Goal: Task Accomplishment & Management: Use online tool/utility

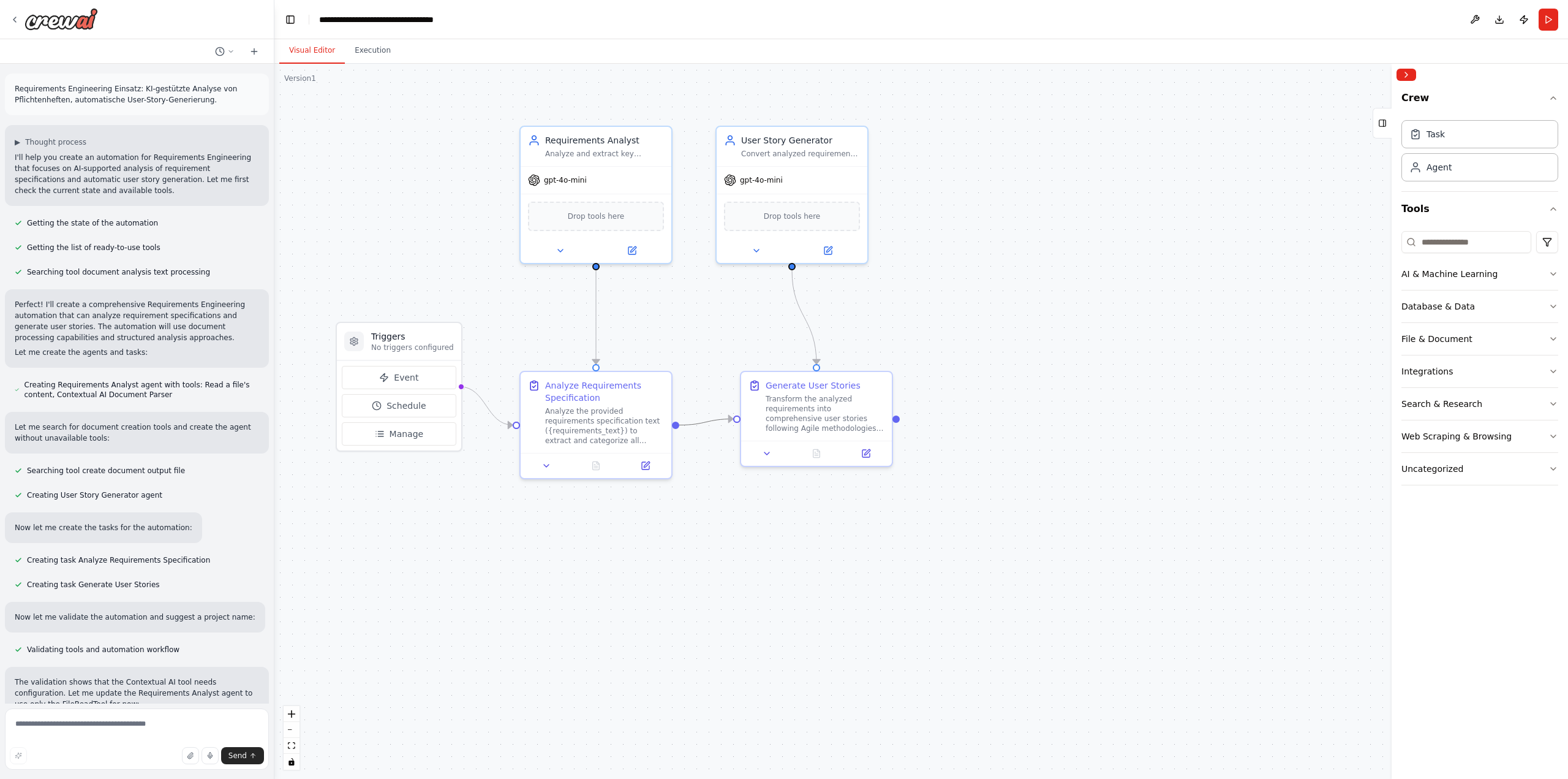
scroll to position [936, 0]
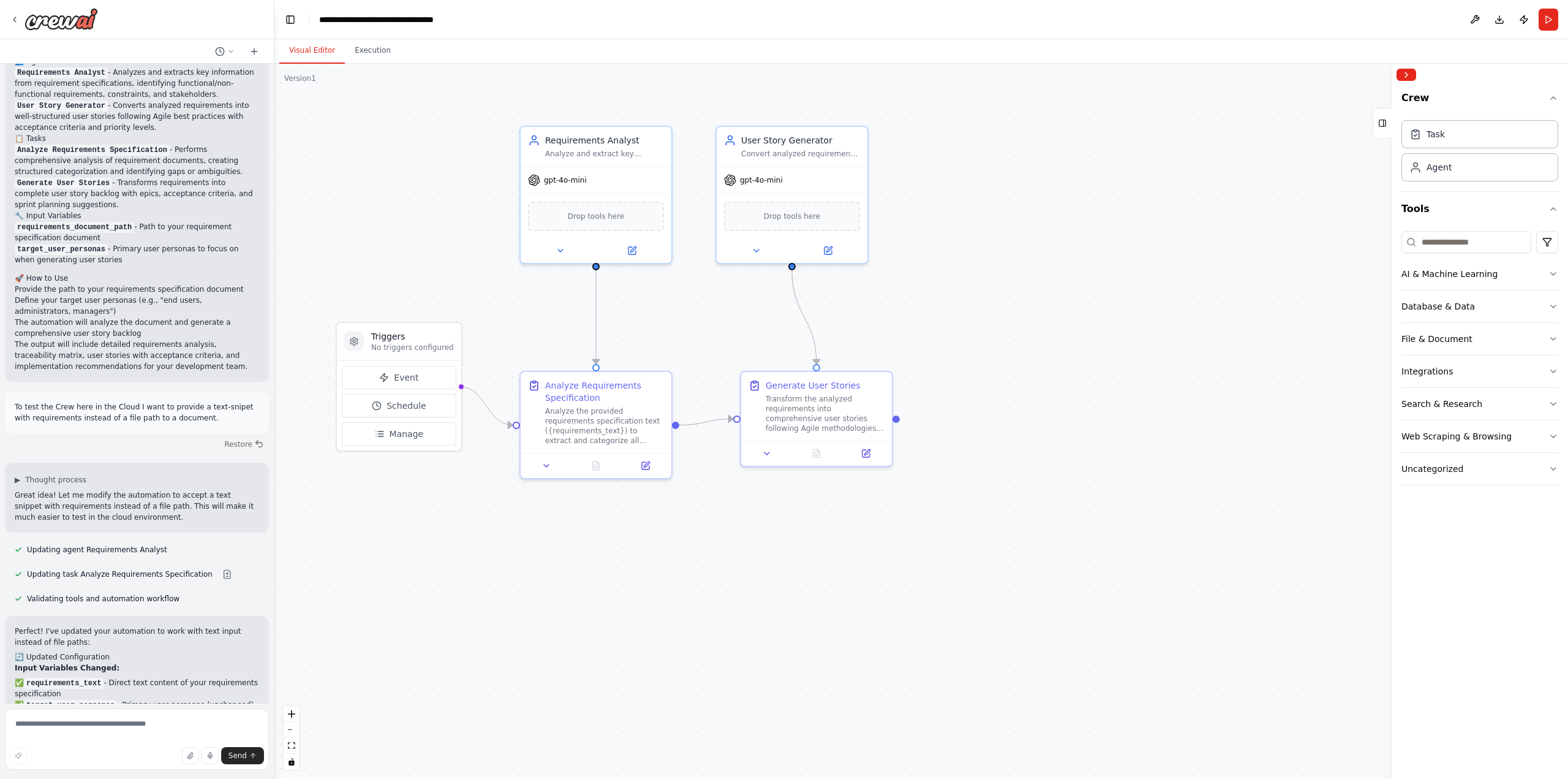
click at [590, 601] on div ".deletable-edge-delete-btn { width: 20px; height: 20px; border: 0px solid #ffff…" at bounding box center [921, 421] width 1293 height 715
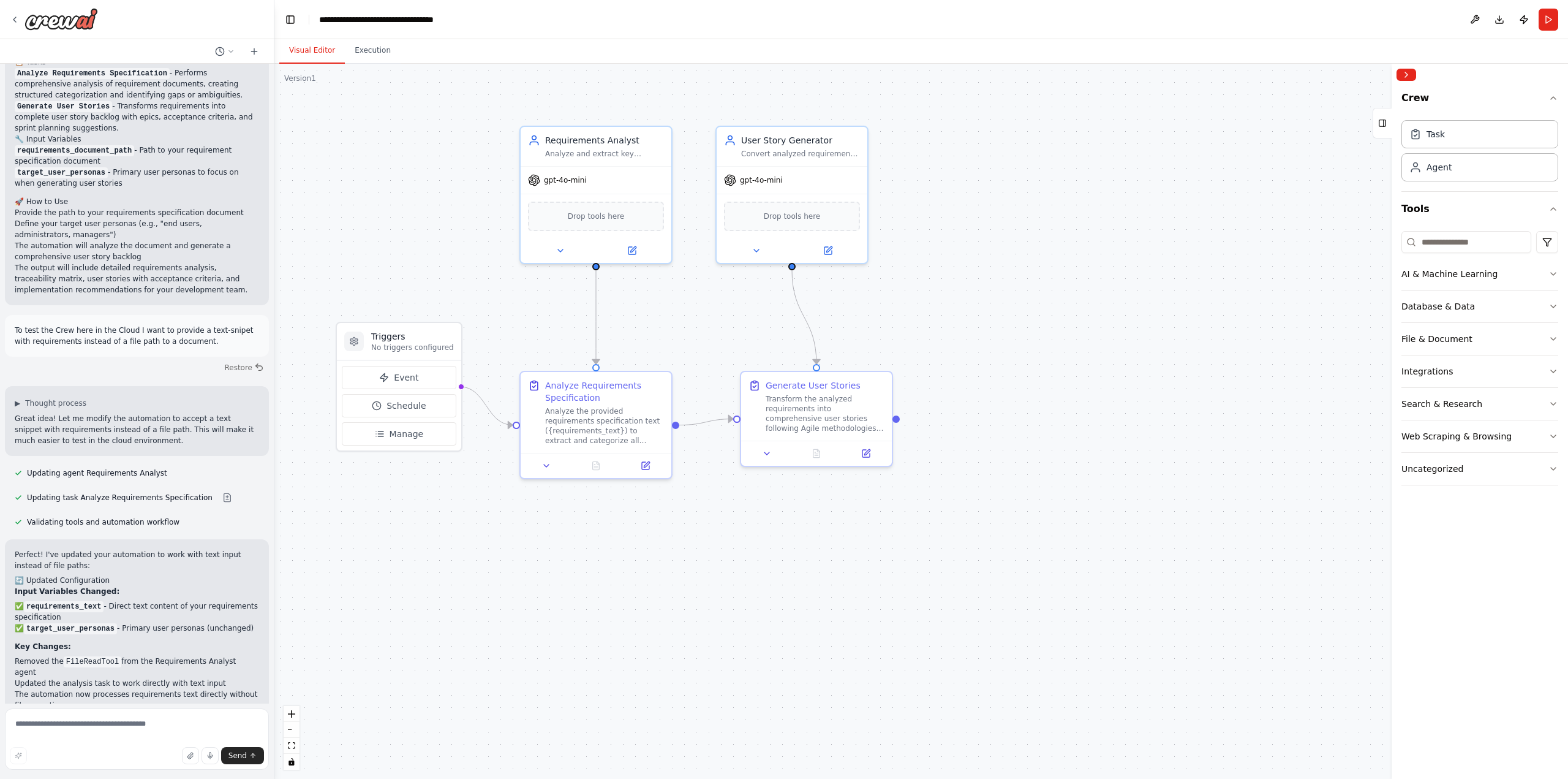
scroll to position [1318, 0]
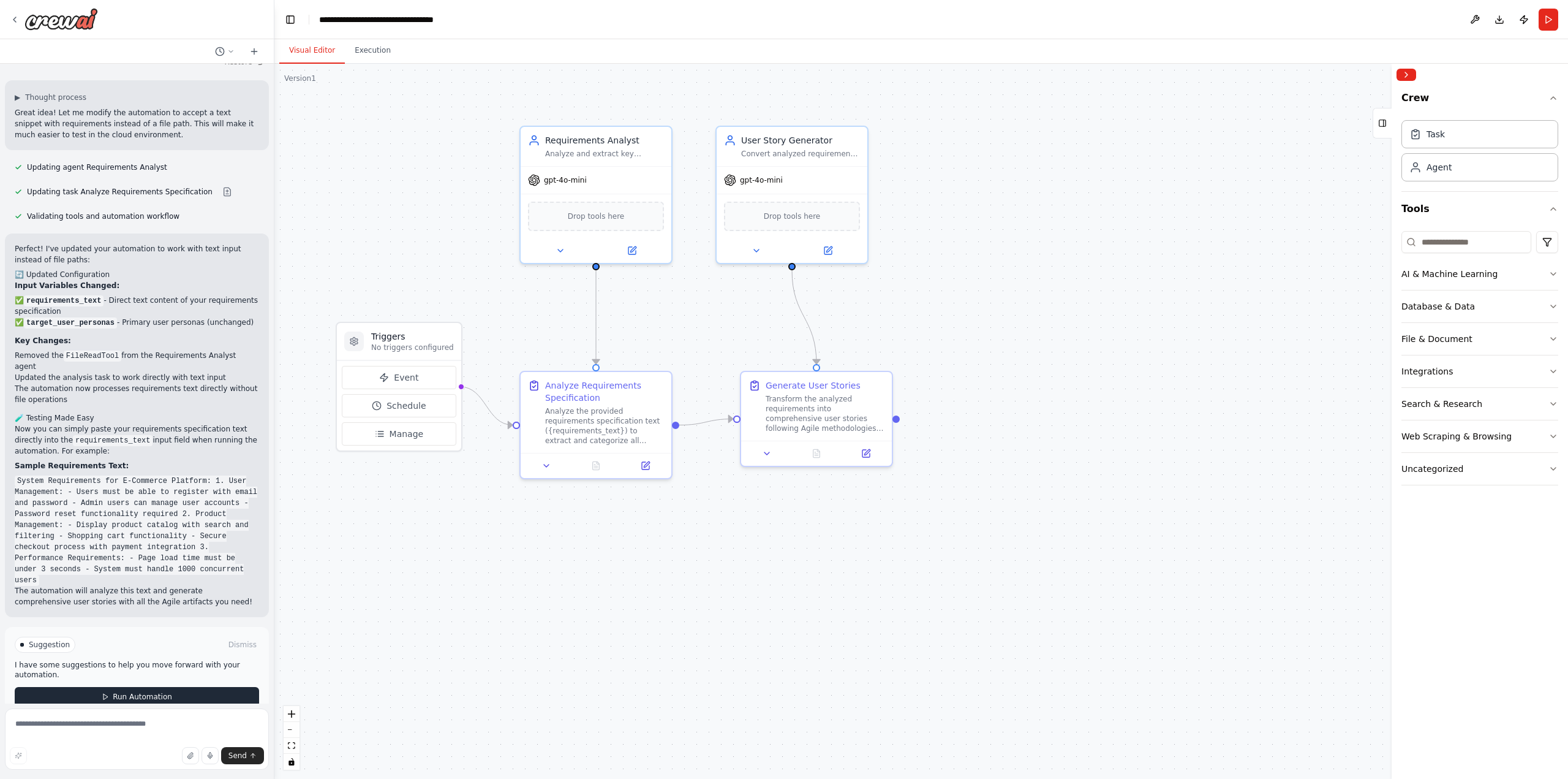
click at [113, 692] on span "Run Automation" at bounding box center [142, 697] width 60 height 10
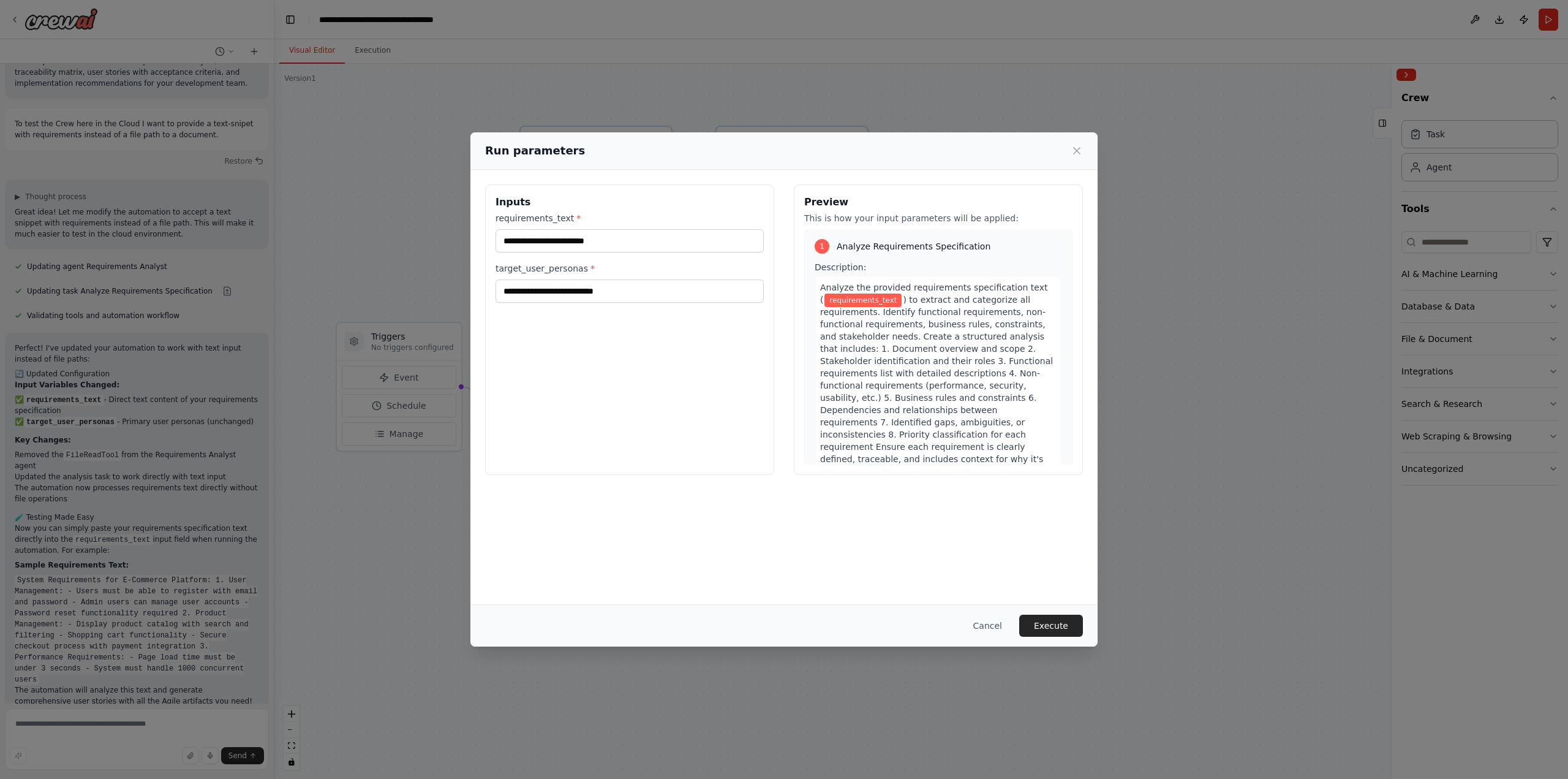
scroll to position [0, 0]
click at [610, 242] on input "requirements_text *" at bounding box center [629, 241] width 268 height 24
click at [562, 240] on input "requirements_text *" at bounding box center [629, 241] width 268 height 24
paste input "**********"
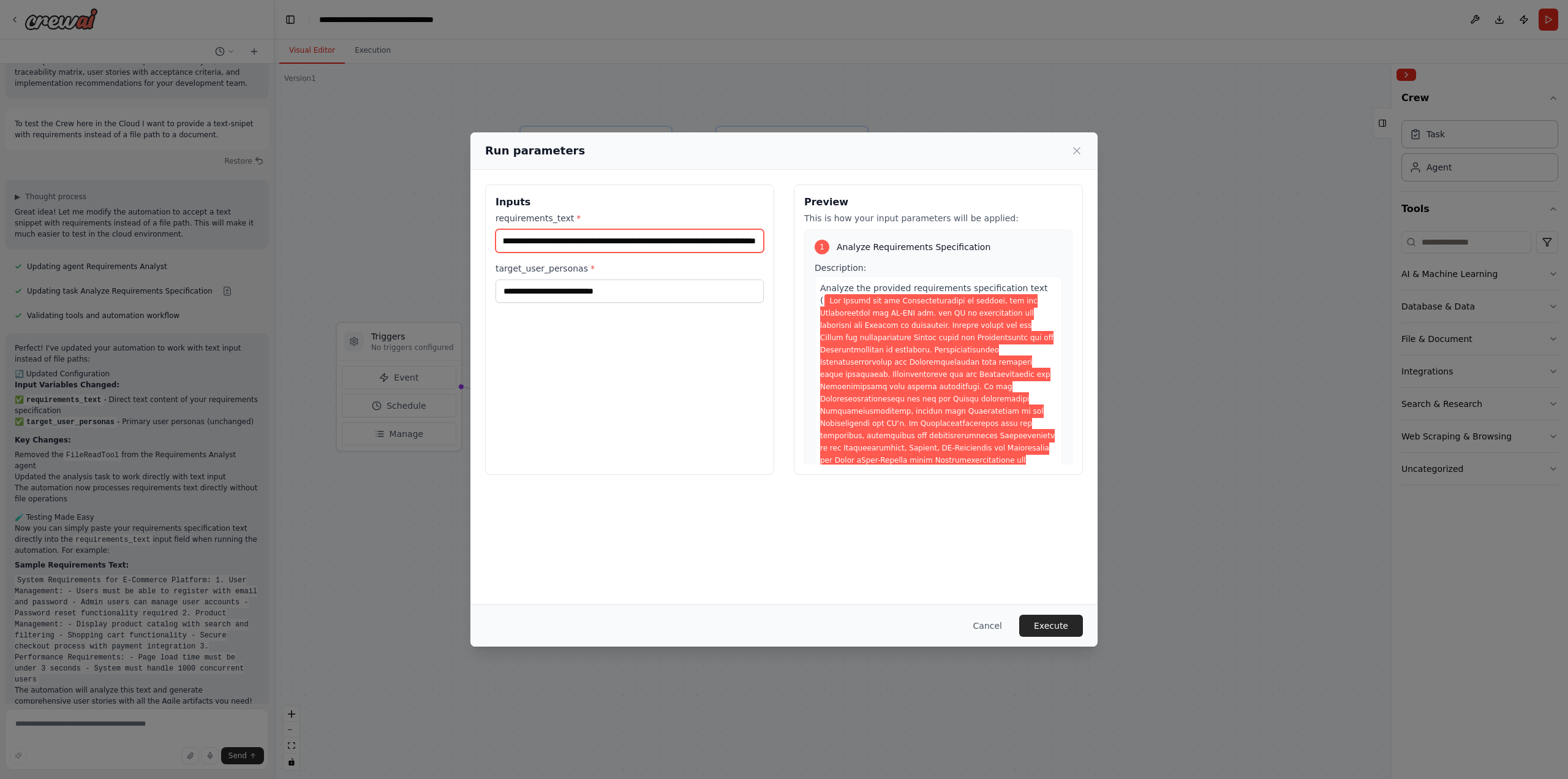
type input "**********"
click at [562, 294] on input "target_user_personas *" at bounding box center [629, 290] width 268 height 24
type input "**********"
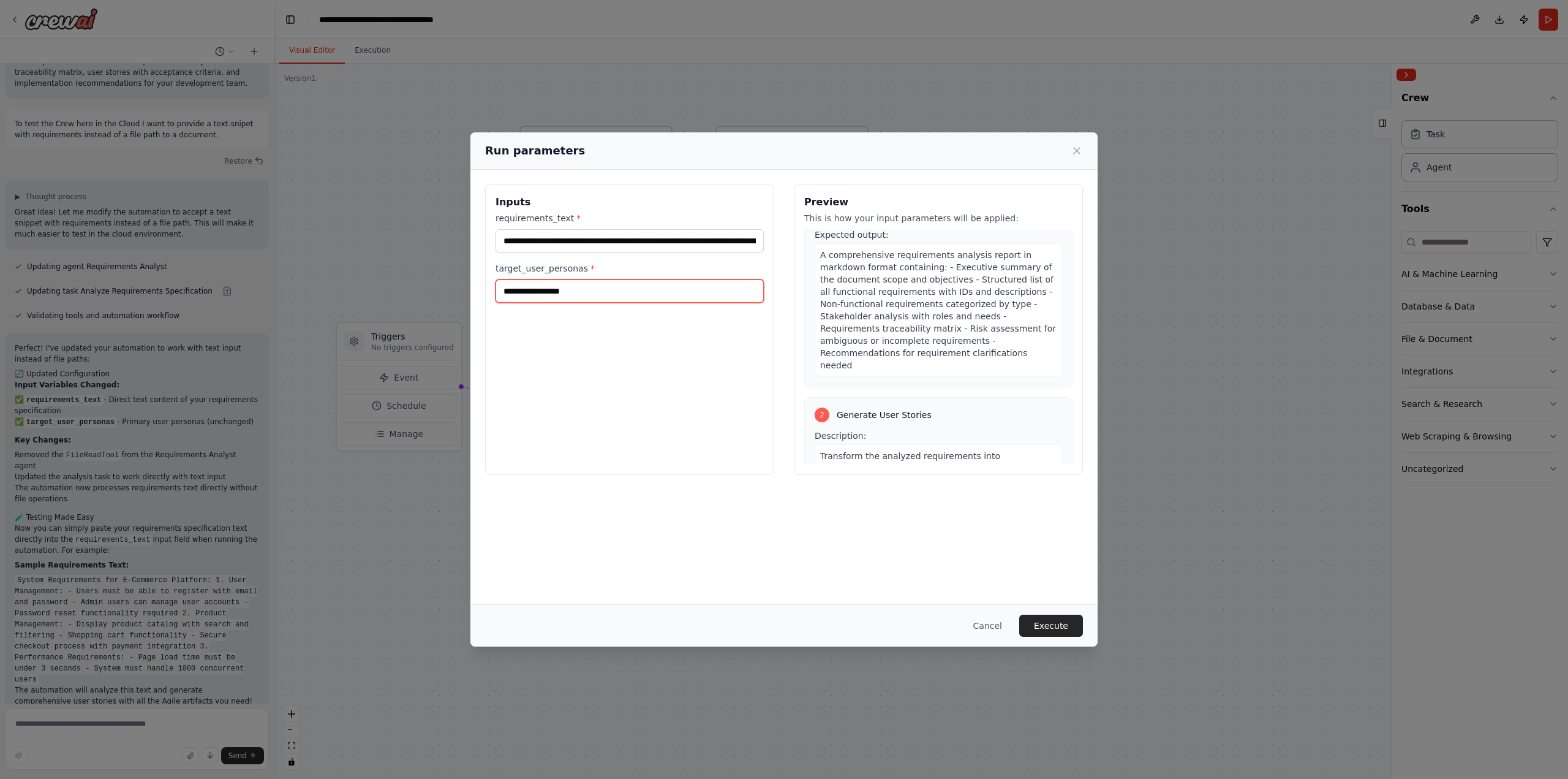
scroll to position [735, 0]
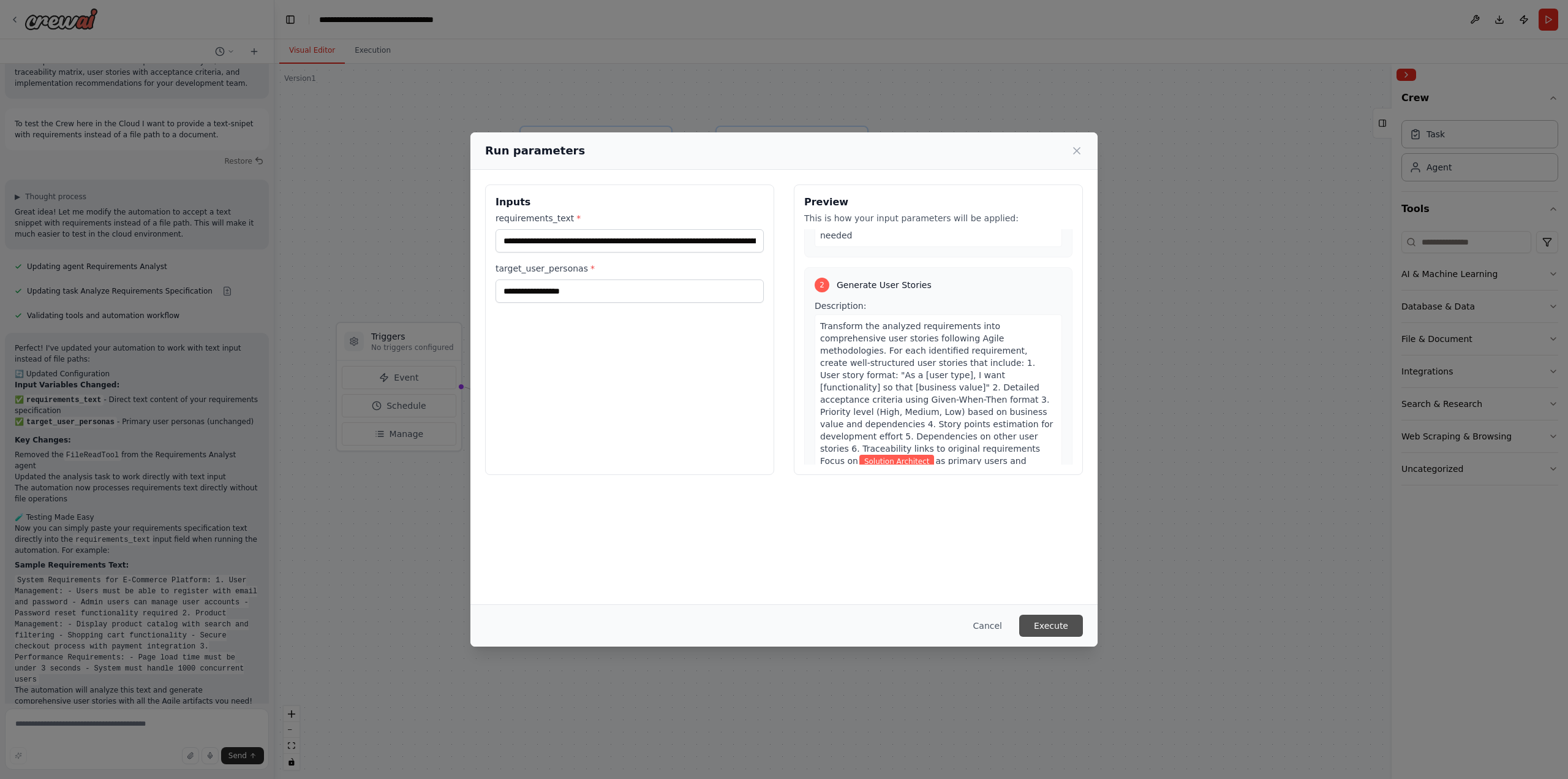
click at [1061, 622] on button "Execute" at bounding box center [1051, 625] width 64 height 22
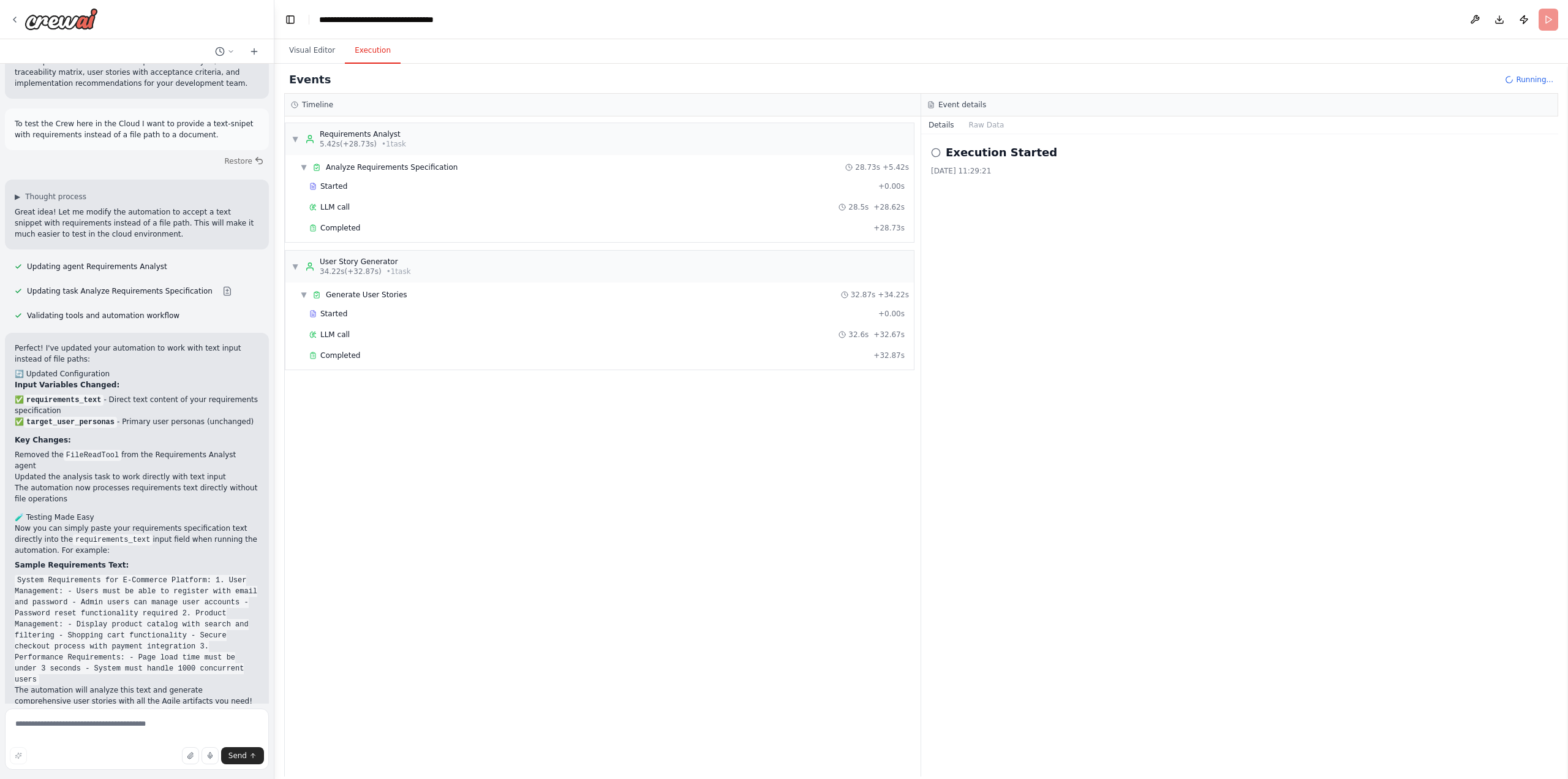
scroll to position [1318, 0]
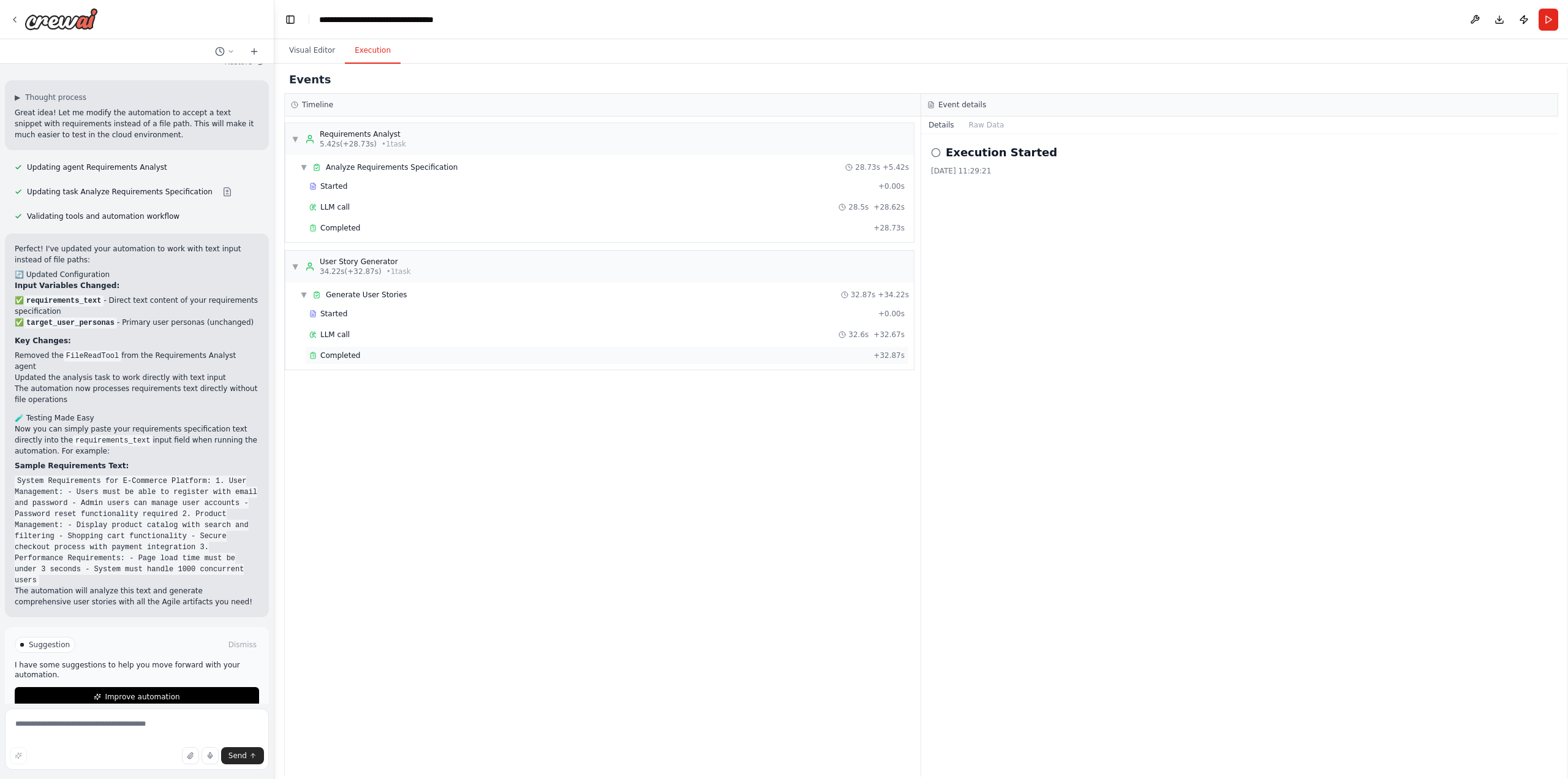
click at [339, 354] on span "Completed" at bounding box center [340, 356] width 40 height 10
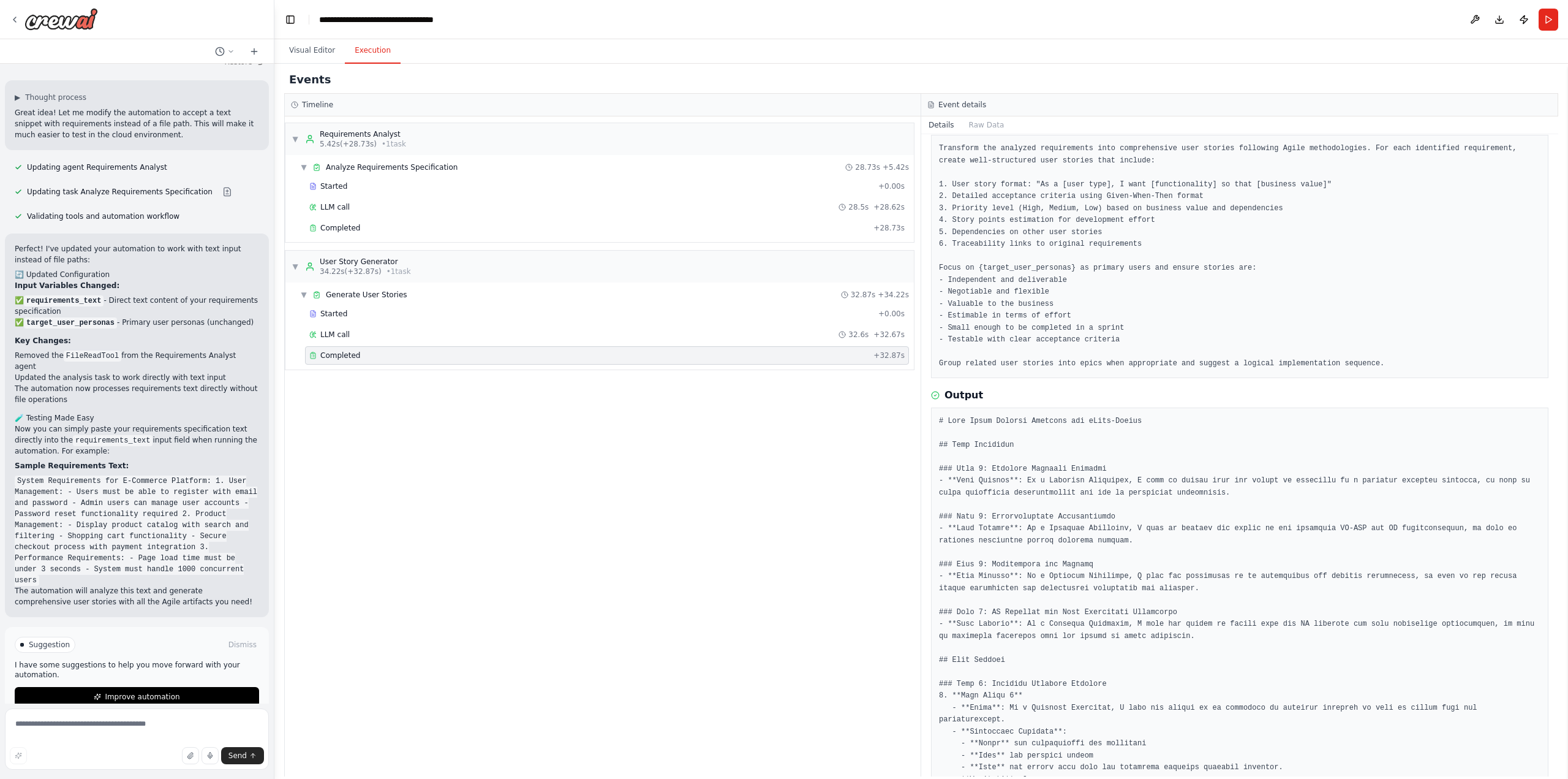
scroll to position [0, 0]
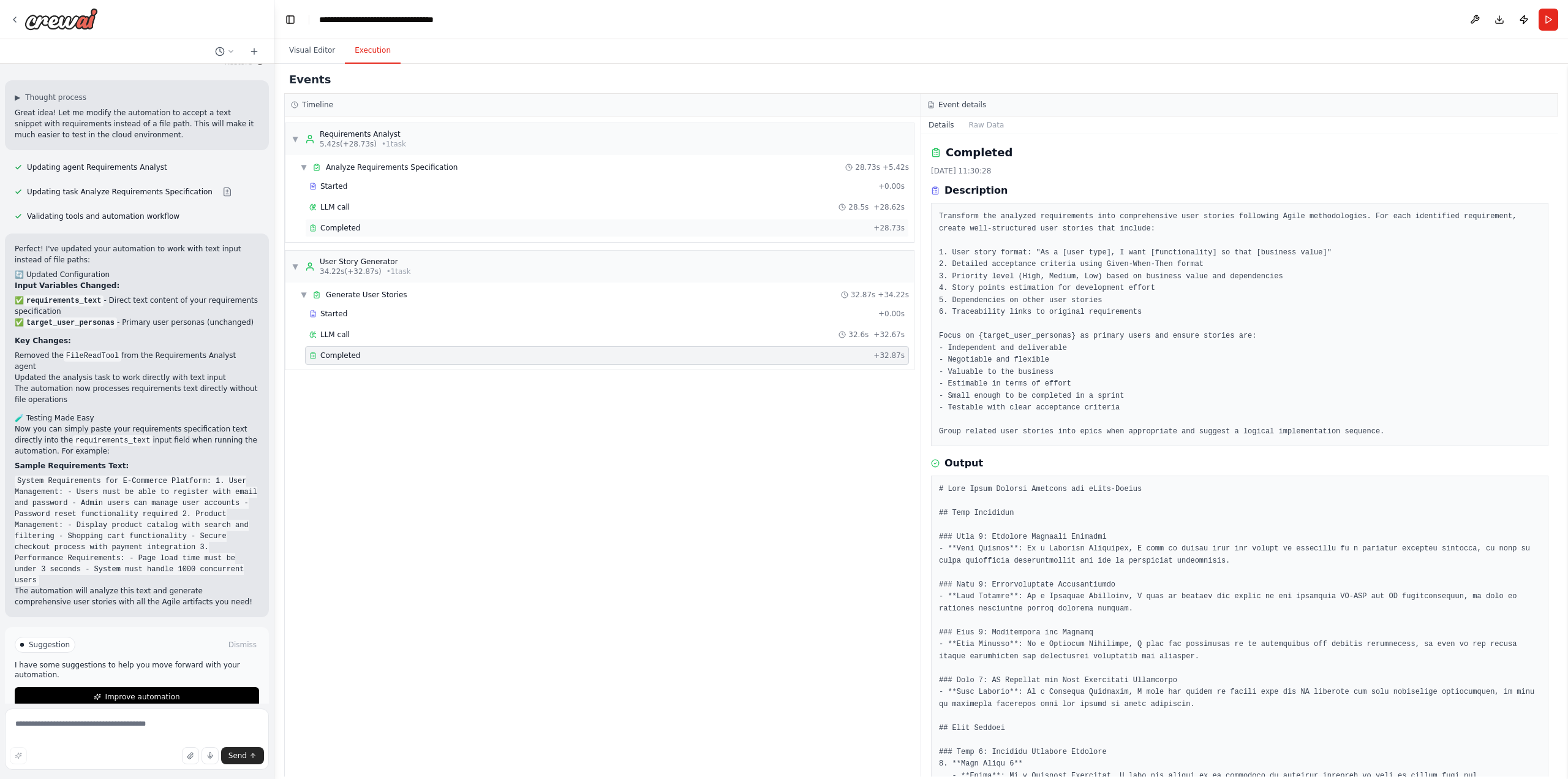
click at [345, 230] on span "Completed" at bounding box center [340, 228] width 40 height 10
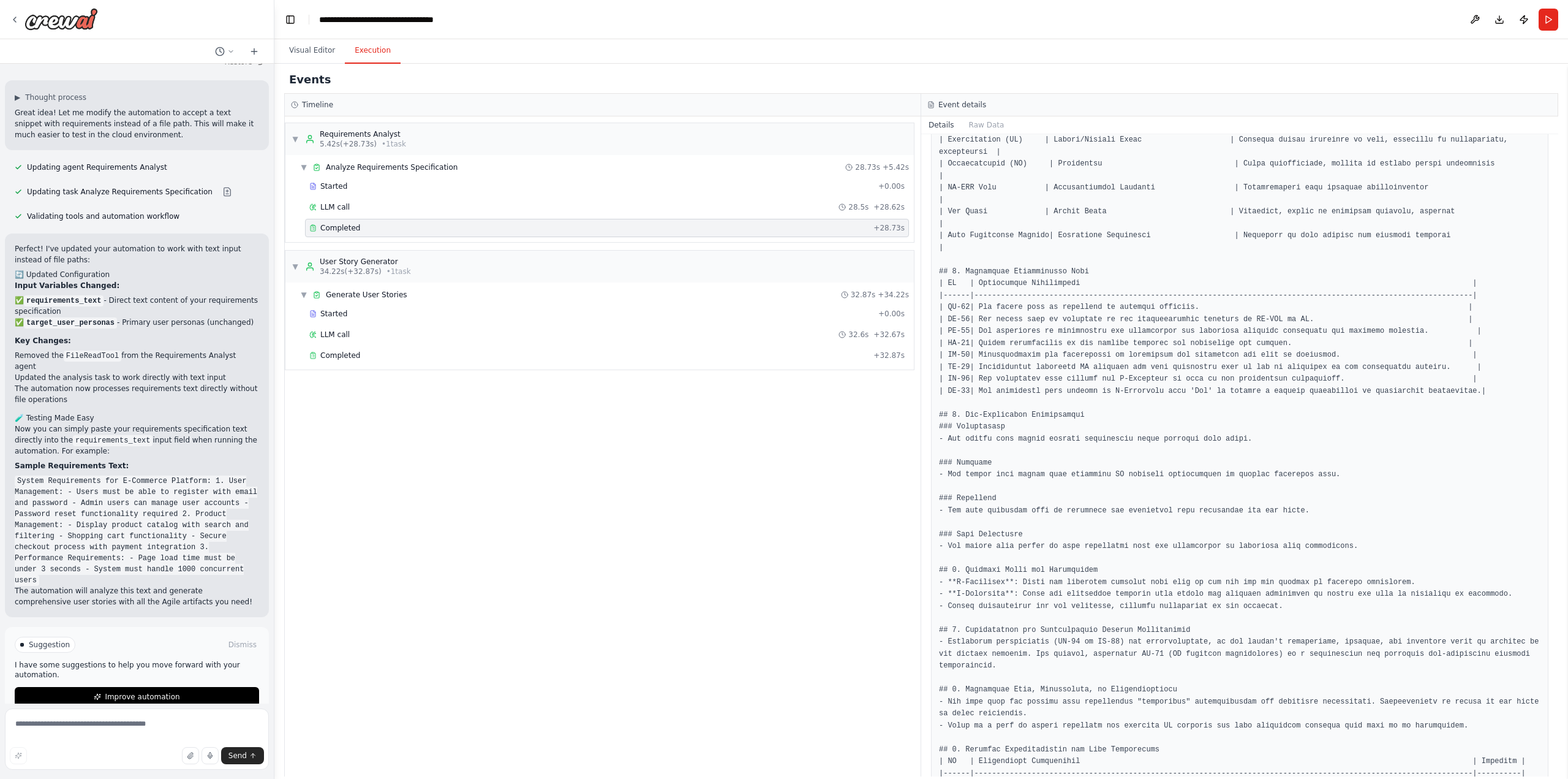
scroll to position [631, 0]
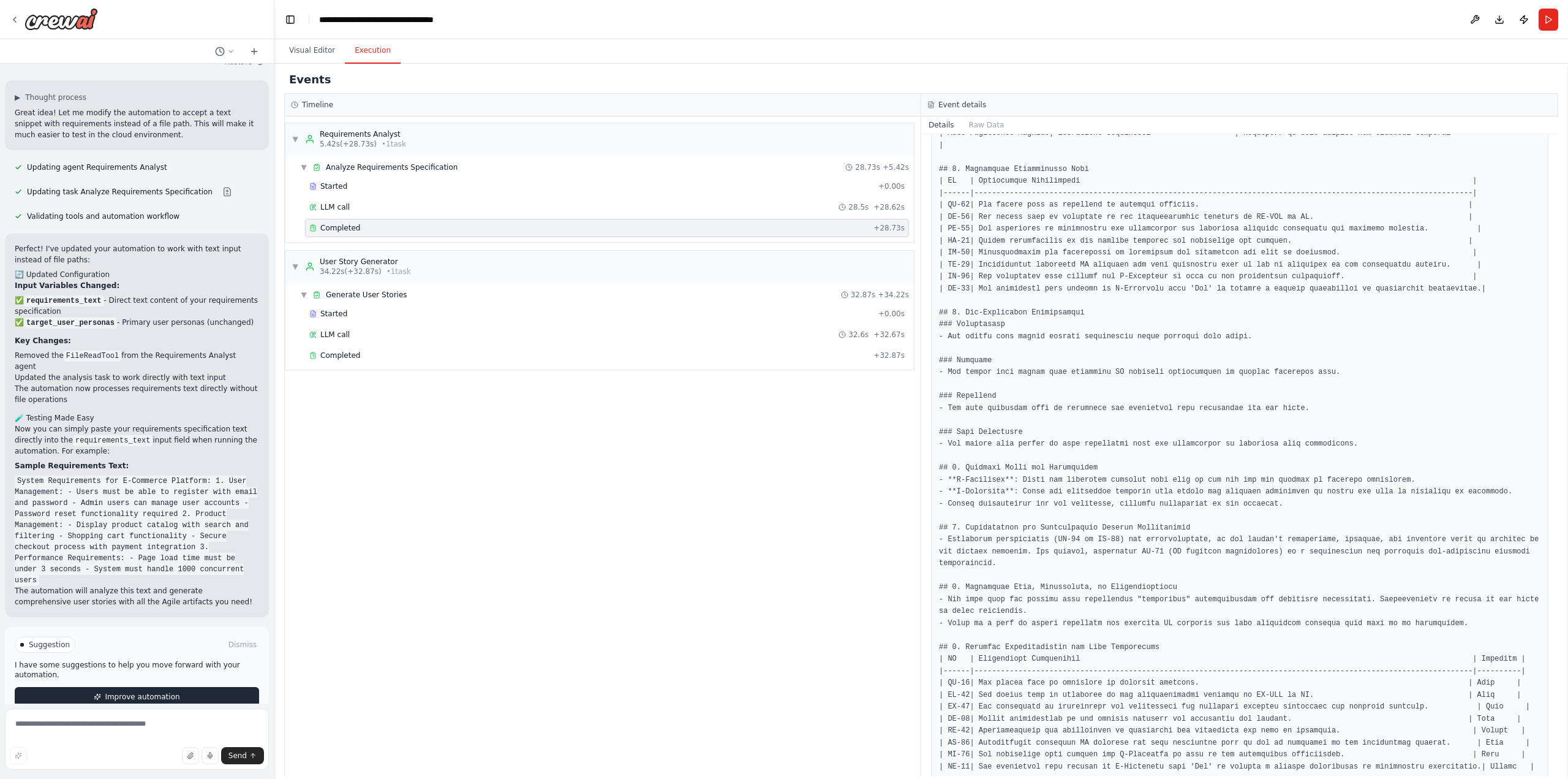
click at [120, 692] on span "Improve automation" at bounding box center [142, 697] width 75 height 10
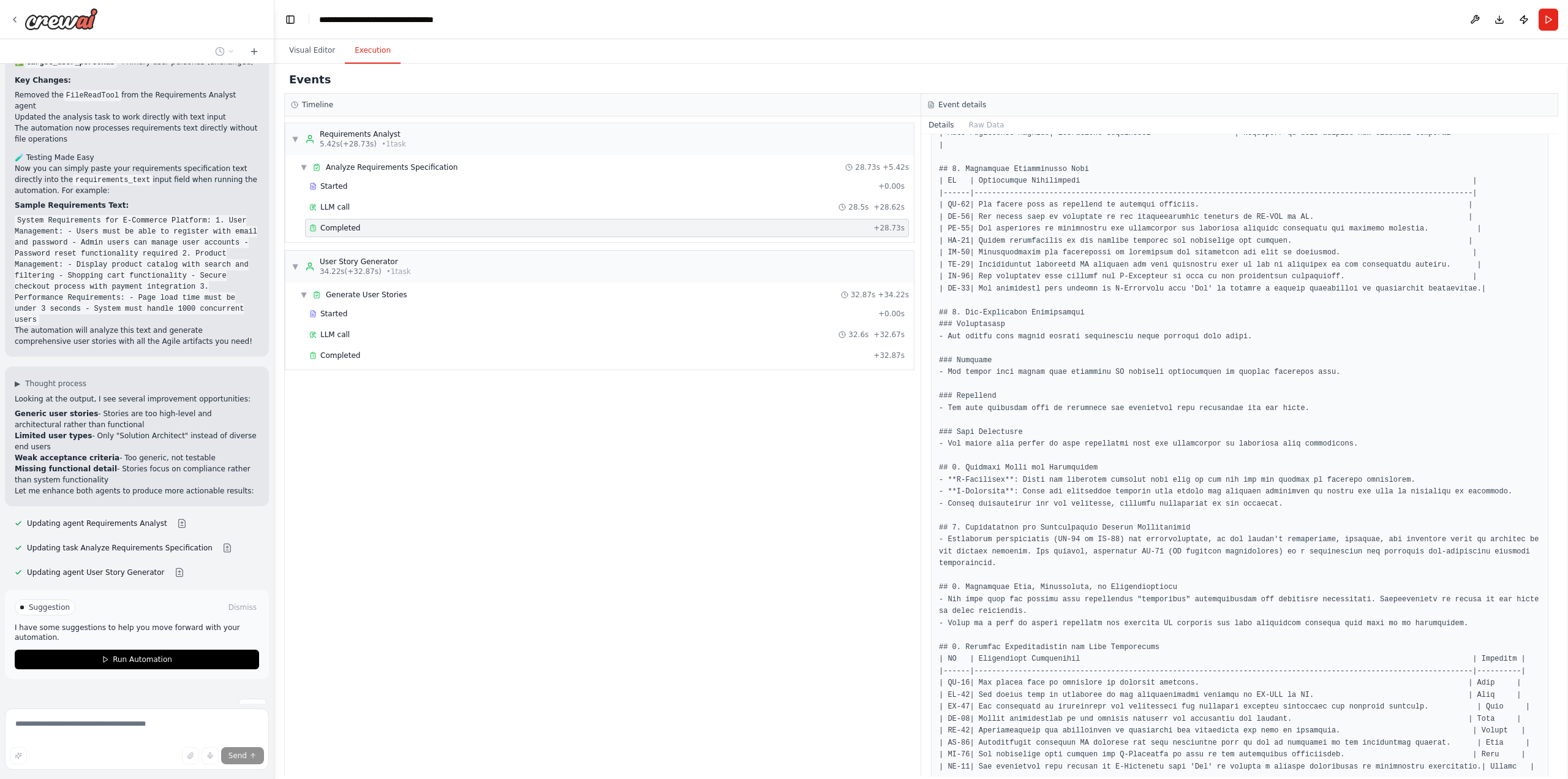
scroll to position [1589, 0]
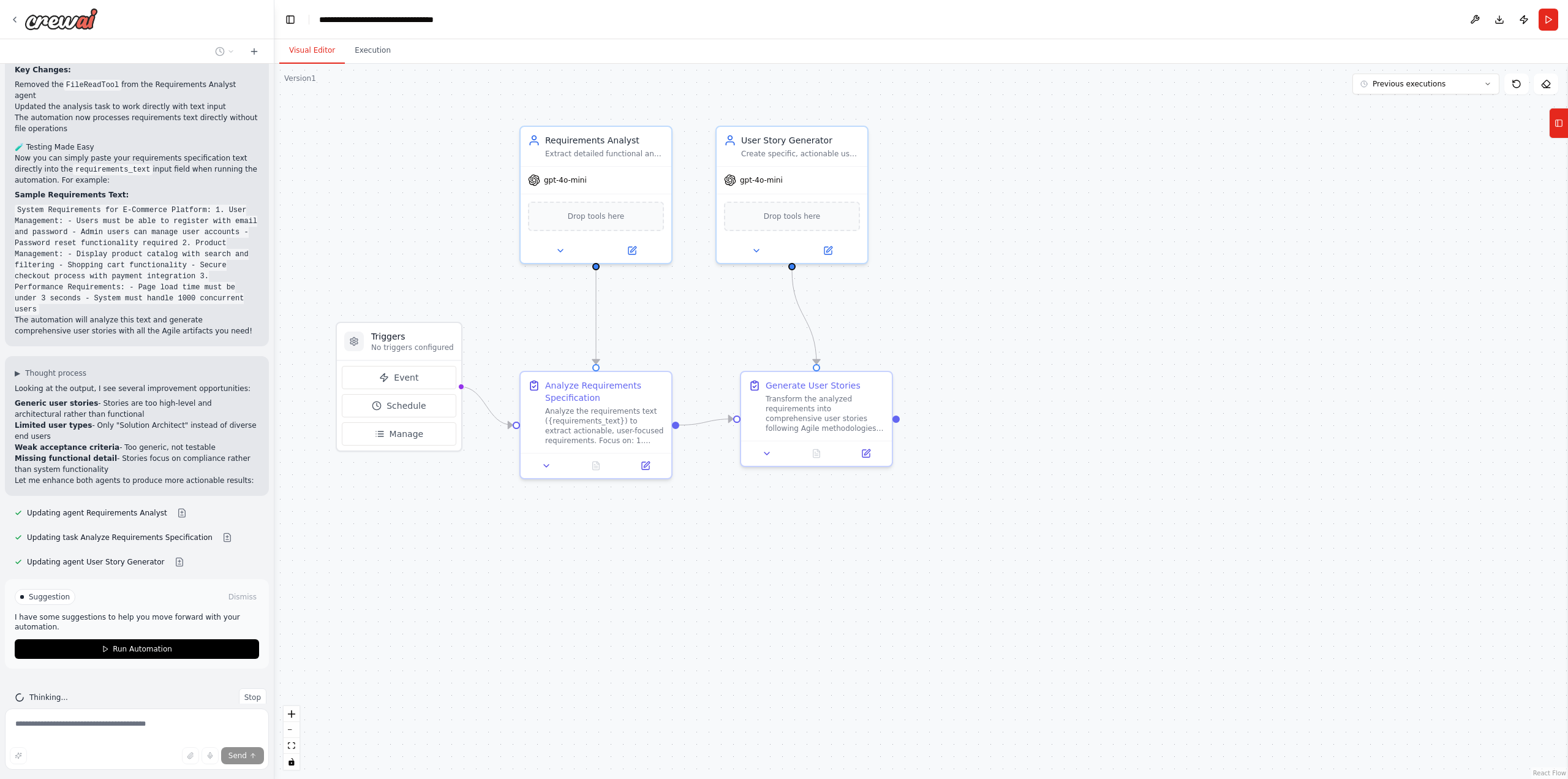
click at [309, 53] on button "Visual Editor" at bounding box center [311, 51] width 65 height 26
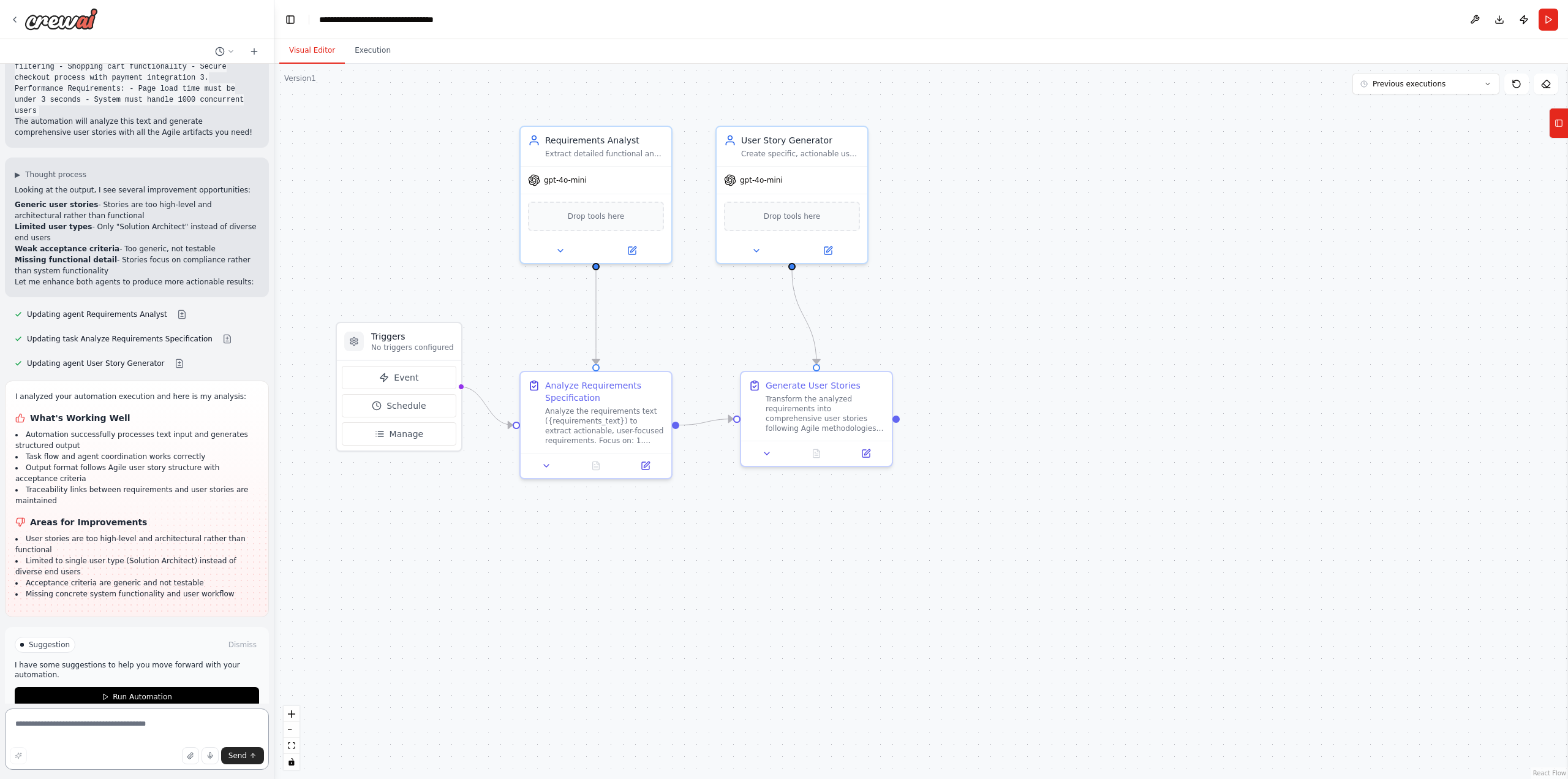
scroll to position [1798, 0]
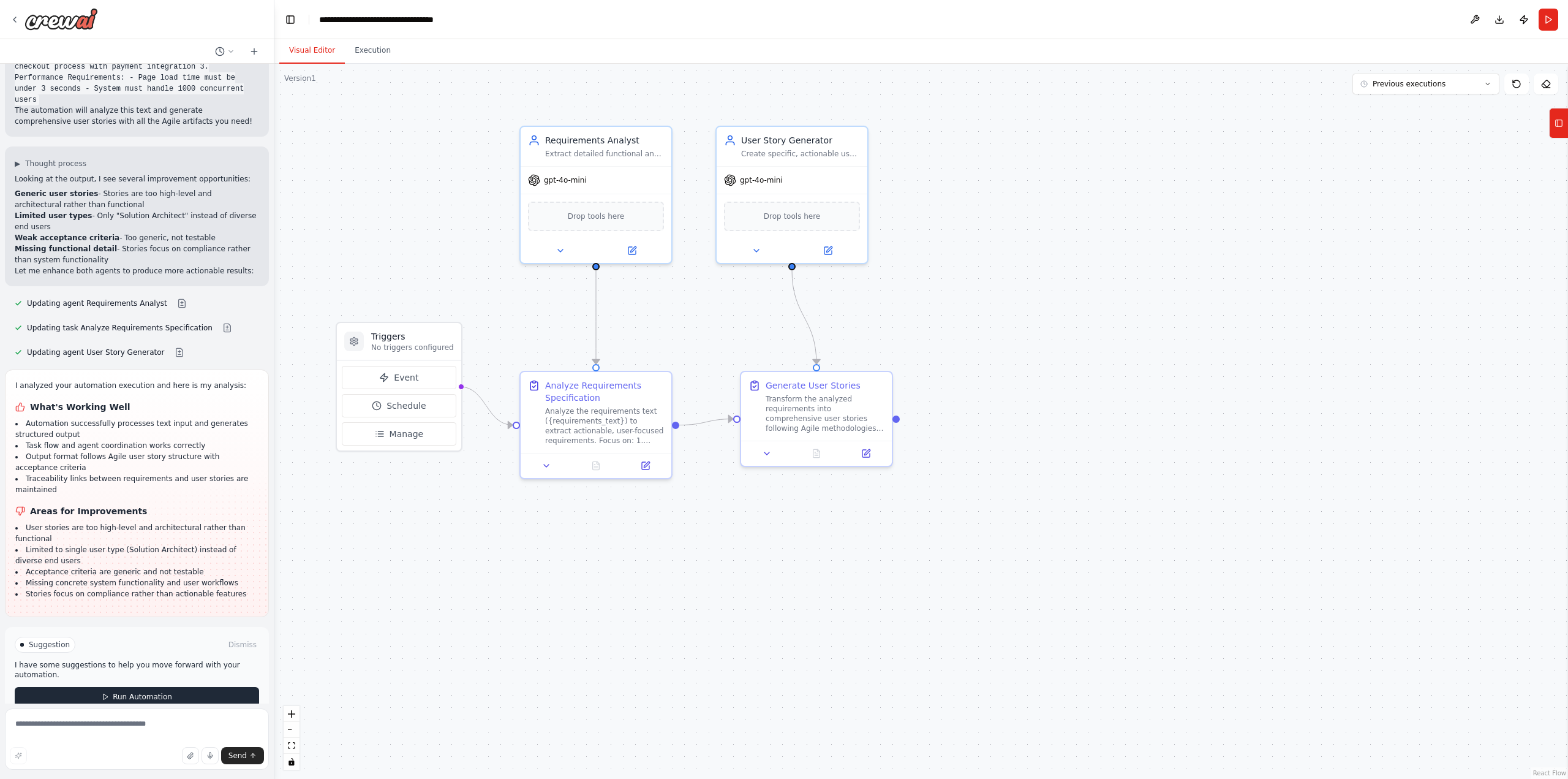
click at [124, 692] on span "Run Automation" at bounding box center [142, 697] width 60 height 10
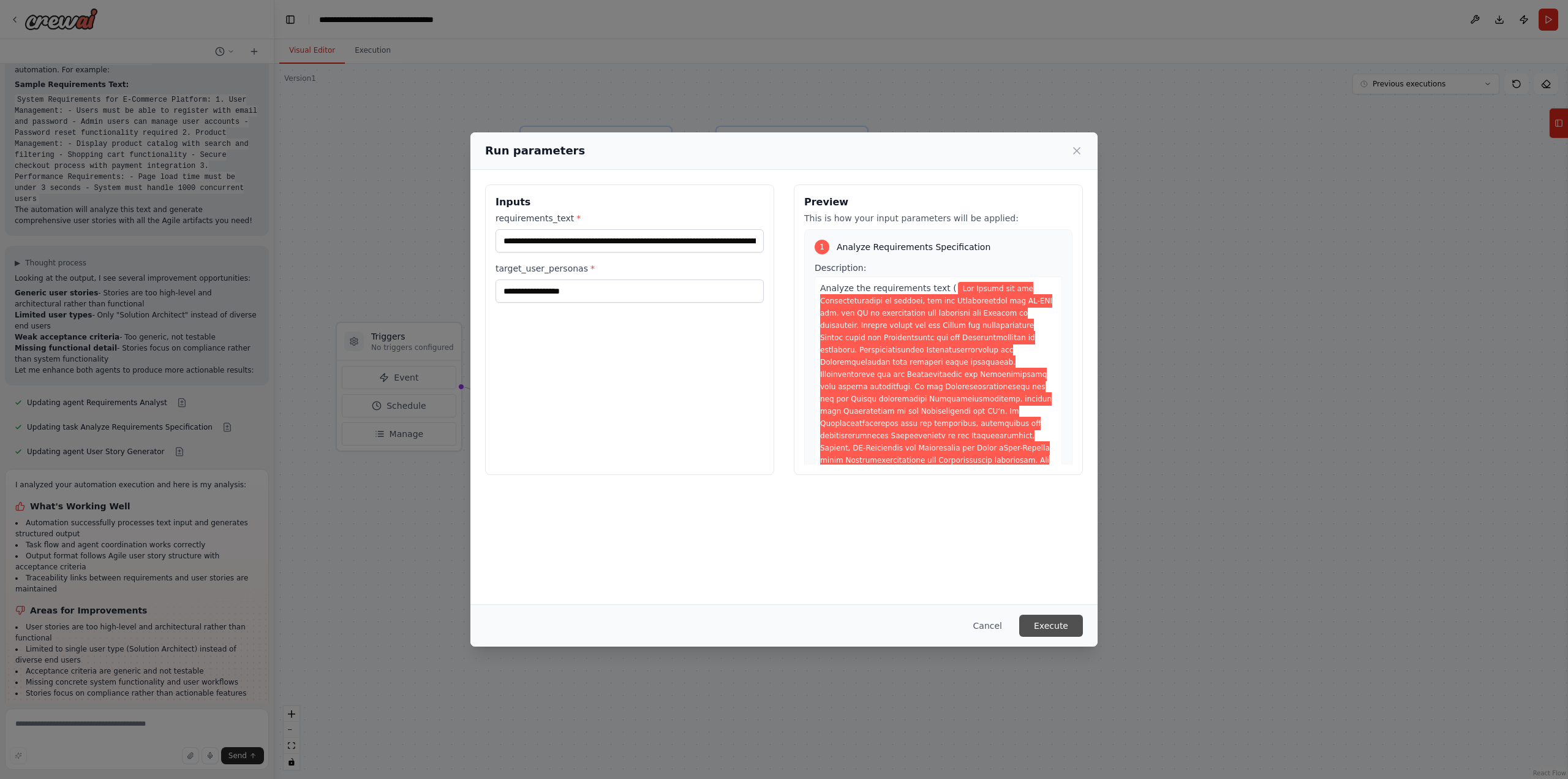
click at [1067, 628] on button "Execute" at bounding box center [1051, 625] width 64 height 22
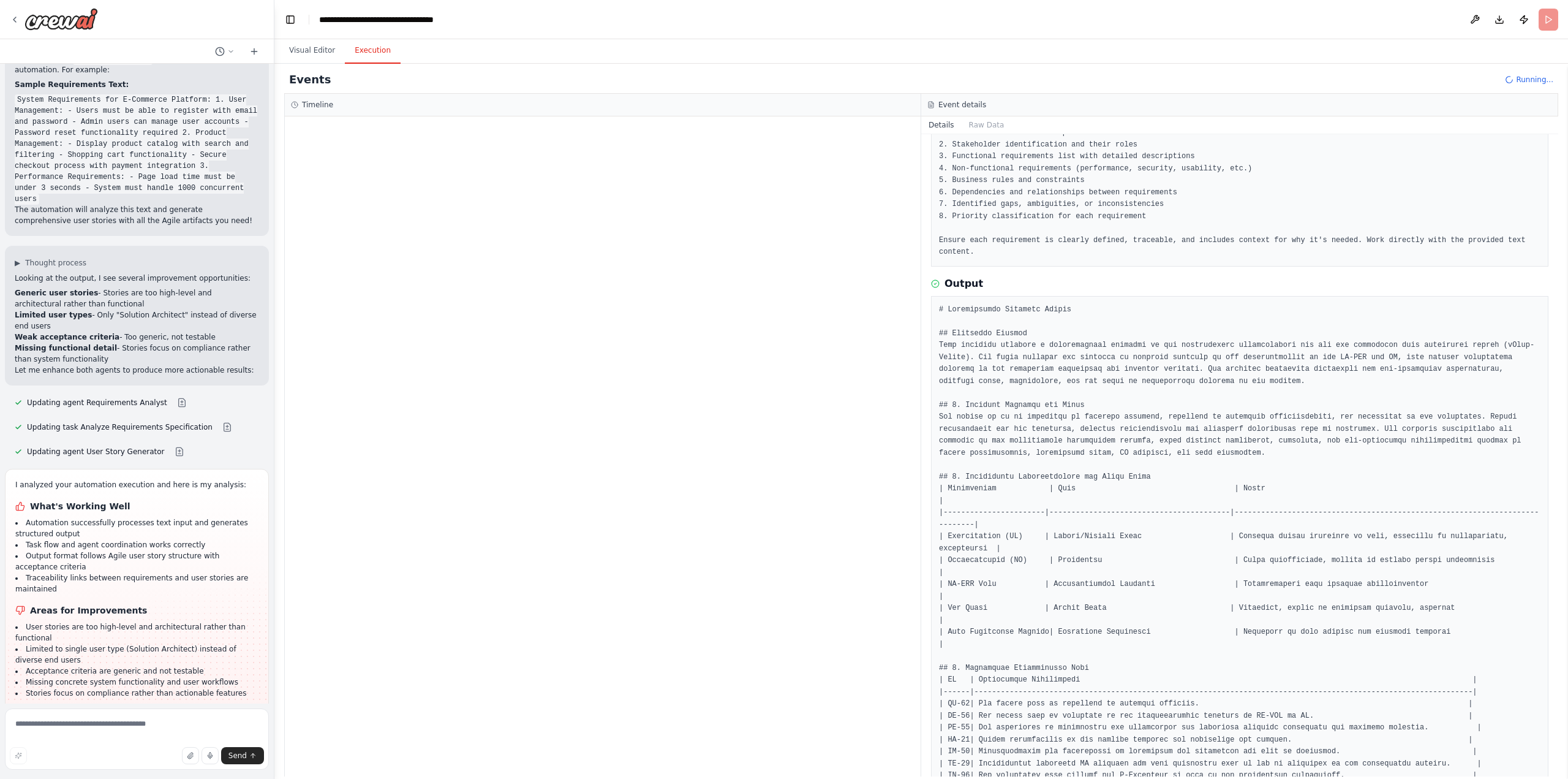
scroll to position [0, 0]
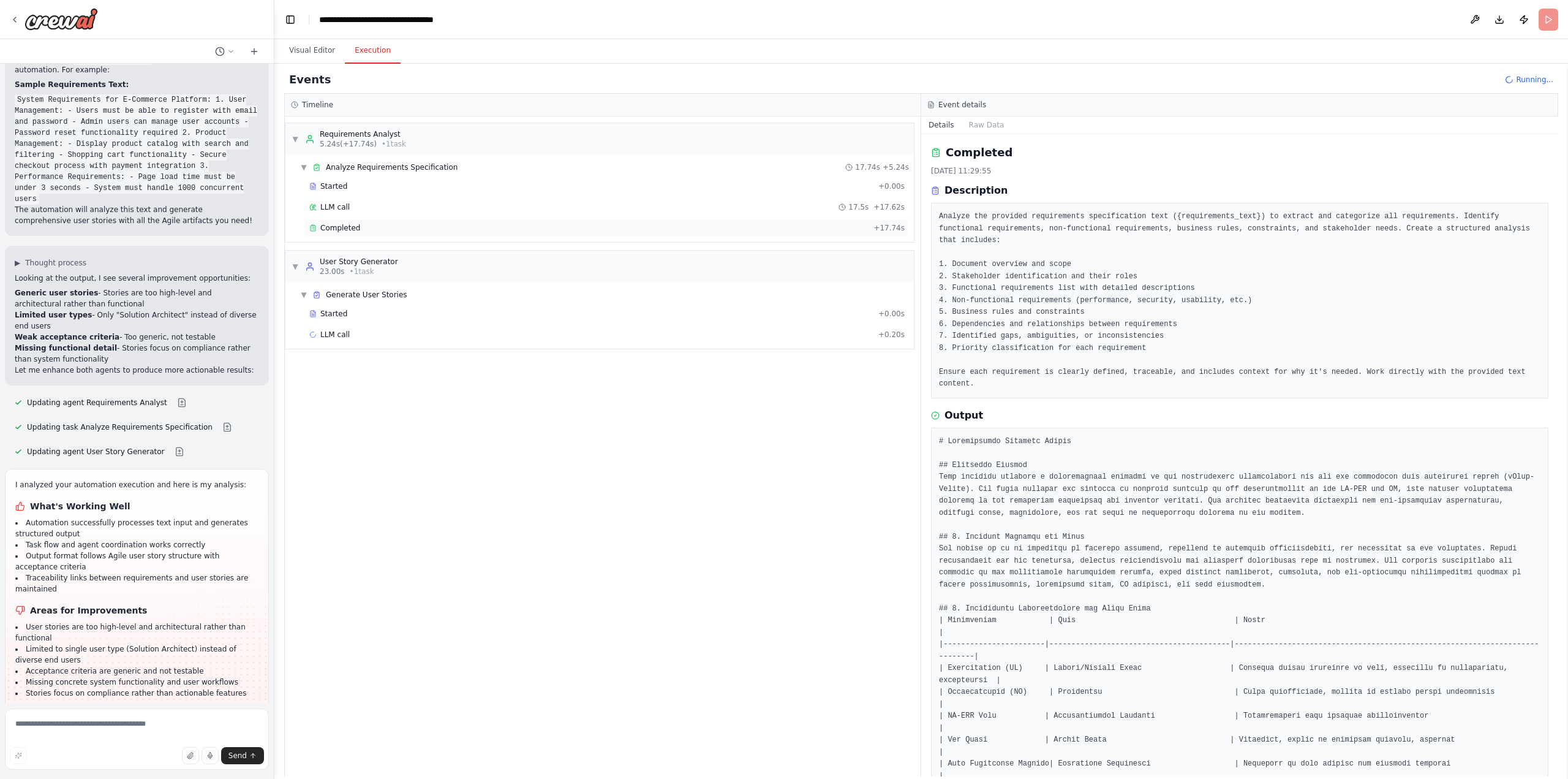
click at [339, 227] on span "Completed" at bounding box center [340, 228] width 40 height 10
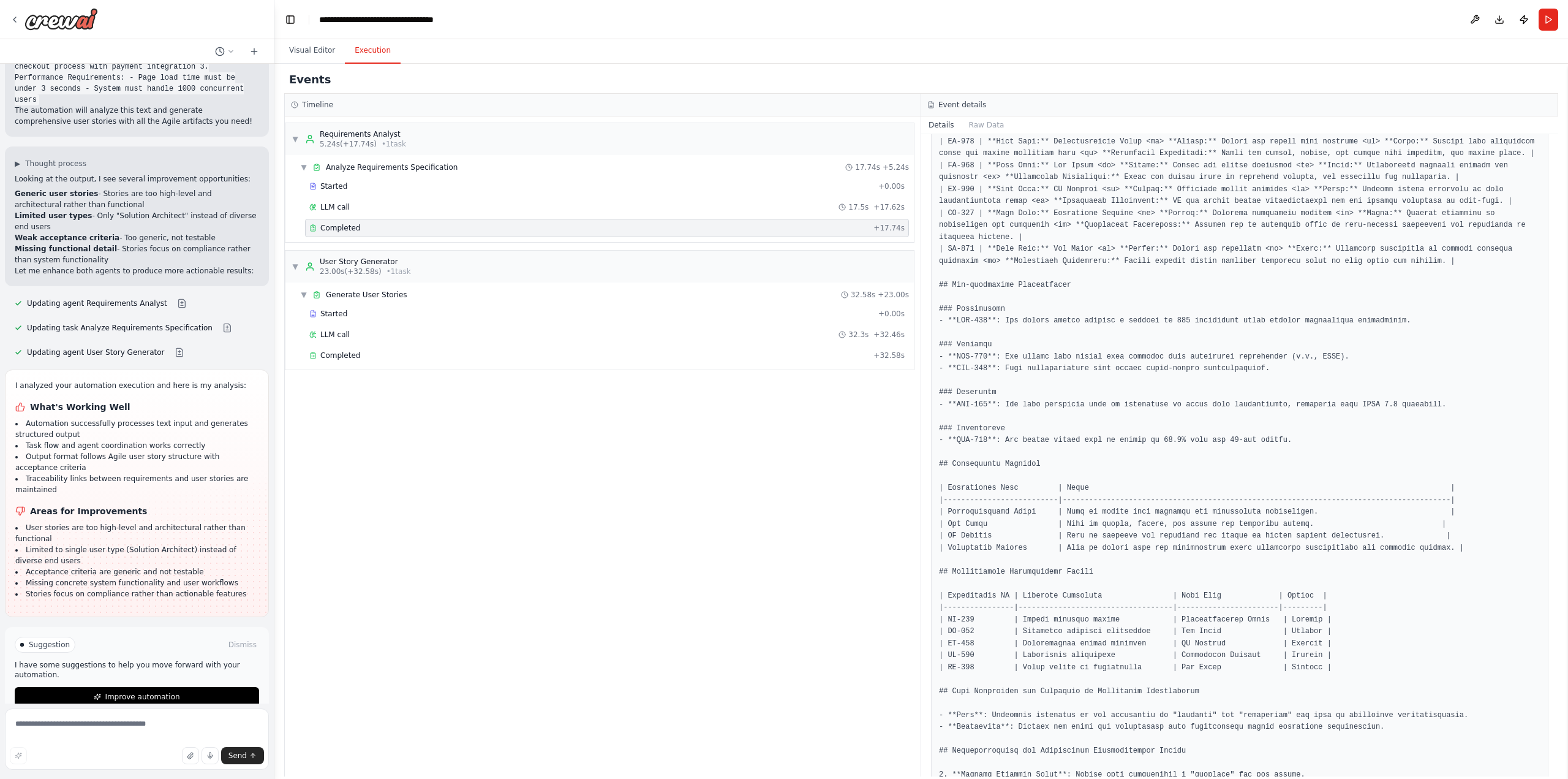
scroll to position [559, 0]
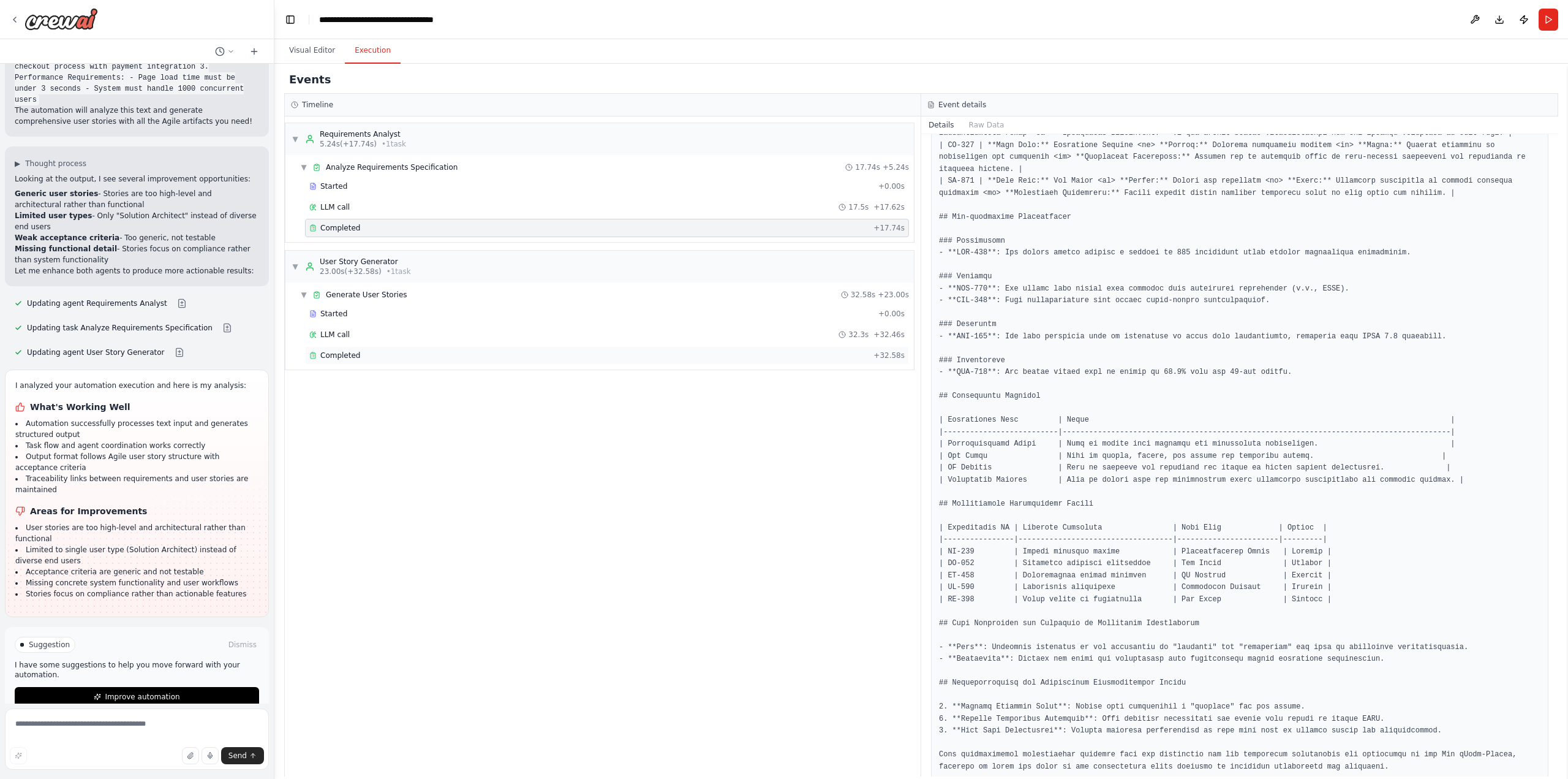
click at [336, 356] on span "Completed" at bounding box center [340, 356] width 40 height 10
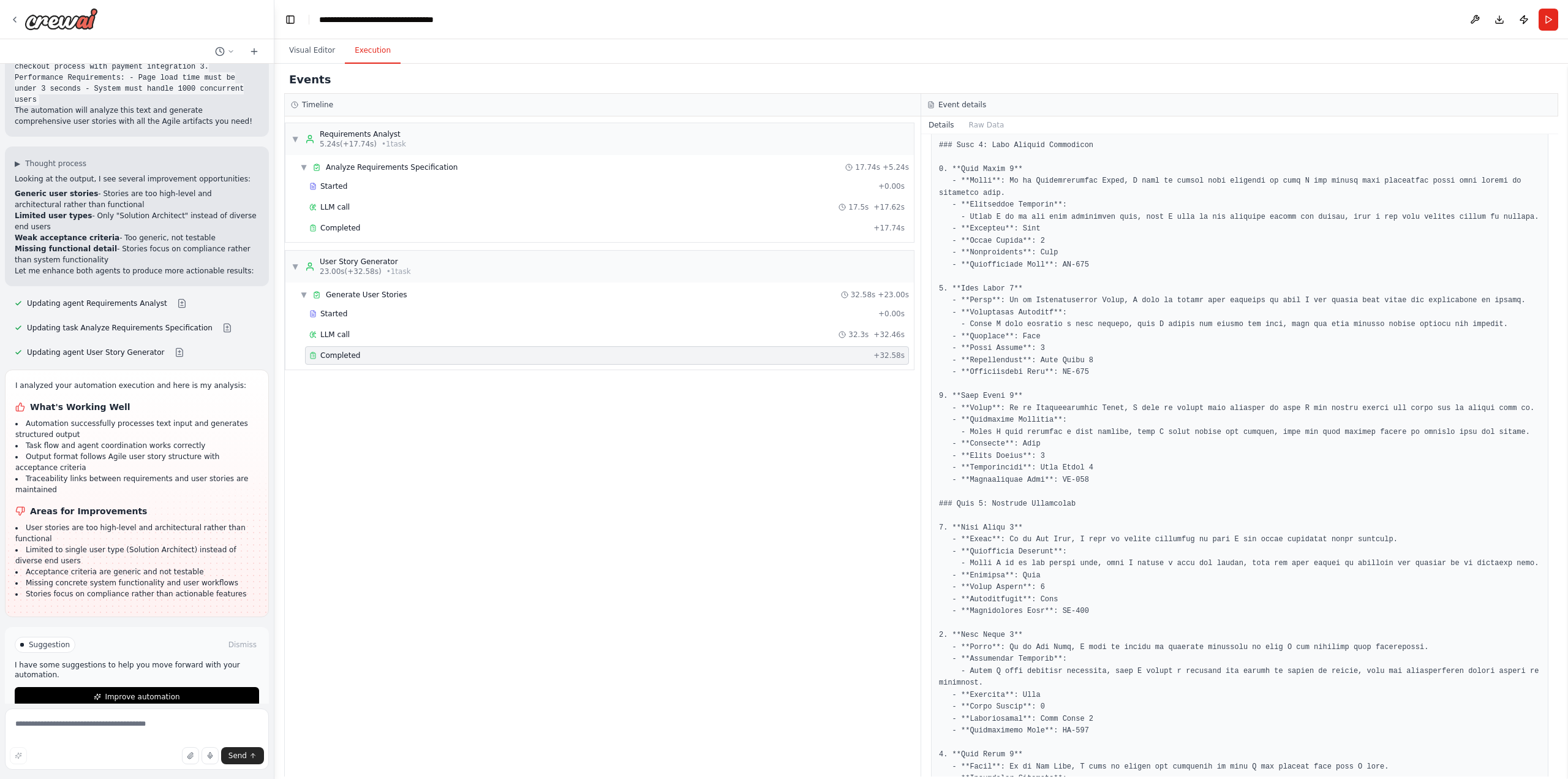
click at [335, 354] on span "Completed" at bounding box center [340, 356] width 40 height 10
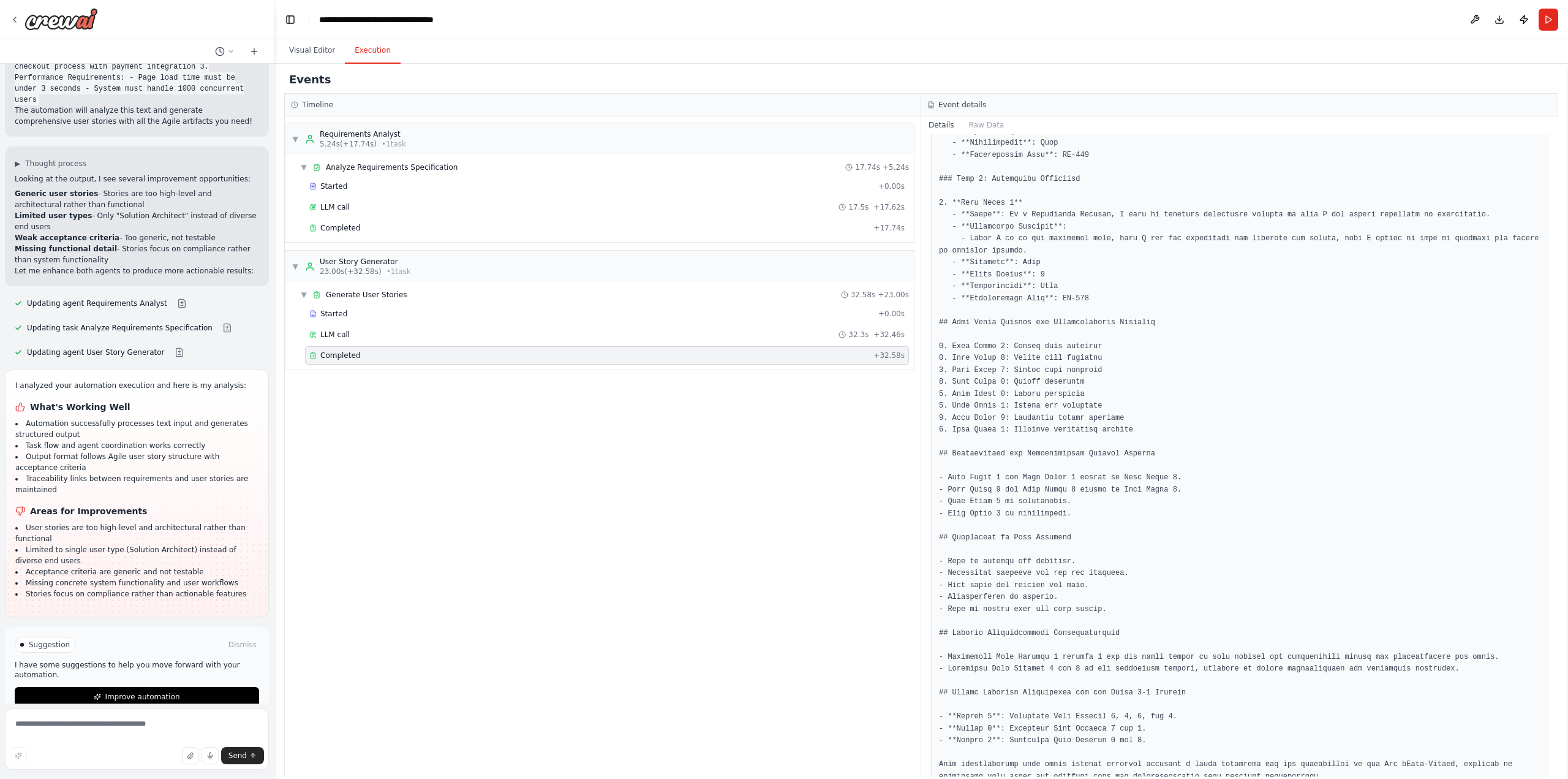
scroll to position [1419, 0]
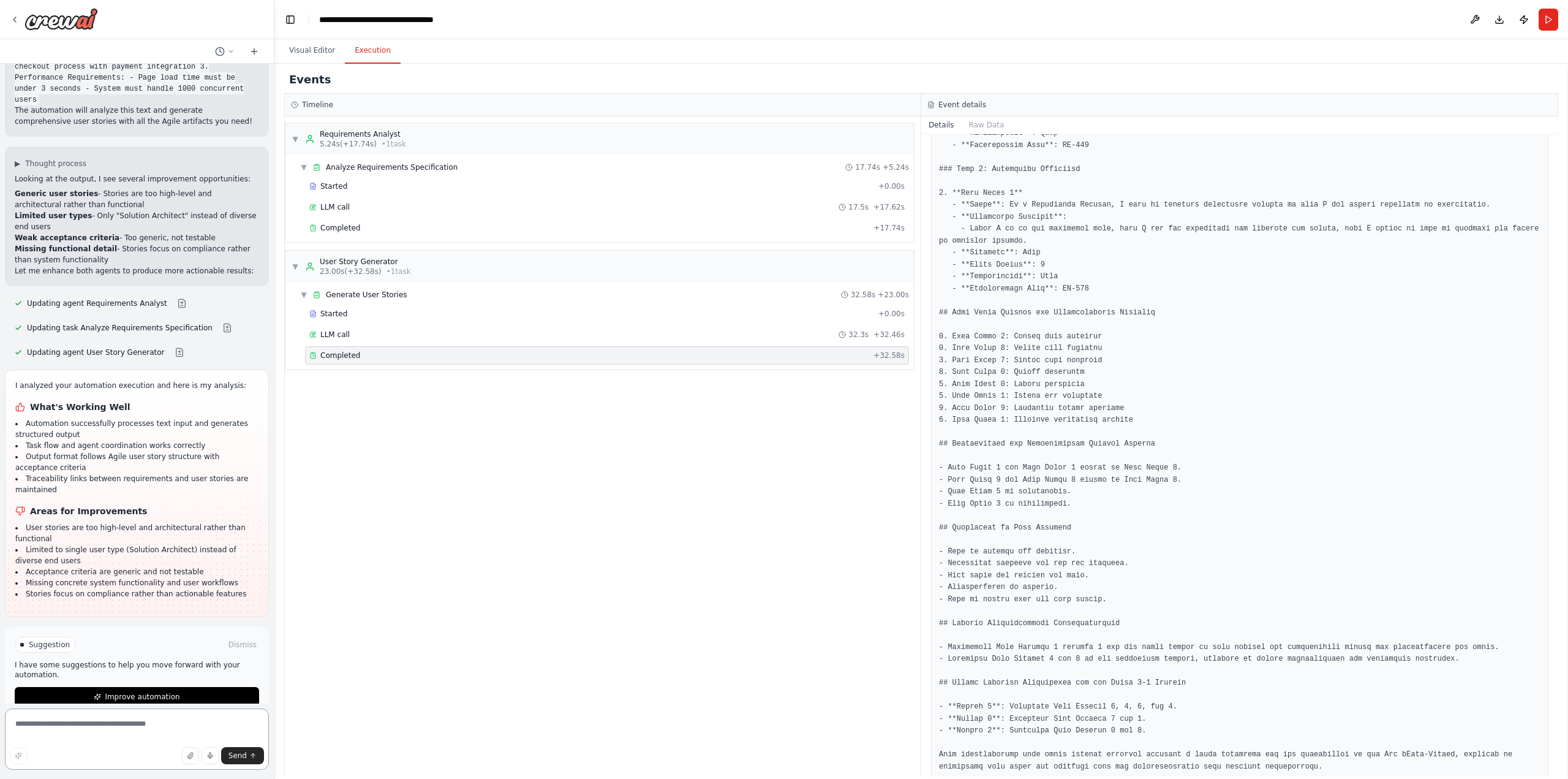
click at [79, 728] on textarea at bounding box center [137, 738] width 264 height 61
click at [290, 57] on button "Visual Editor" at bounding box center [311, 51] width 65 height 26
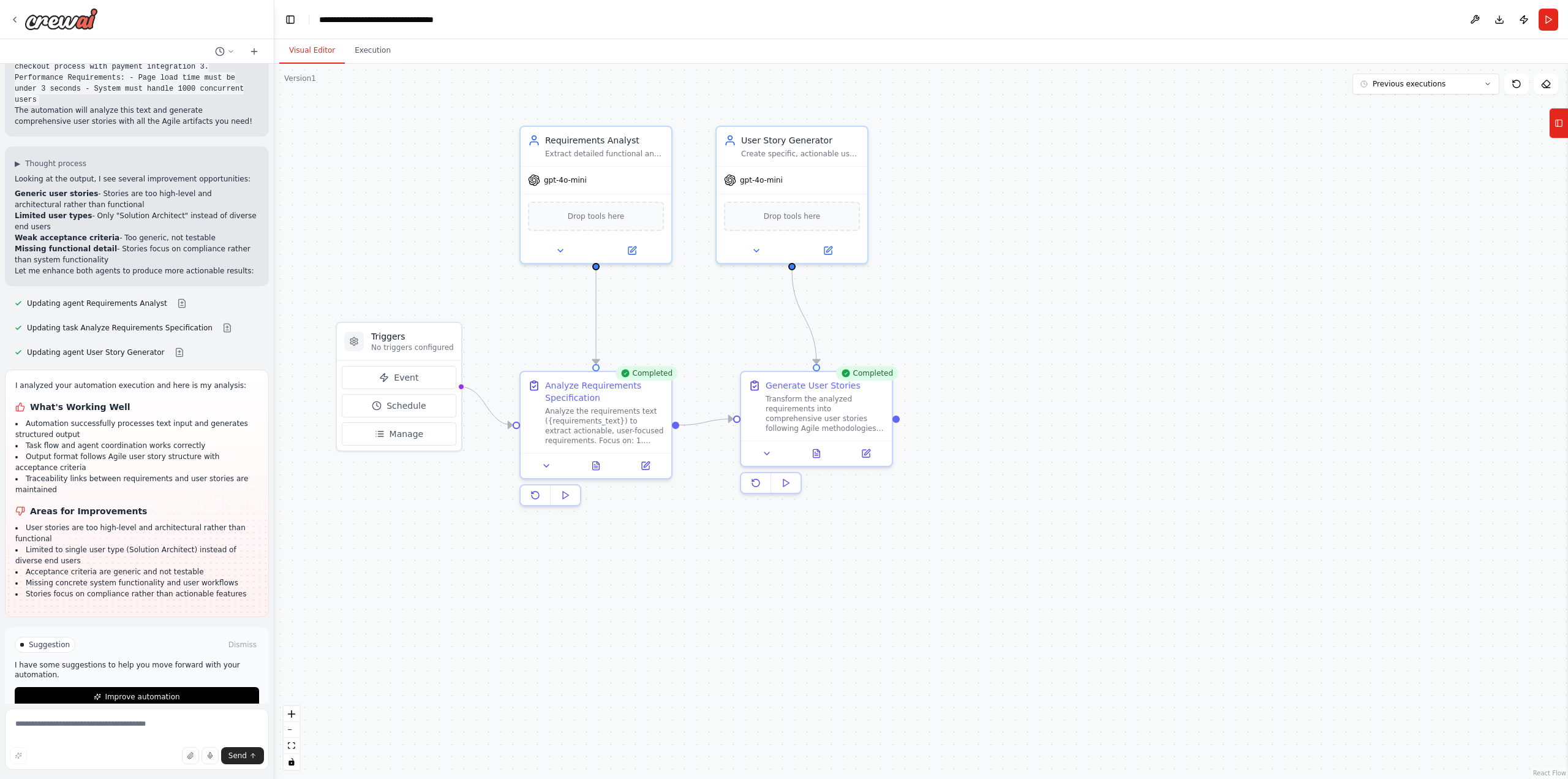
click at [678, 609] on div ".deletable-edge-delete-btn { width: 20px; height: 20px; border: 0px solid #ffff…" at bounding box center [921, 421] width 1293 height 715
click at [40, 727] on textarea at bounding box center [137, 738] width 264 height 61
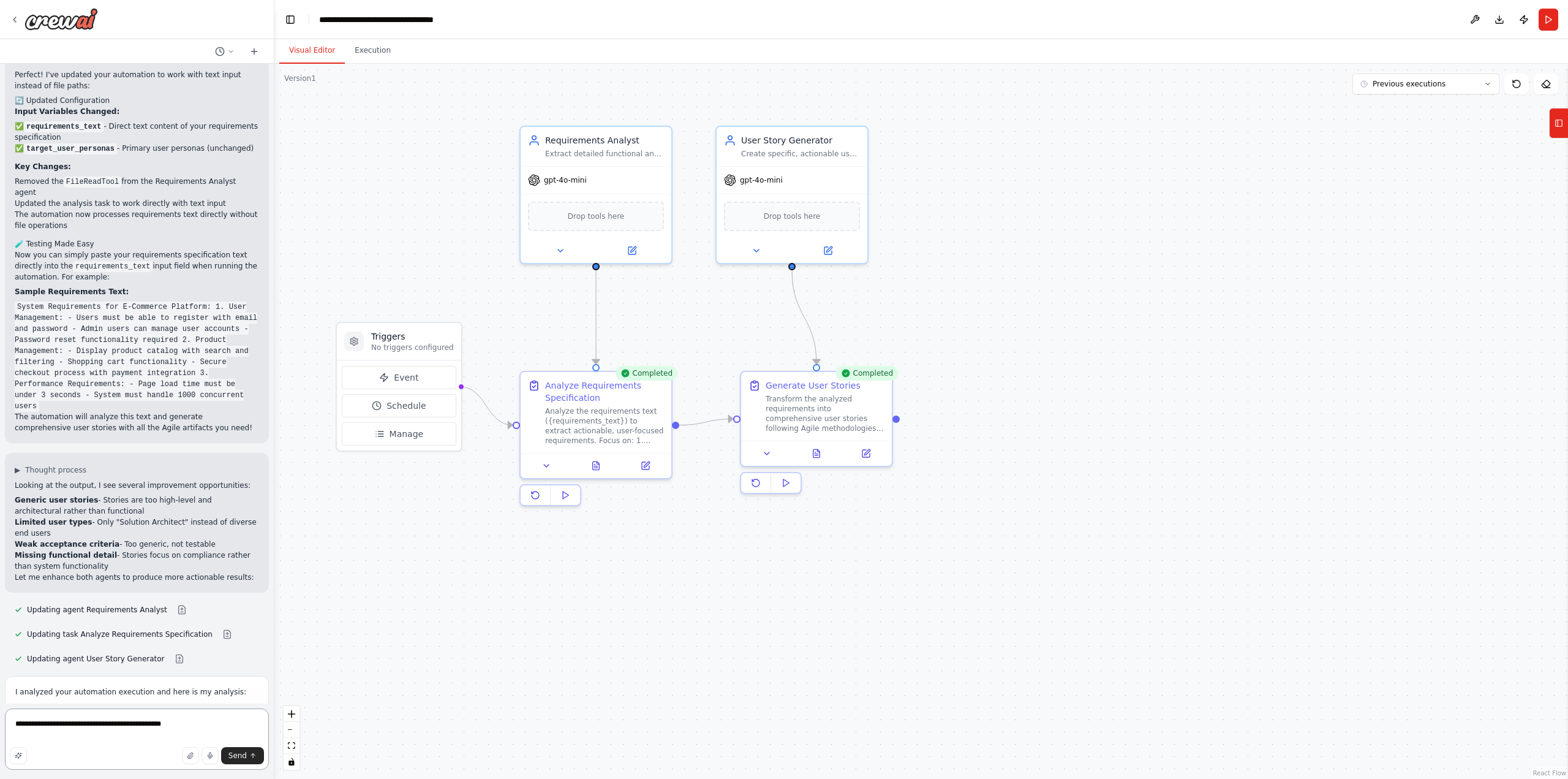
scroll to position [1798, 0]
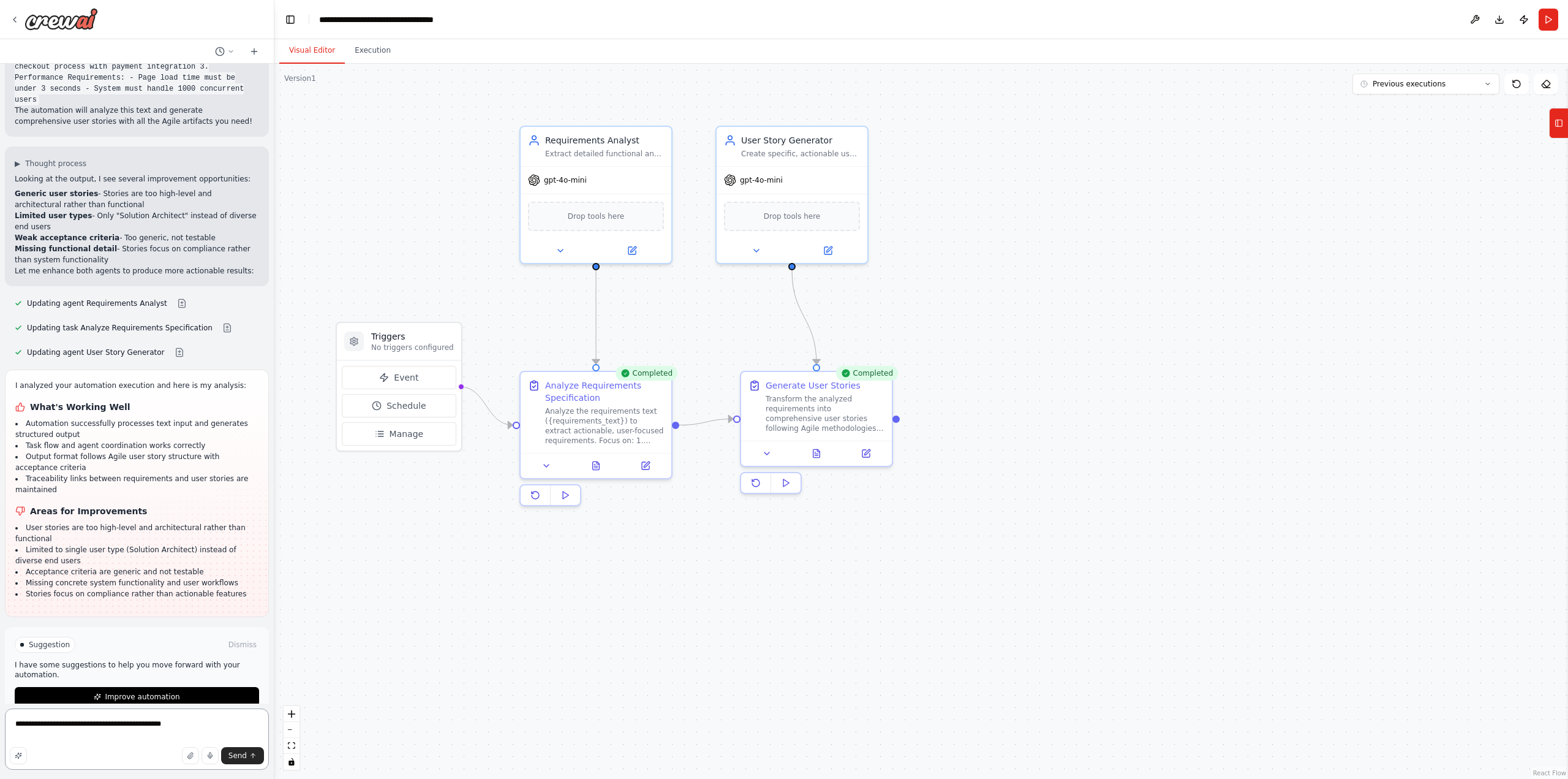
click at [183, 723] on textarea "**********" at bounding box center [137, 738] width 264 height 61
click at [205, 730] on textarea "**********" at bounding box center [137, 738] width 264 height 61
type textarea "**********"
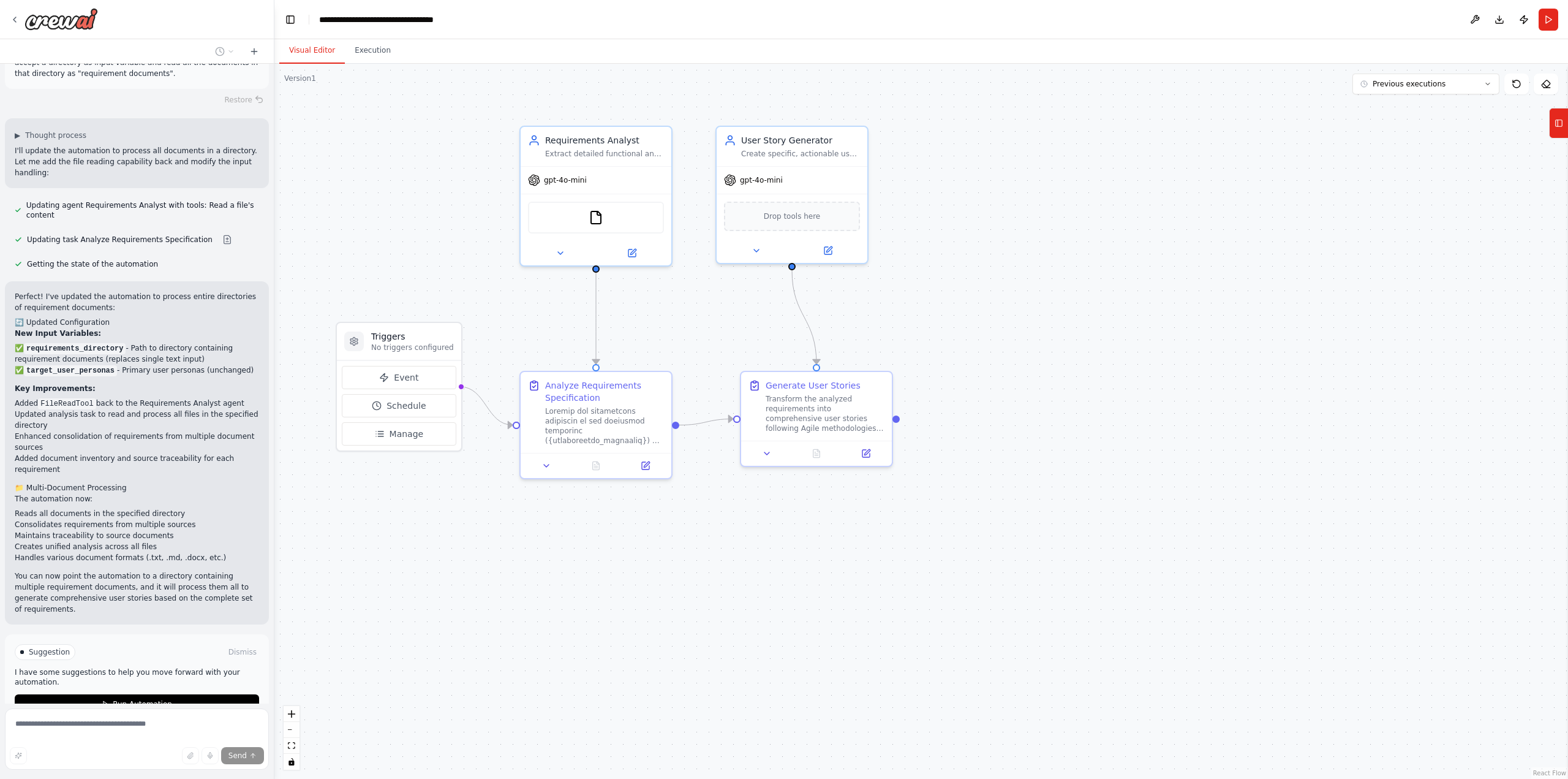
scroll to position [2410, 0]
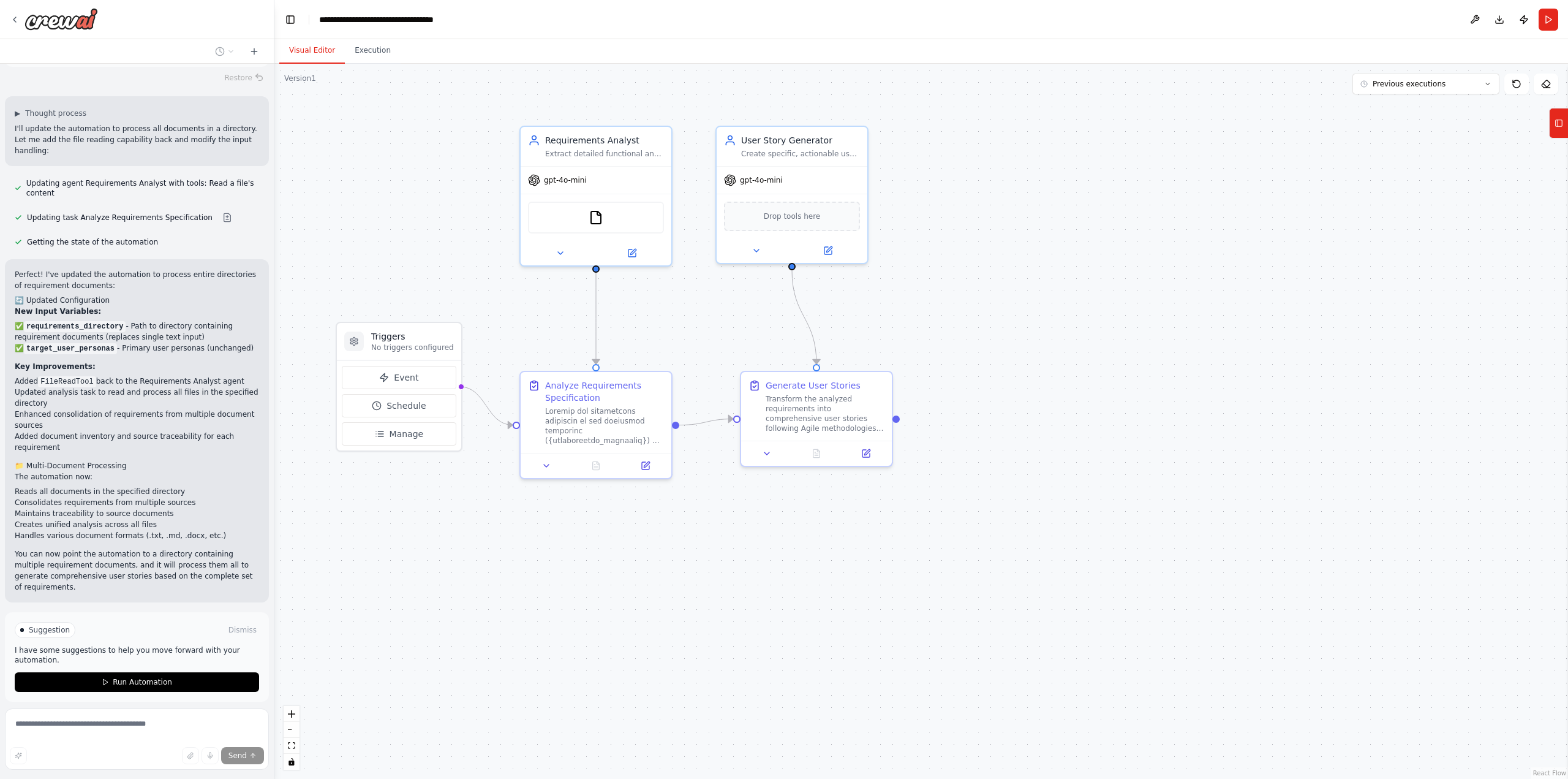
click at [1076, 269] on div ".deletable-edge-delete-btn { width: 20px; height: 20px; border: 0px solid #ffff…" at bounding box center [921, 421] width 1293 height 715
click at [647, 467] on icon at bounding box center [645, 463] width 7 height 7
click at [647, 459] on icon at bounding box center [646, 463] width 10 height 10
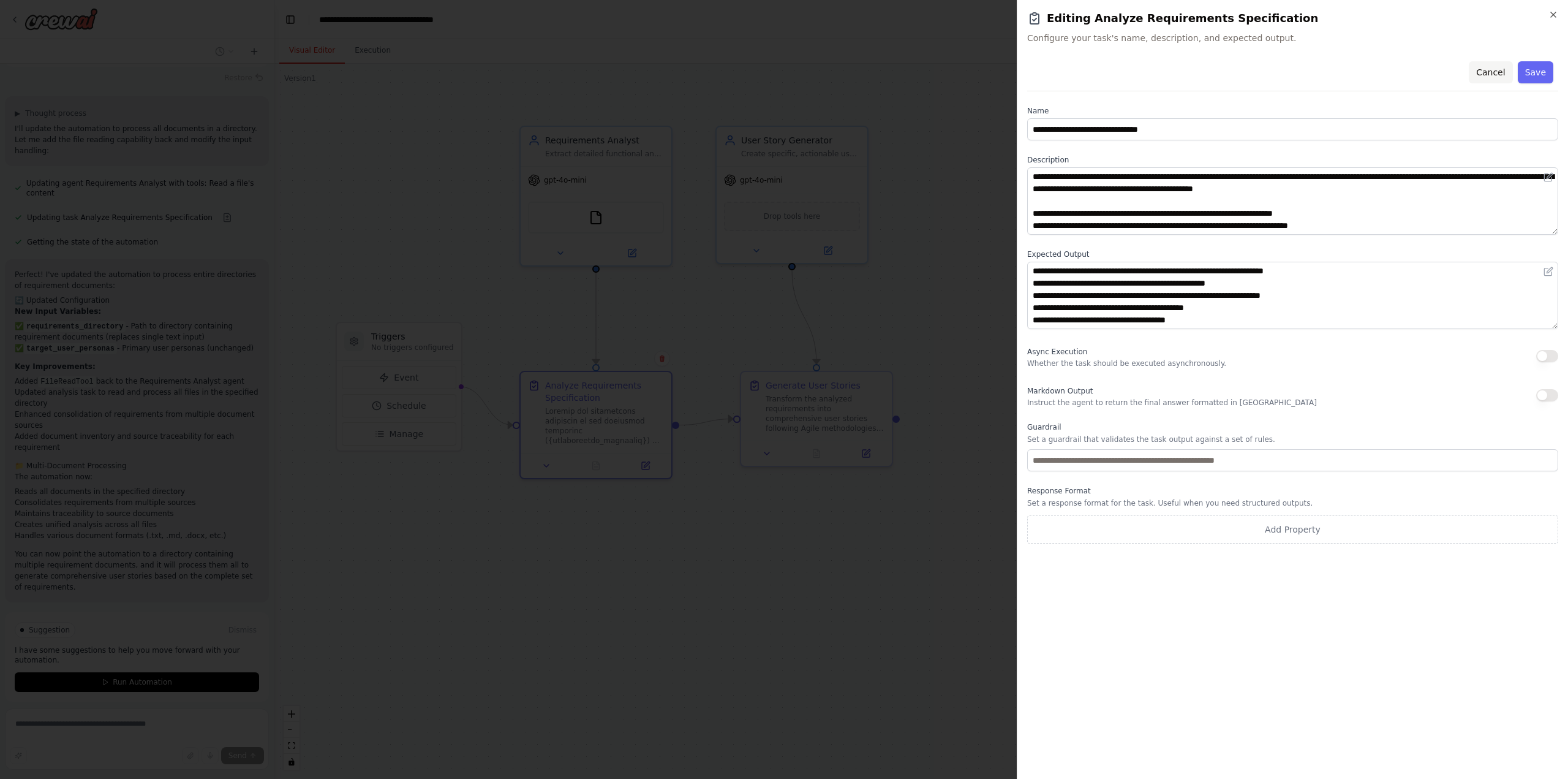
click at [1491, 71] on button "Cancel" at bounding box center [1490, 72] width 43 height 22
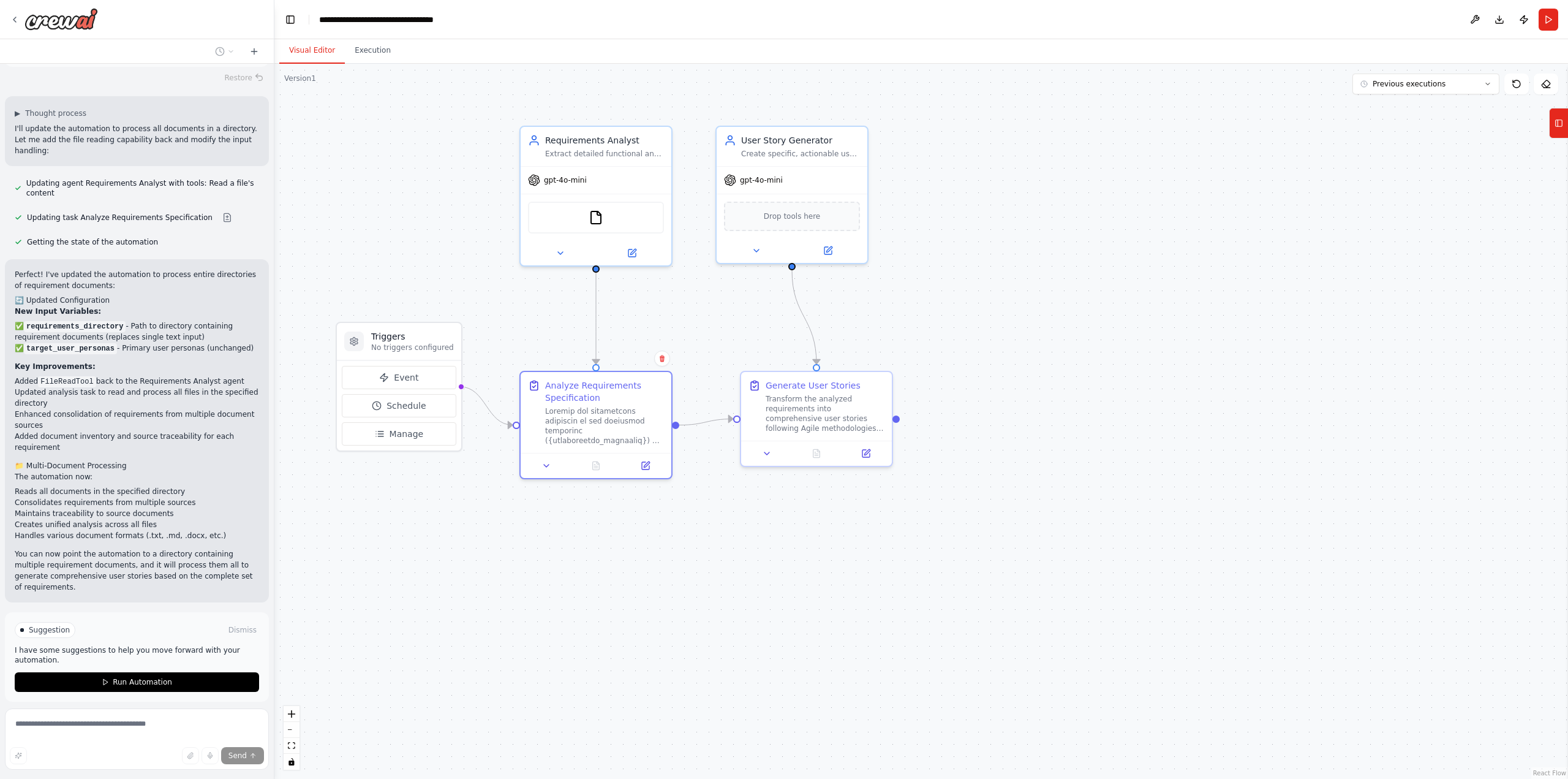
click at [670, 593] on div ".deletable-edge-delete-btn { width: 20px; height: 20px; border: 0px solid #ffff…" at bounding box center [921, 421] width 1293 height 715
click at [590, 223] on div "FileReadTool" at bounding box center [595, 215] width 136 height 32
click at [602, 220] on img at bounding box center [596, 215] width 15 height 15
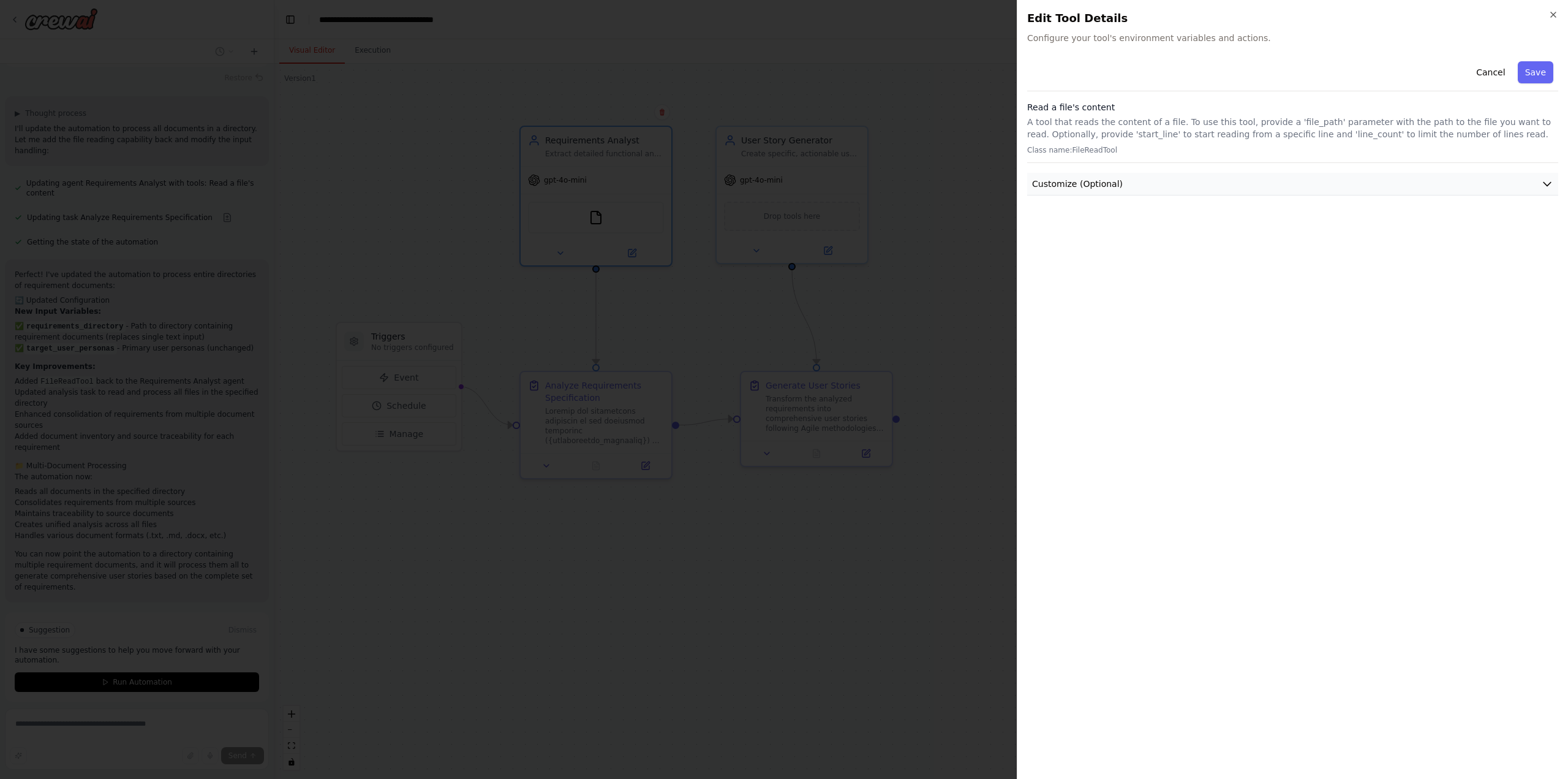
click at [1550, 176] on button "Customize (Optional)" at bounding box center [1292, 184] width 531 height 23
click at [1494, 69] on button "Cancel" at bounding box center [1490, 72] width 43 height 22
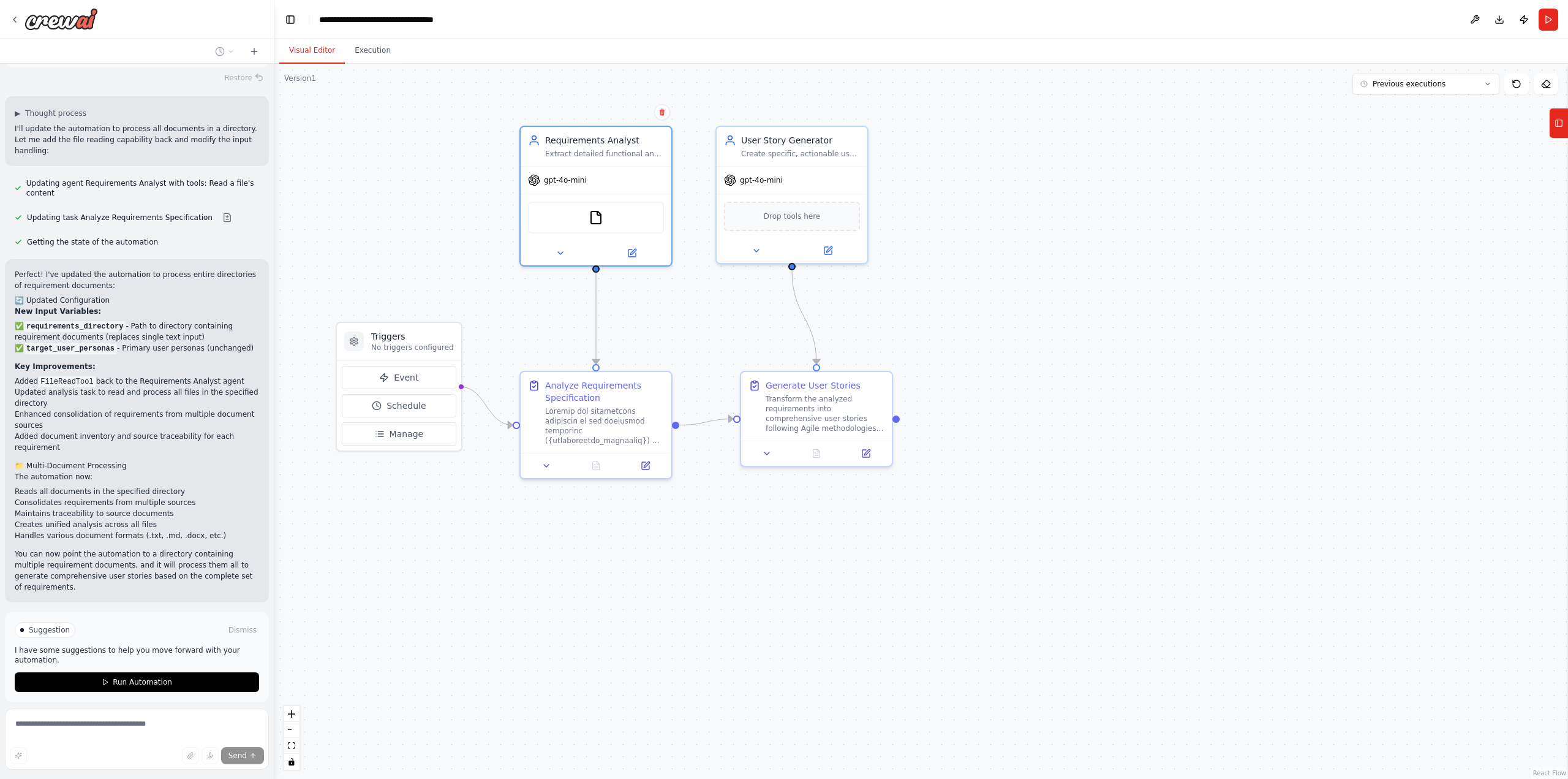
click at [676, 567] on div ".deletable-edge-delete-btn { width: 20px; height: 20px; border: 0px solid #ffff…" at bounding box center [921, 421] width 1293 height 715
click at [413, 378] on span "Event" at bounding box center [406, 377] width 24 height 12
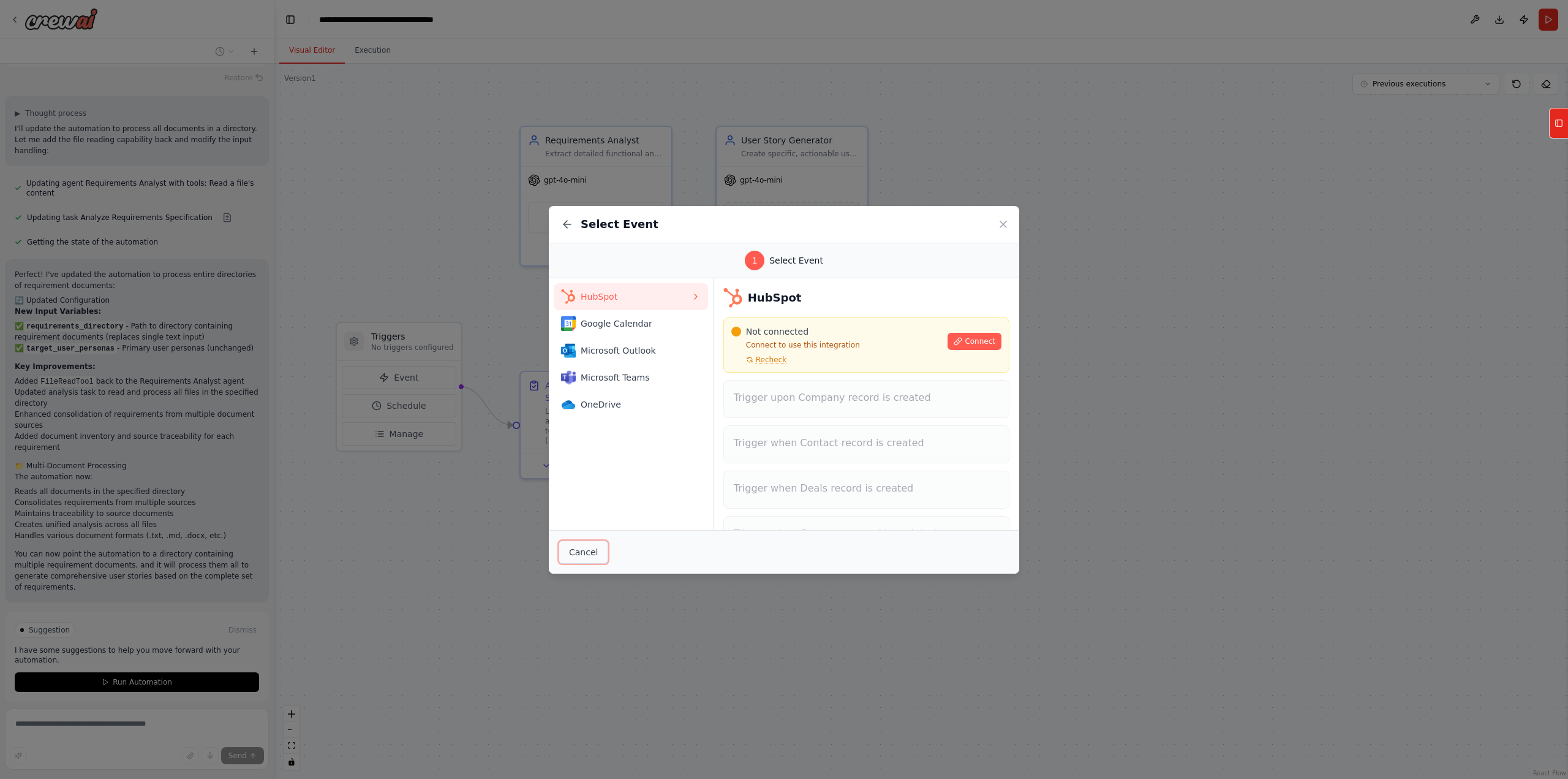
click at [581, 553] on button "Cancel" at bounding box center [583, 551] width 50 height 24
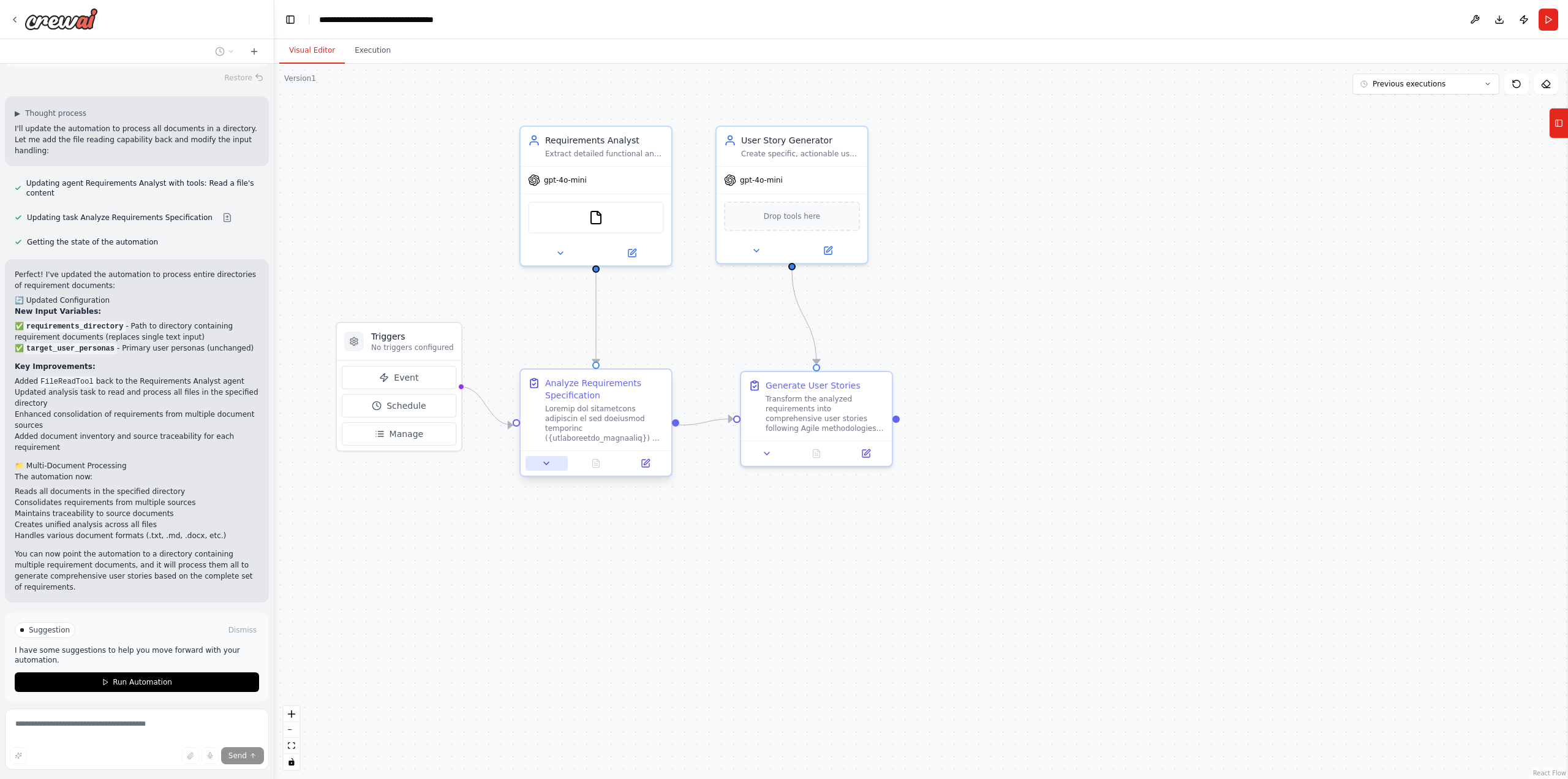
click at [545, 464] on icon at bounding box center [546, 463] width 10 height 10
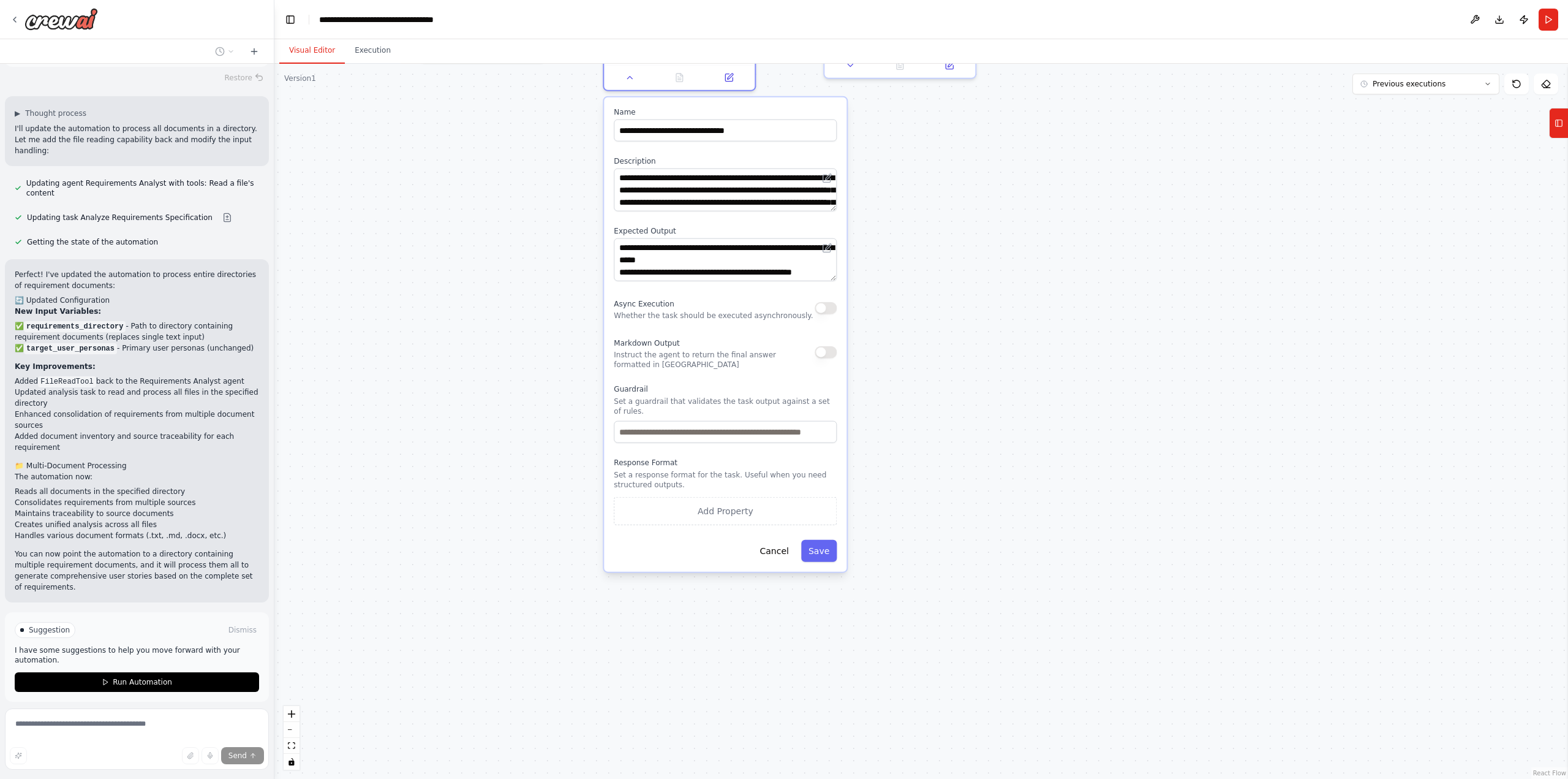
drag, startPoint x: 977, startPoint y: 610, endPoint x: 1059, endPoint y: 228, distance: 390.7
click at [1062, 228] on div ".deletable-edge-delete-btn { width: 20px; height: 20px; border: 0px solid #ffff…" at bounding box center [921, 421] width 1293 height 715
click at [781, 547] on button "Cancel" at bounding box center [773, 550] width 43 height 22
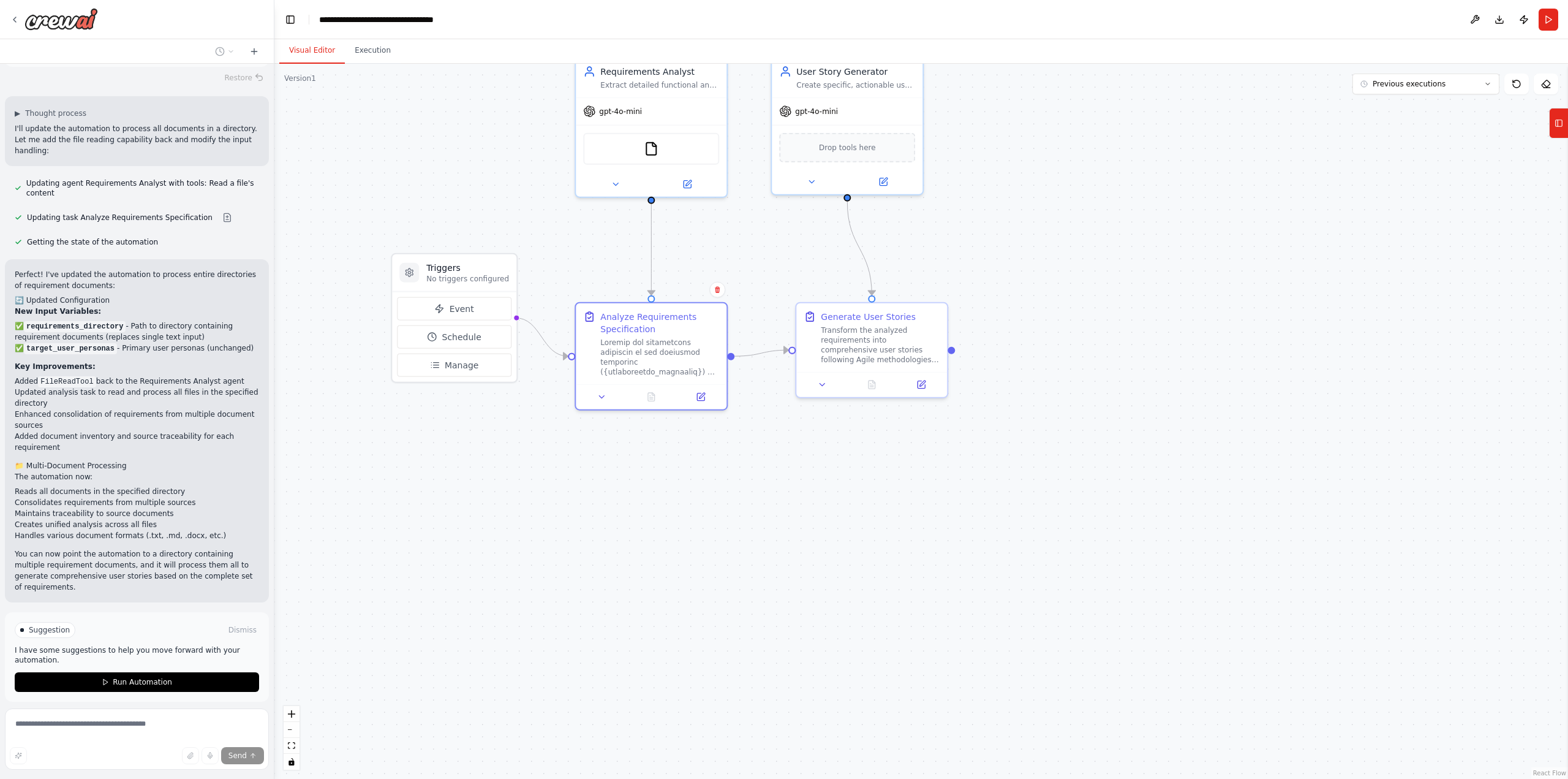
drag, startPoint x: 816, startPoint y: 246, endPoint x: 790, endPoint y: 567, distance: 322.1
click at [790, 567] on div ".deletable-edge-delete-btn { width: 20px; height: 20px; border: 0px solid #ffff…" at bounding box center [921, 421] width 1293 height 715
click at [703, 397] on icon at bounding box center [700, 396] width 7 height 7
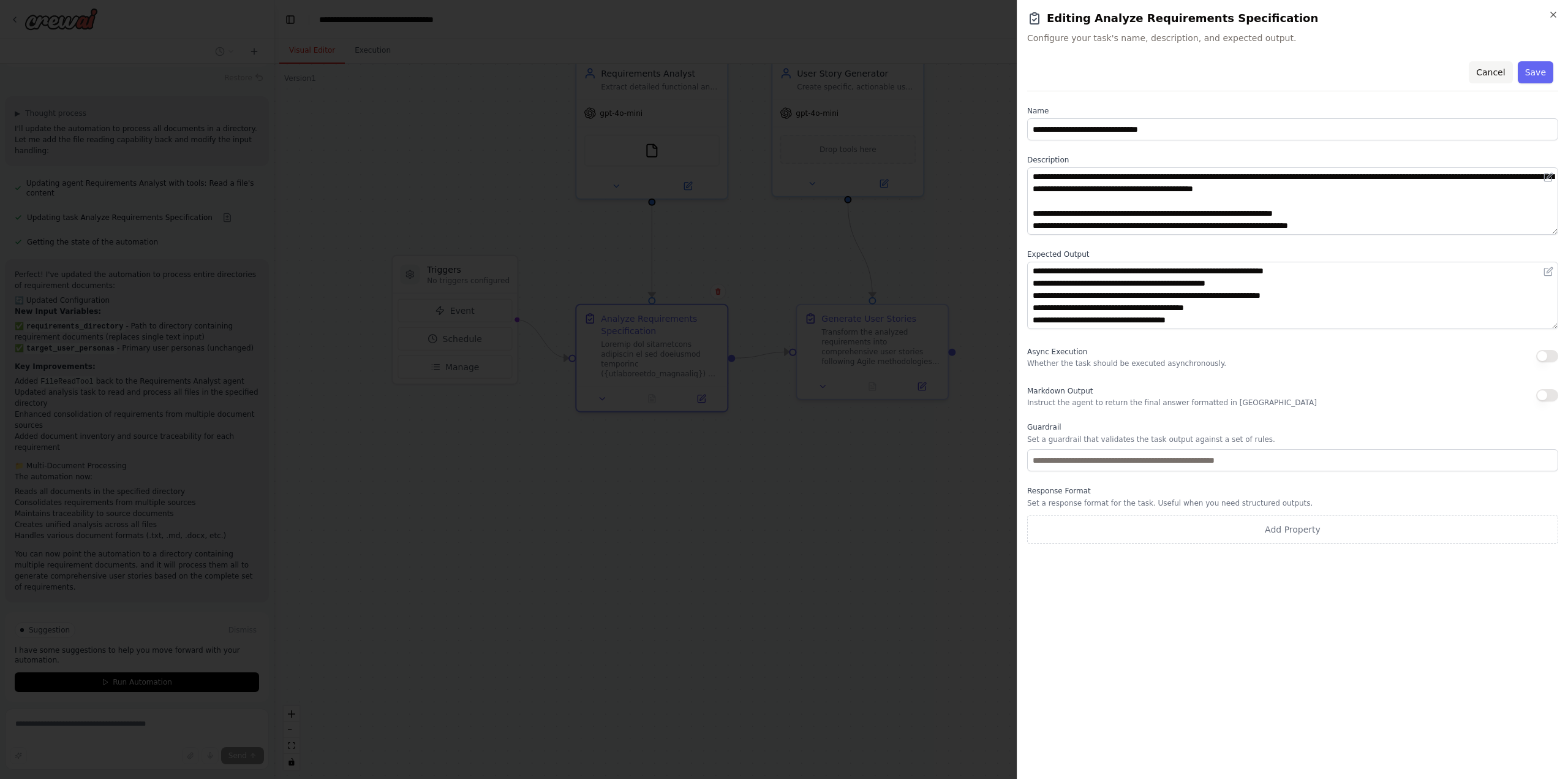
click at [1495, 76] on button "Cancel" at bounding box center [1490, 72] width 43 height 22
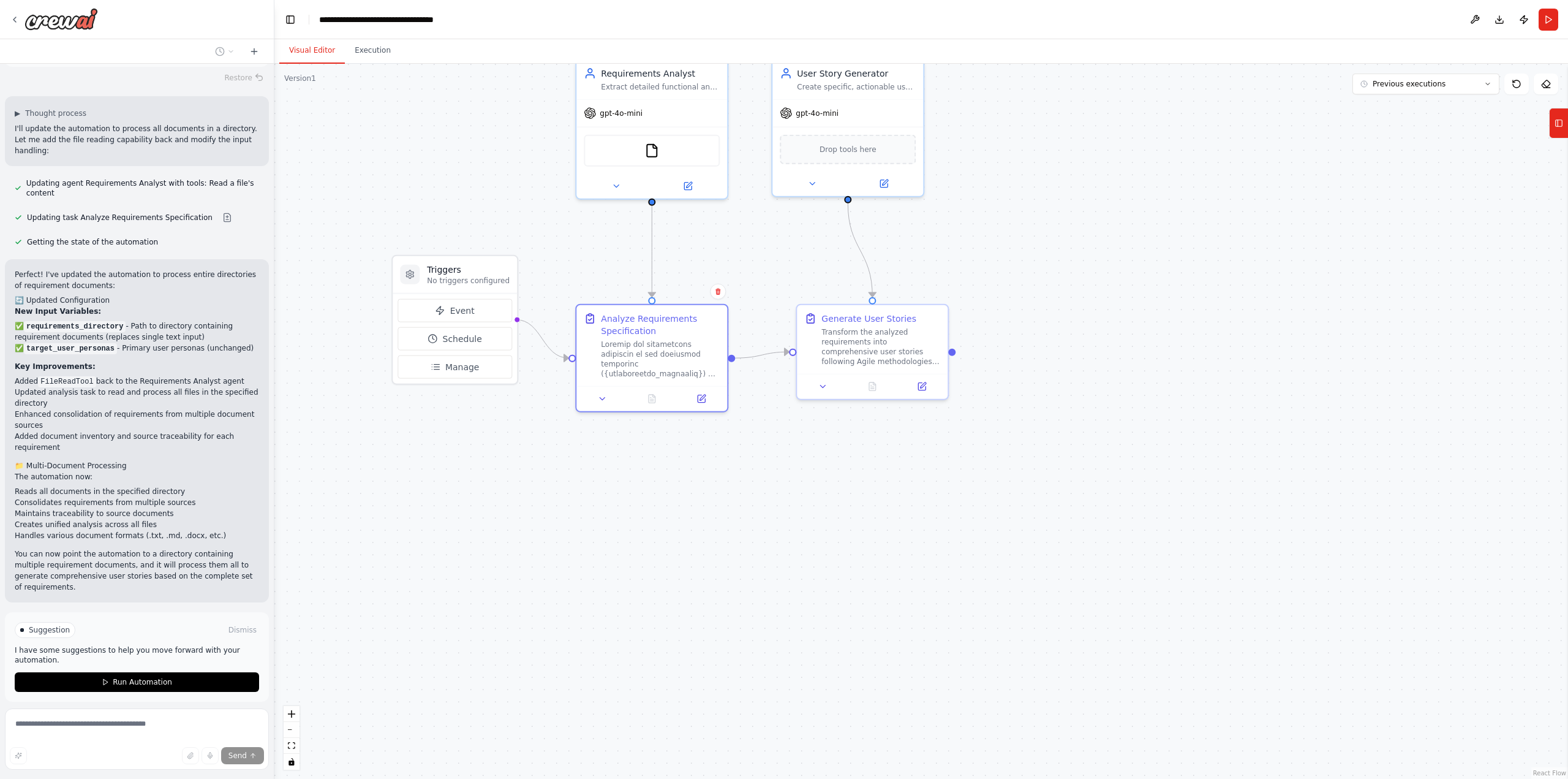
click at [870, 462] on div ".deletable-edge-delete-btn { width: 20px; height: 20px; border: 0px solid #ffff…" at bounding box center [921, 421] width 1293 height 715
click at [652, 152] on img at bounding box center [651, 148] width 15 height 15
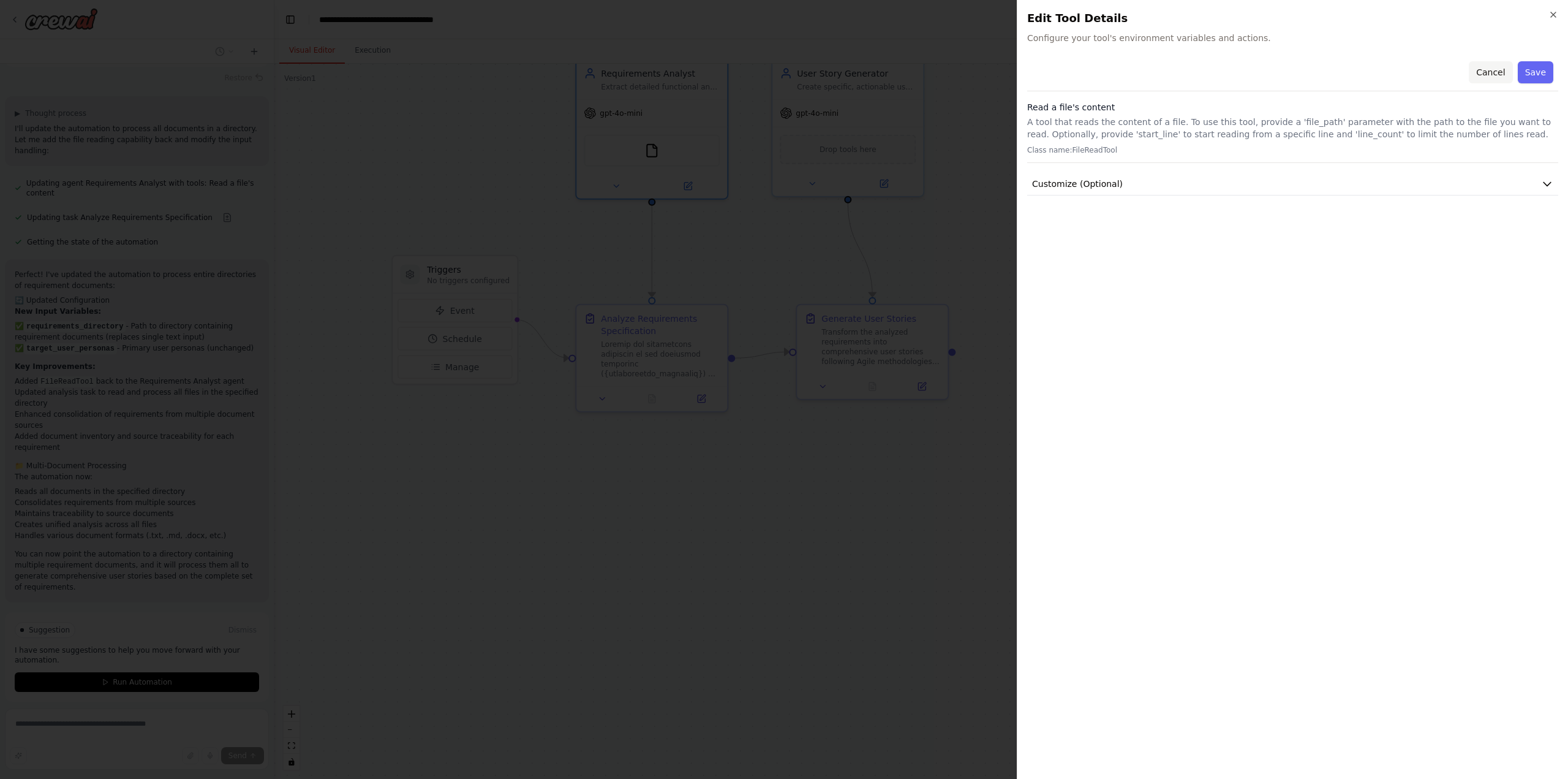
click at [1493, 69] on button "Cancel" at bounding box center [1490, 72] width 43 height 22
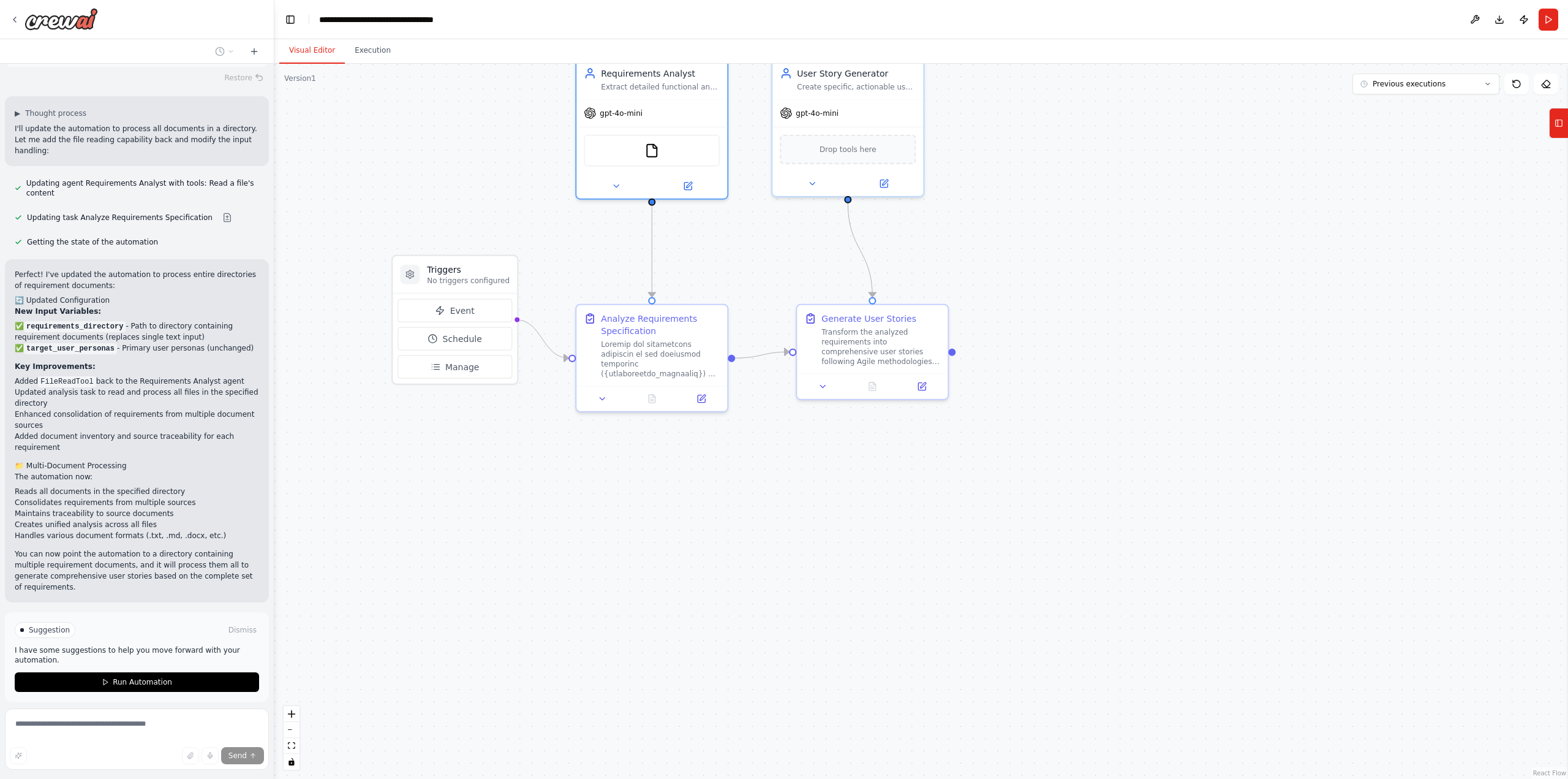
click at [396, 518] on div ".deletable-edge-delete-btn { width: 20px; height: 20px; border: 0px solid #ffff…" at bounding box center [921, 421] width 1293 height 715
click at [1497, 21] on button "Download" at bounding box center [1500, 20] width 20 height 22
click at [121, 677] on span "Run Automation" at bounding box center [142, 682] width 60 height 10
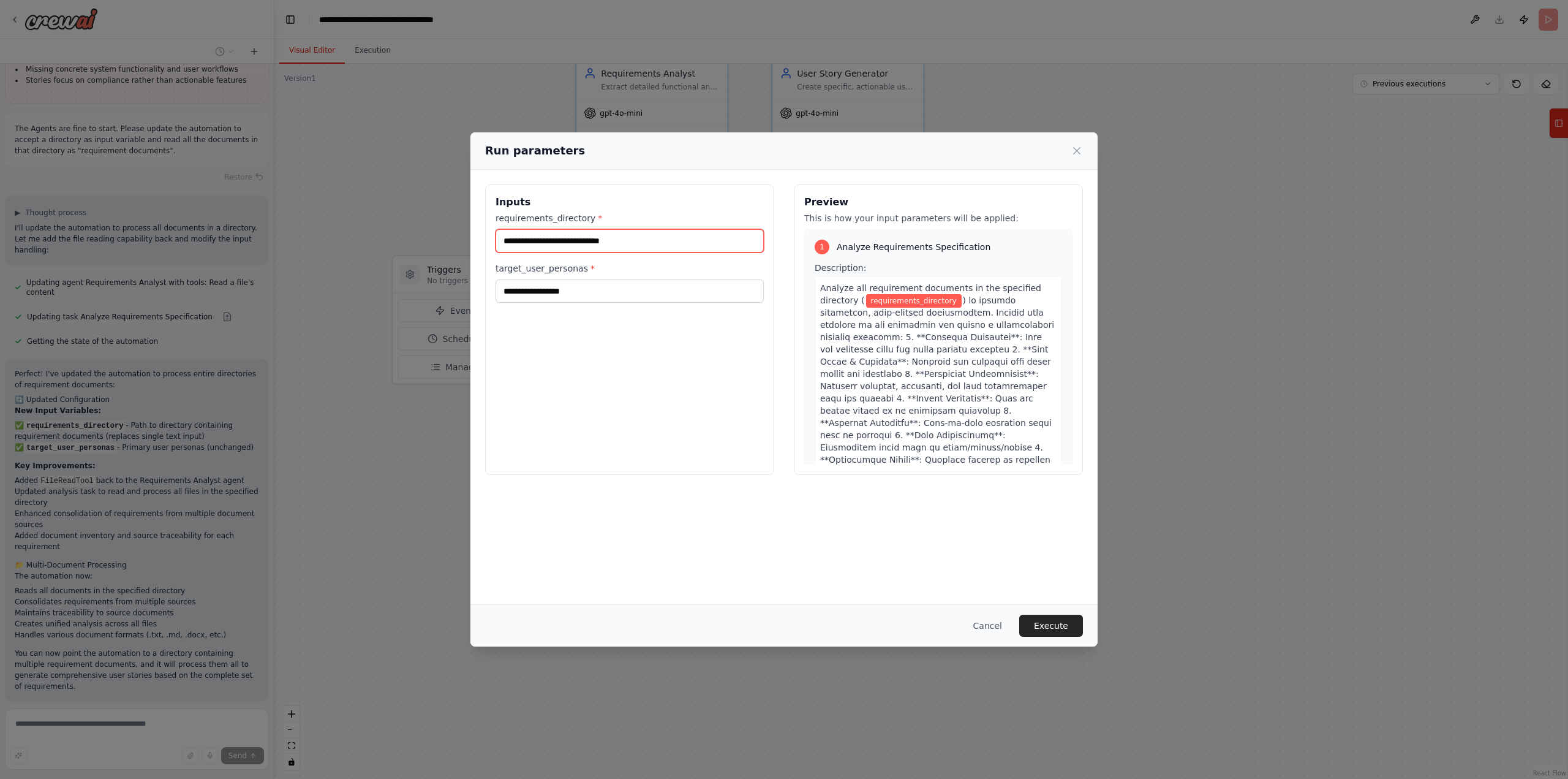
click at [651, 240] on input "requirements_directory *" at bounding box center [629, 241] width 268 height 24
type input "********"
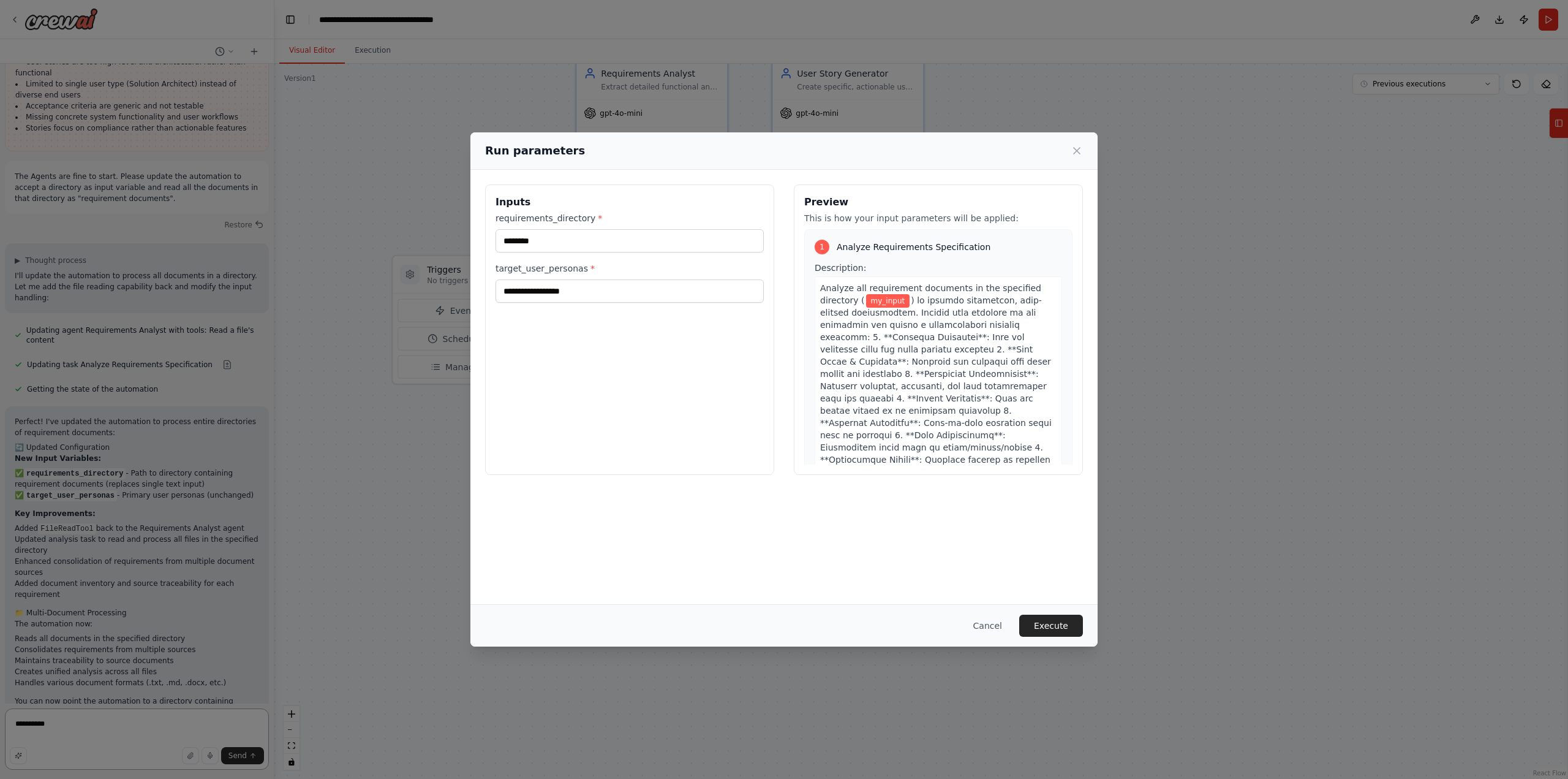
type textarea "**********"
click at [612, 246] on input "********" at bounding box center [629, 241] width 268 height 24
type input "**********"
click at [1071, 631] on button "Execute" at bounding box center [1051, 625] width 64 height 22
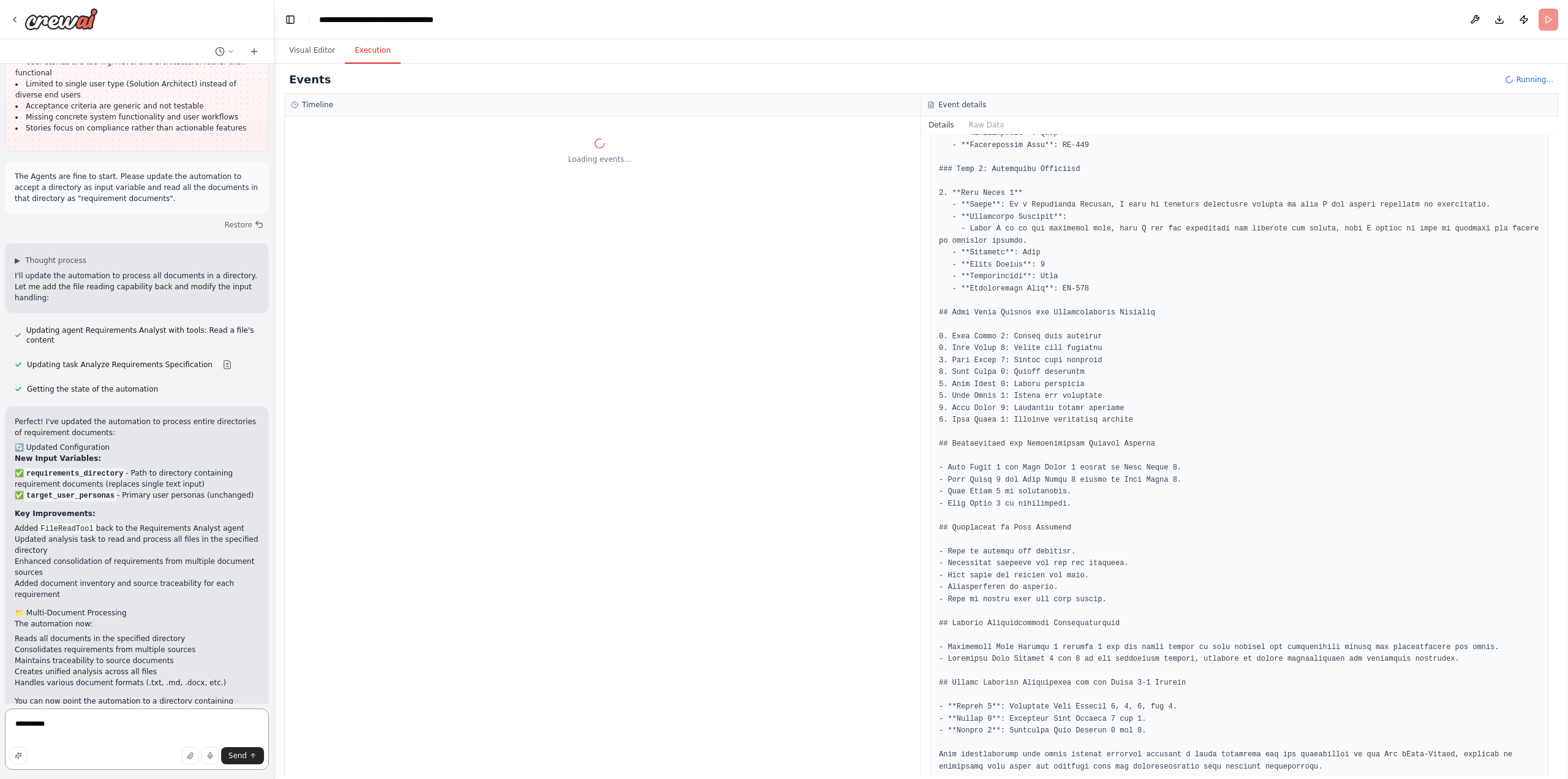
click at [104, 730] on textarea "**********" at bounding box center [137, 738] width 264 height 61
type textarea "*"
click at [304, 48] on button "Visual Editor" at bounding box center [311, 51] width 65 height 26
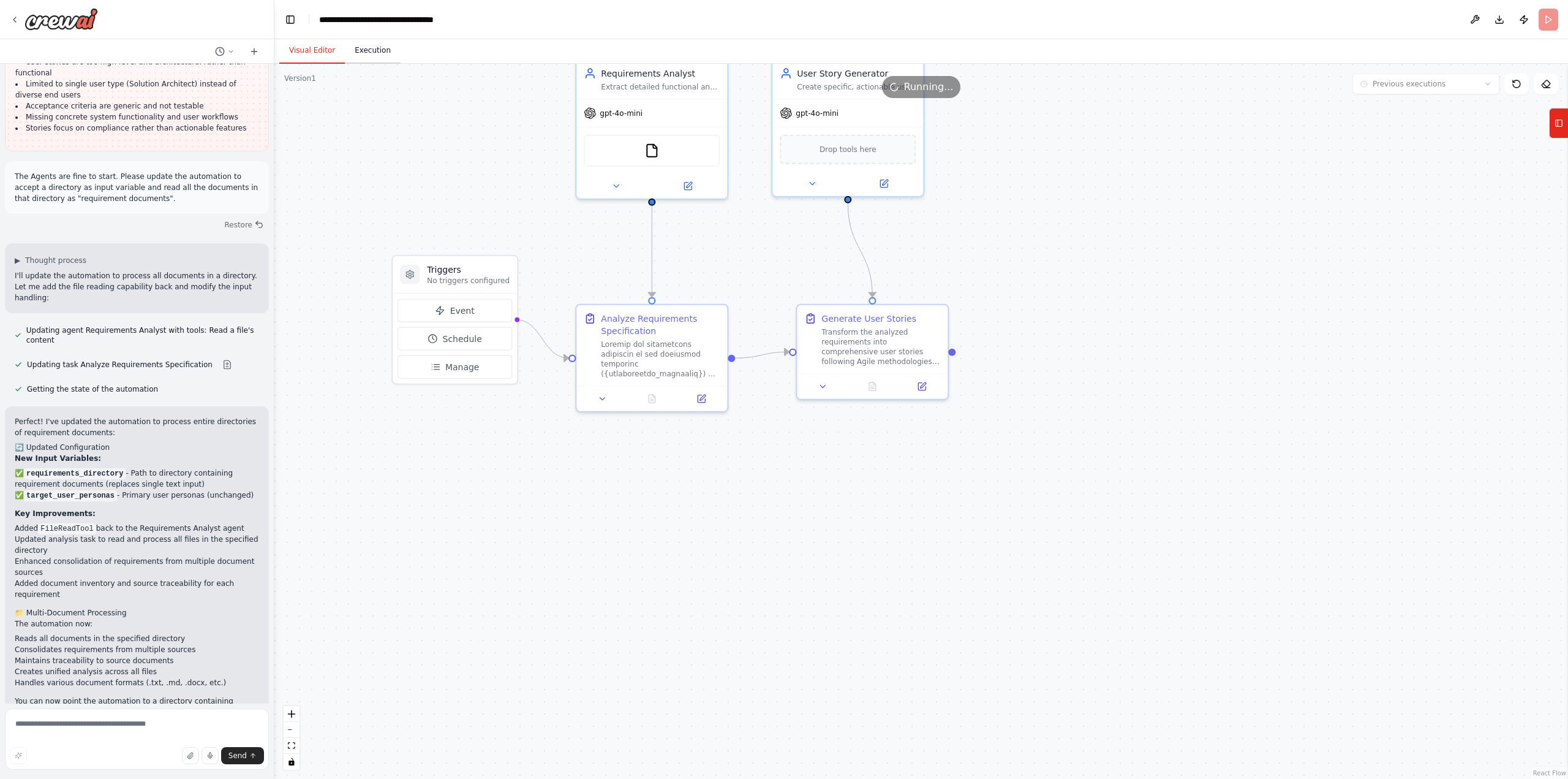
click at [374, 51] on button "Execution" at bounding box center [373, 51] width 55 height 26
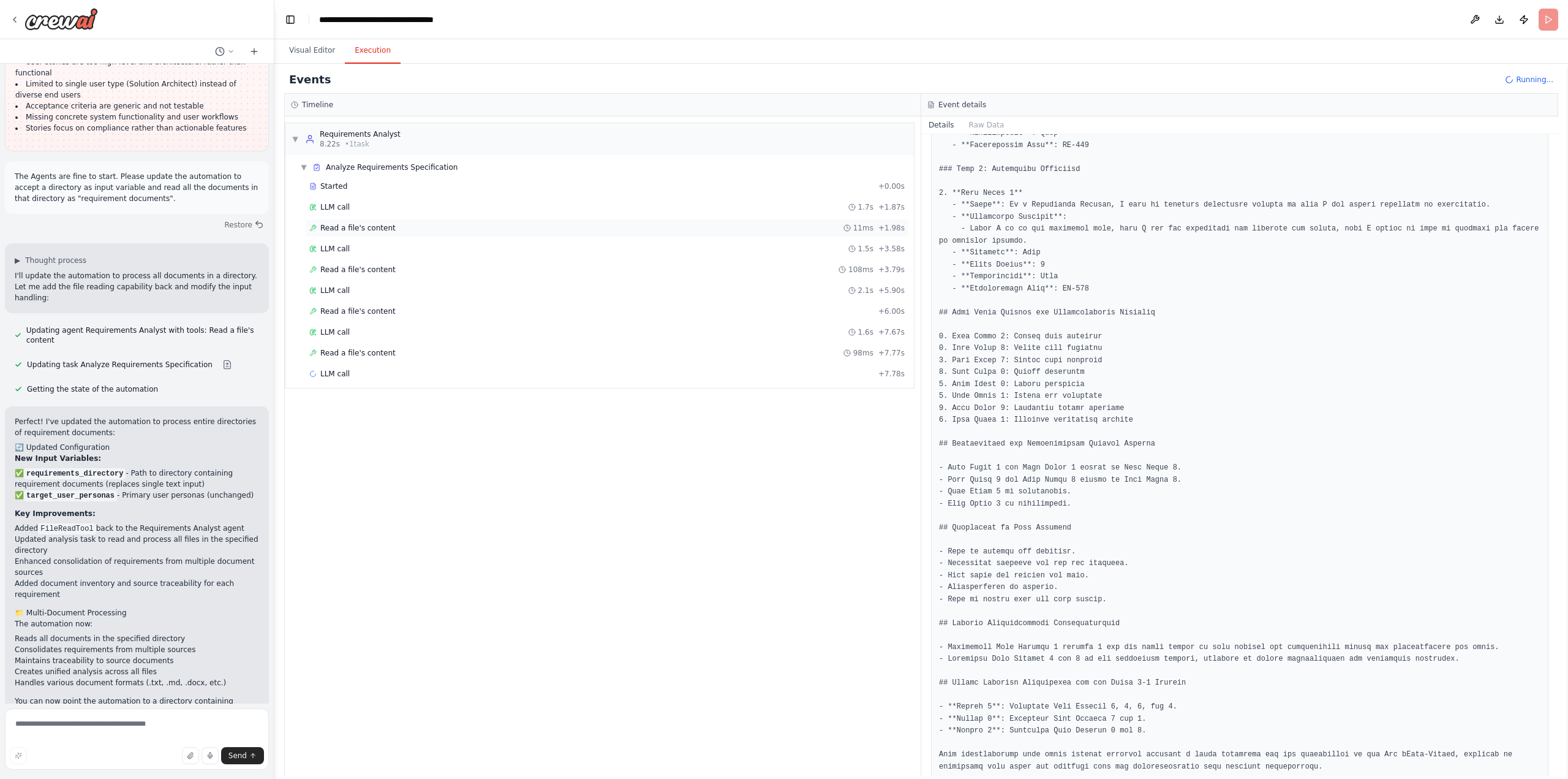
click at [368, 227] on span "Read a file's content" at bounding box center [358, 228] width 75 height 10
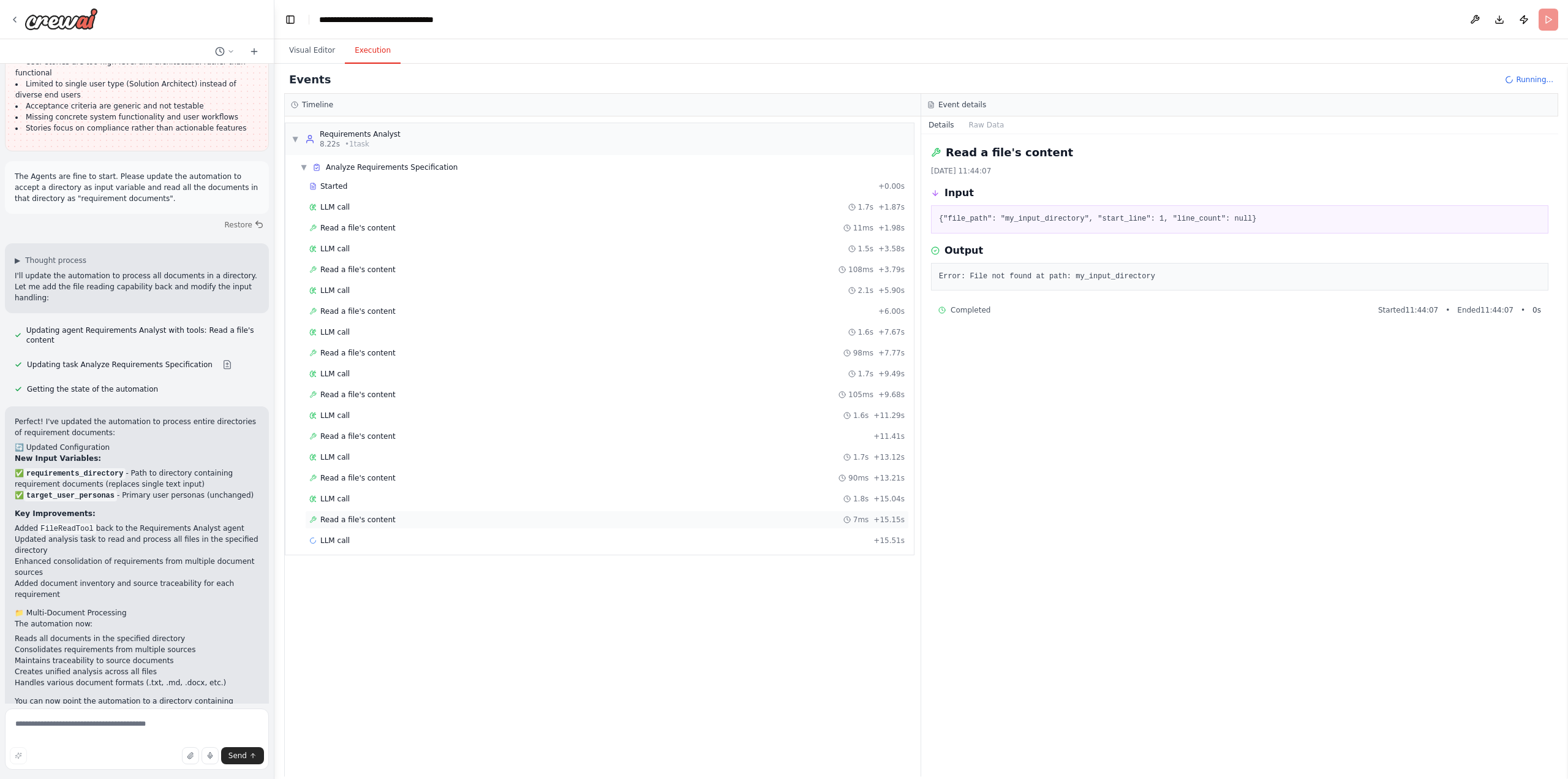
click at [356, 516] on span "Read a file's content" at bounding box center [358, 520] width 75 height 10
click at [353, 229] on span "Read a file's content" at bounding box center [358, 228] width 75 height 10
click at [332, 210] on span "LLM call" at bounding box center [335, 207] width 29 height 10
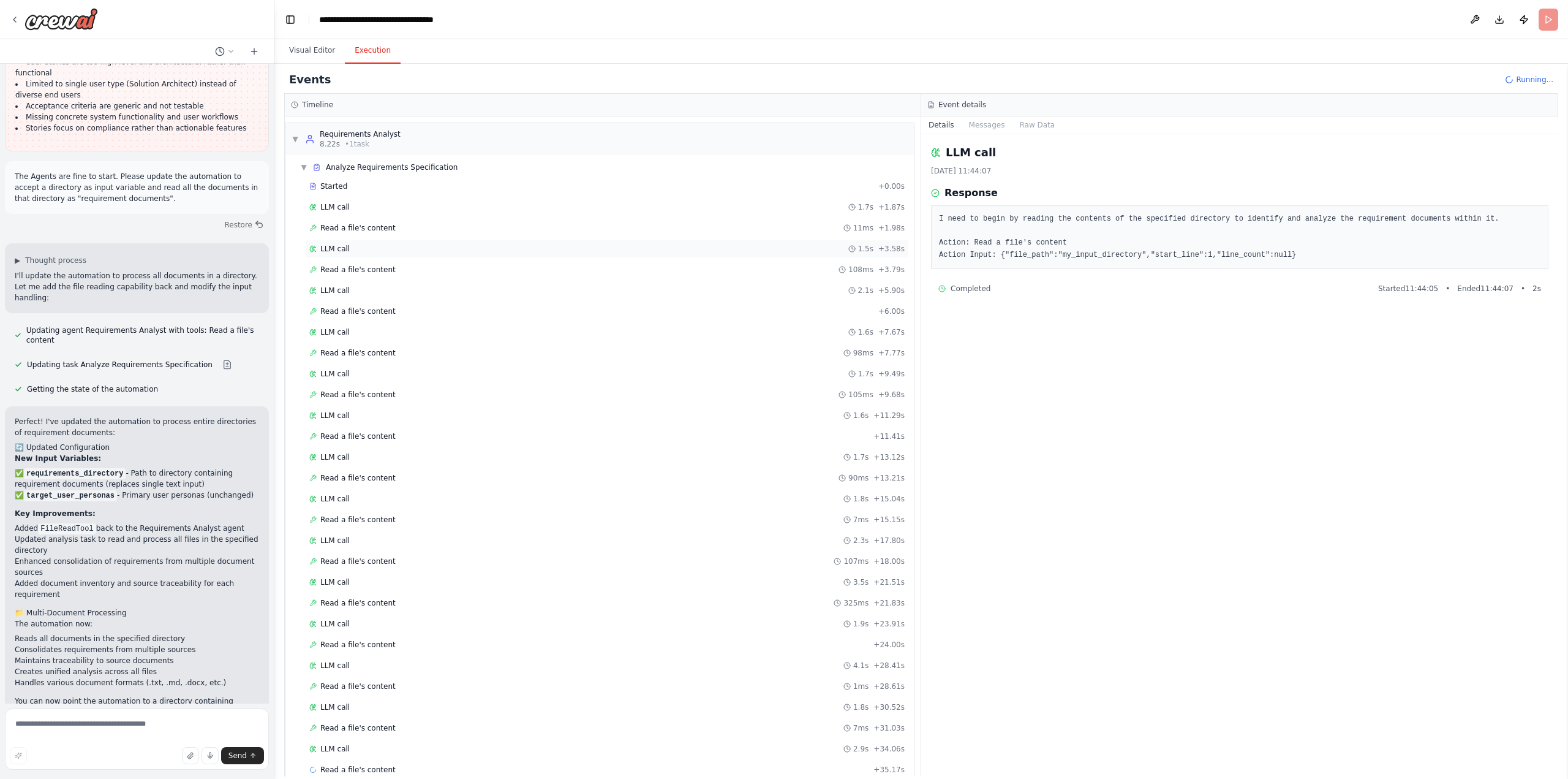
click at [336, 246] on span "LLM call" at bounding box center [335, 249] width 29 height 10
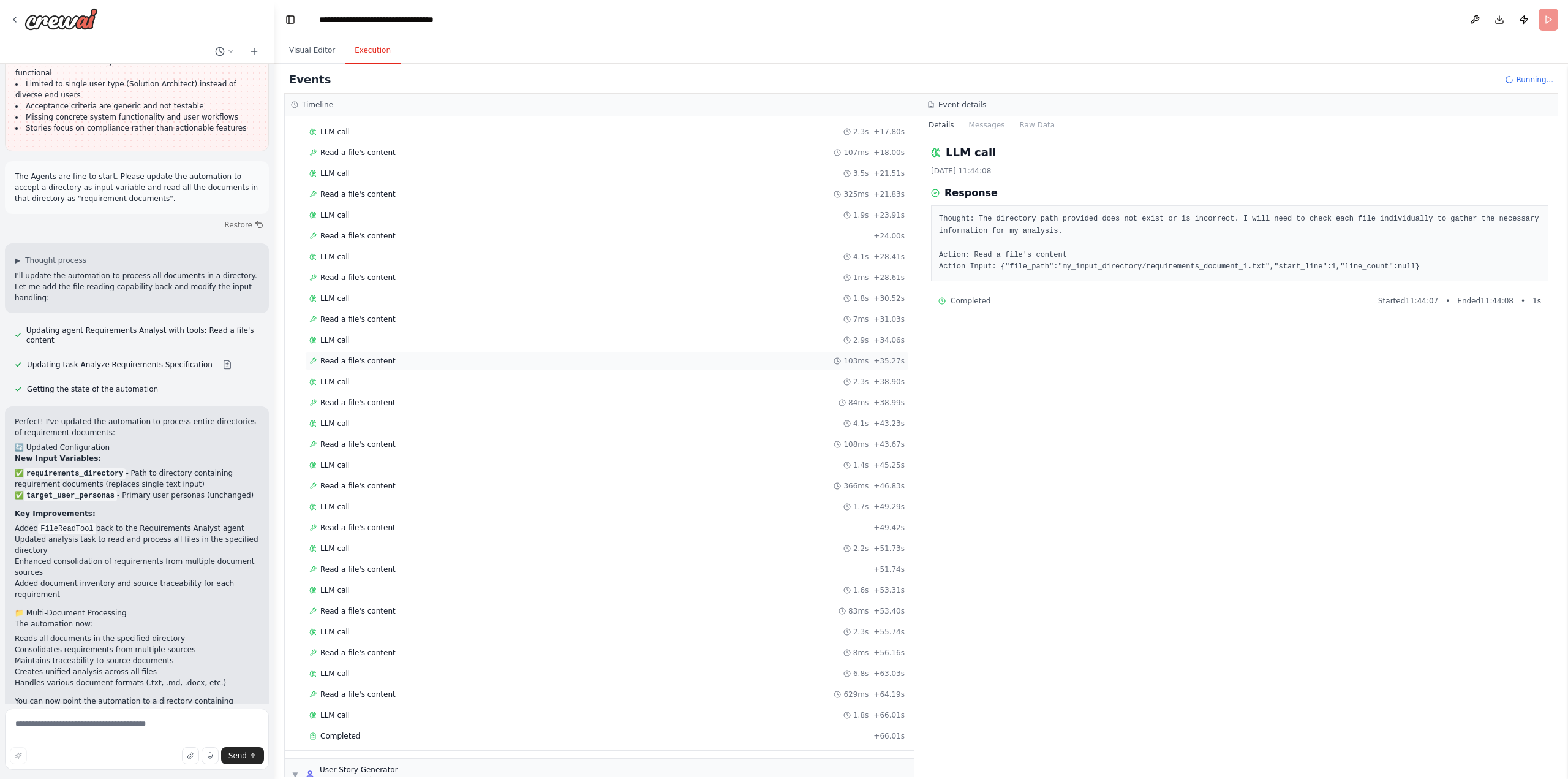
scroll to position [503, 0]
click at [329, 640] on span "Completed" at bounding box center [340, 641] width 40 height 10
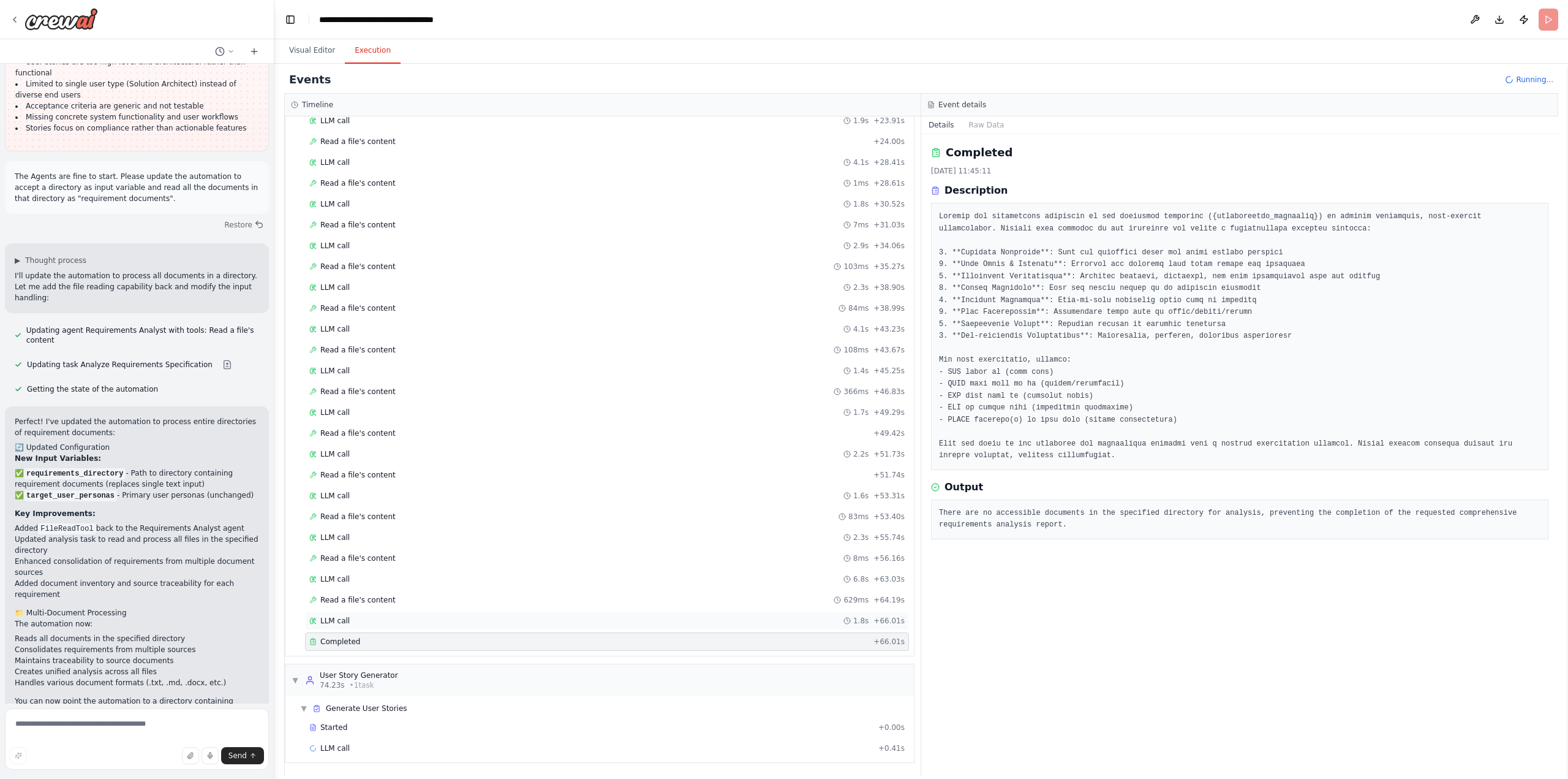
click at [343, 621] on span "LLM call" at bounding box center [335, 621] width 29 height 10
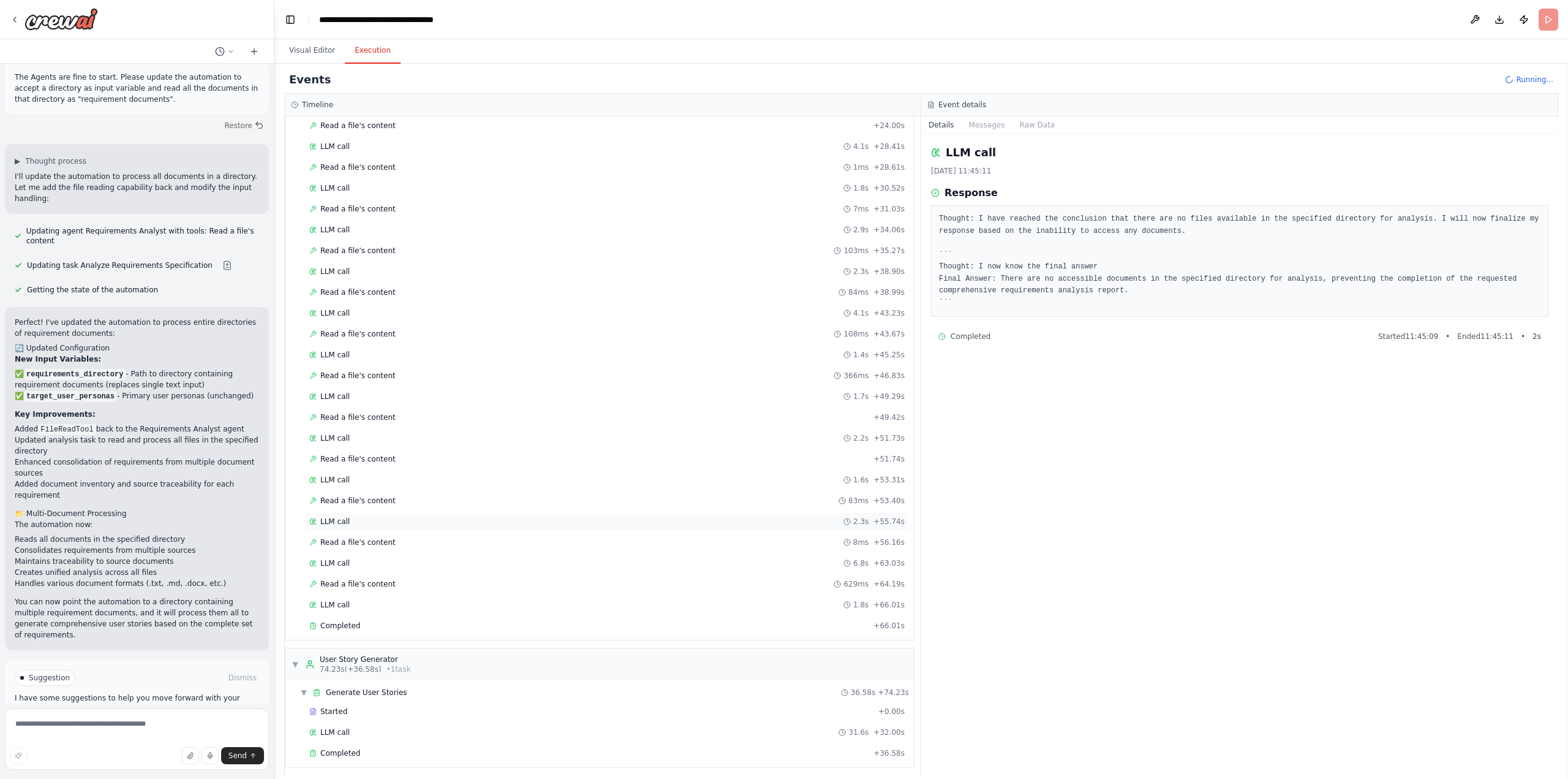
scroll to position [524, 0]
click at [346, 747] on span "Completed" at bounding box center [340, 748] width 40 height 10
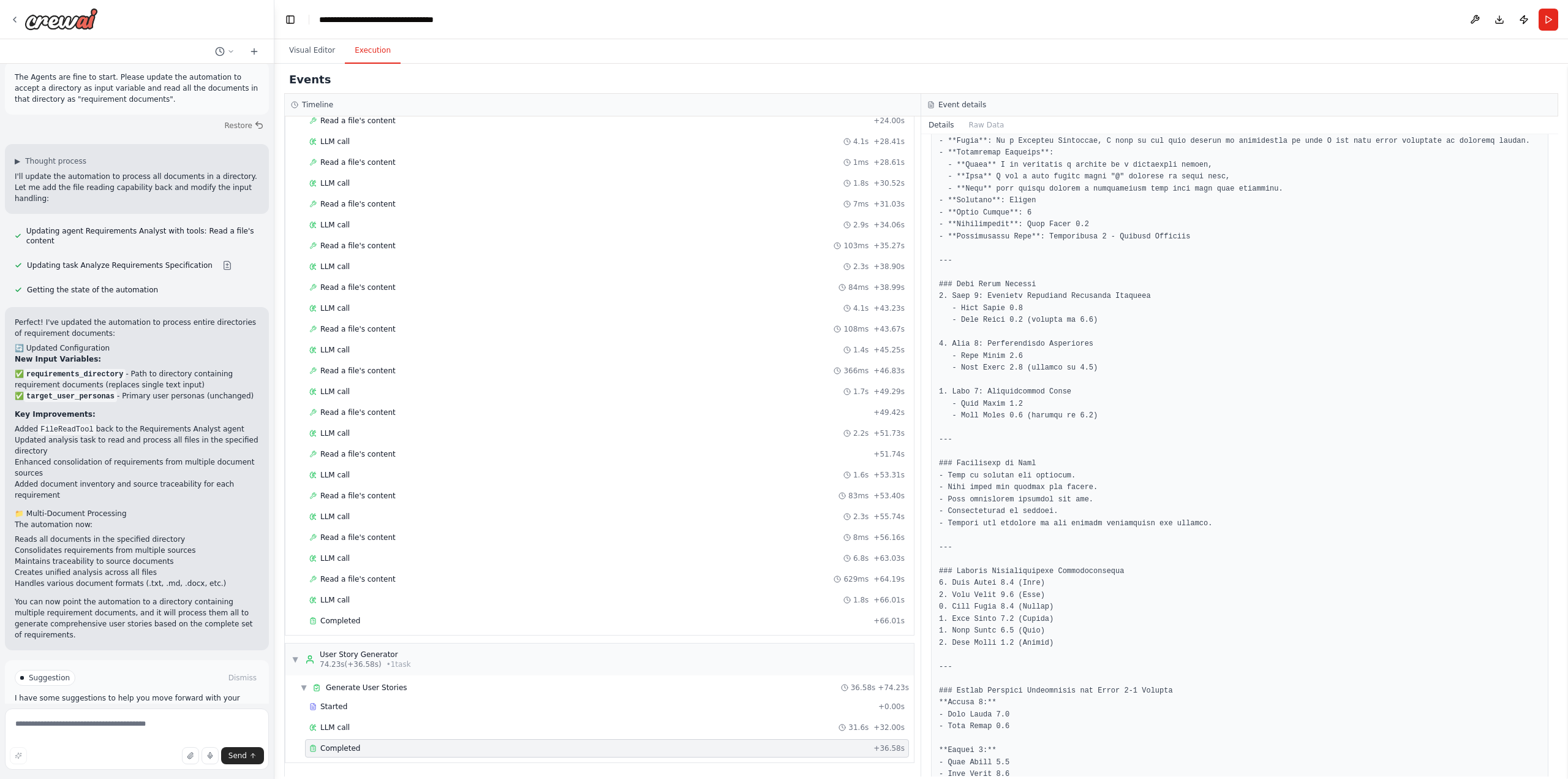
scroll to position [1443, 0]
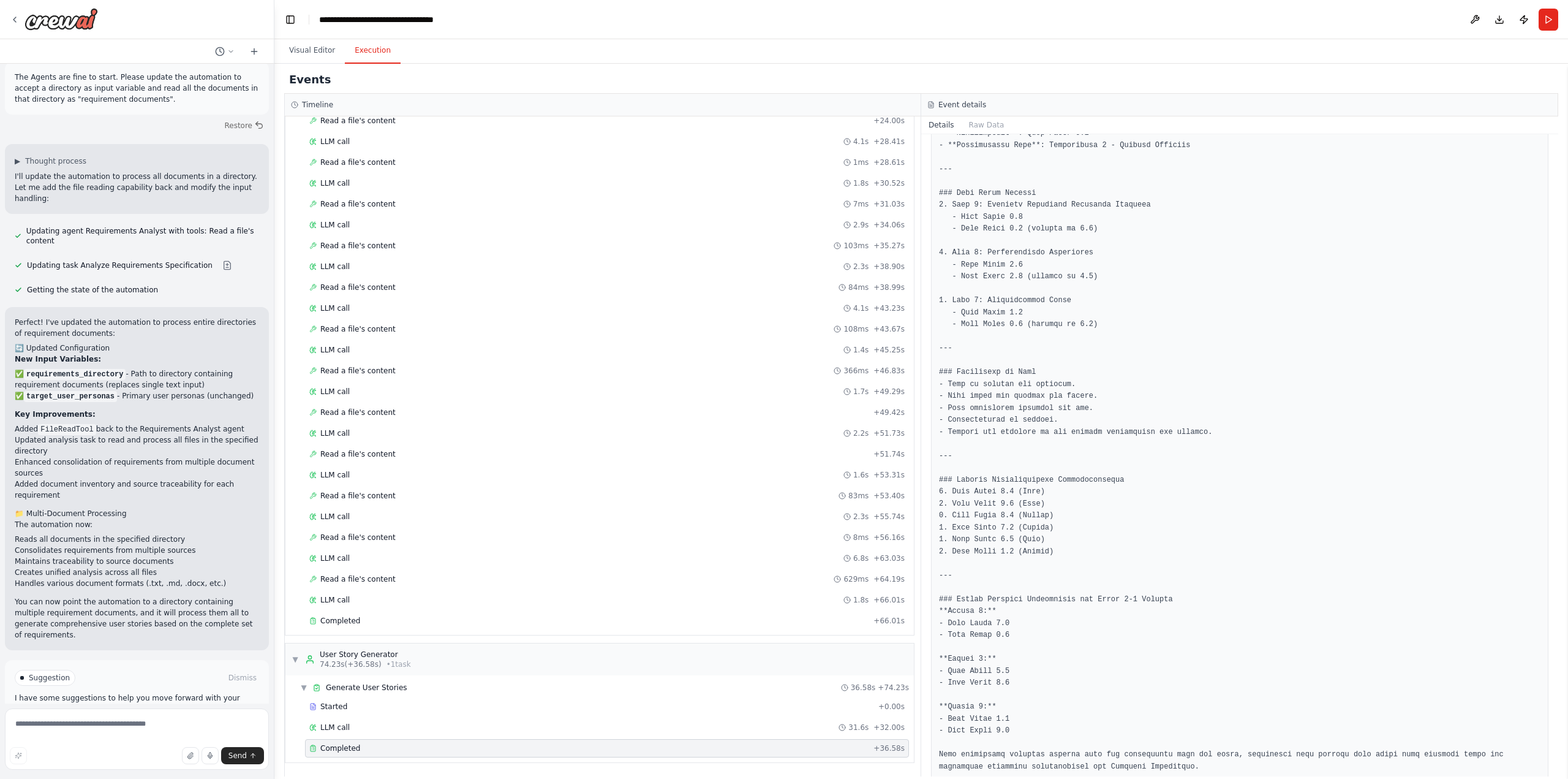
click at [95, 720] on button "Improve automation" at bounding box center [137, 730] width 245 height 20
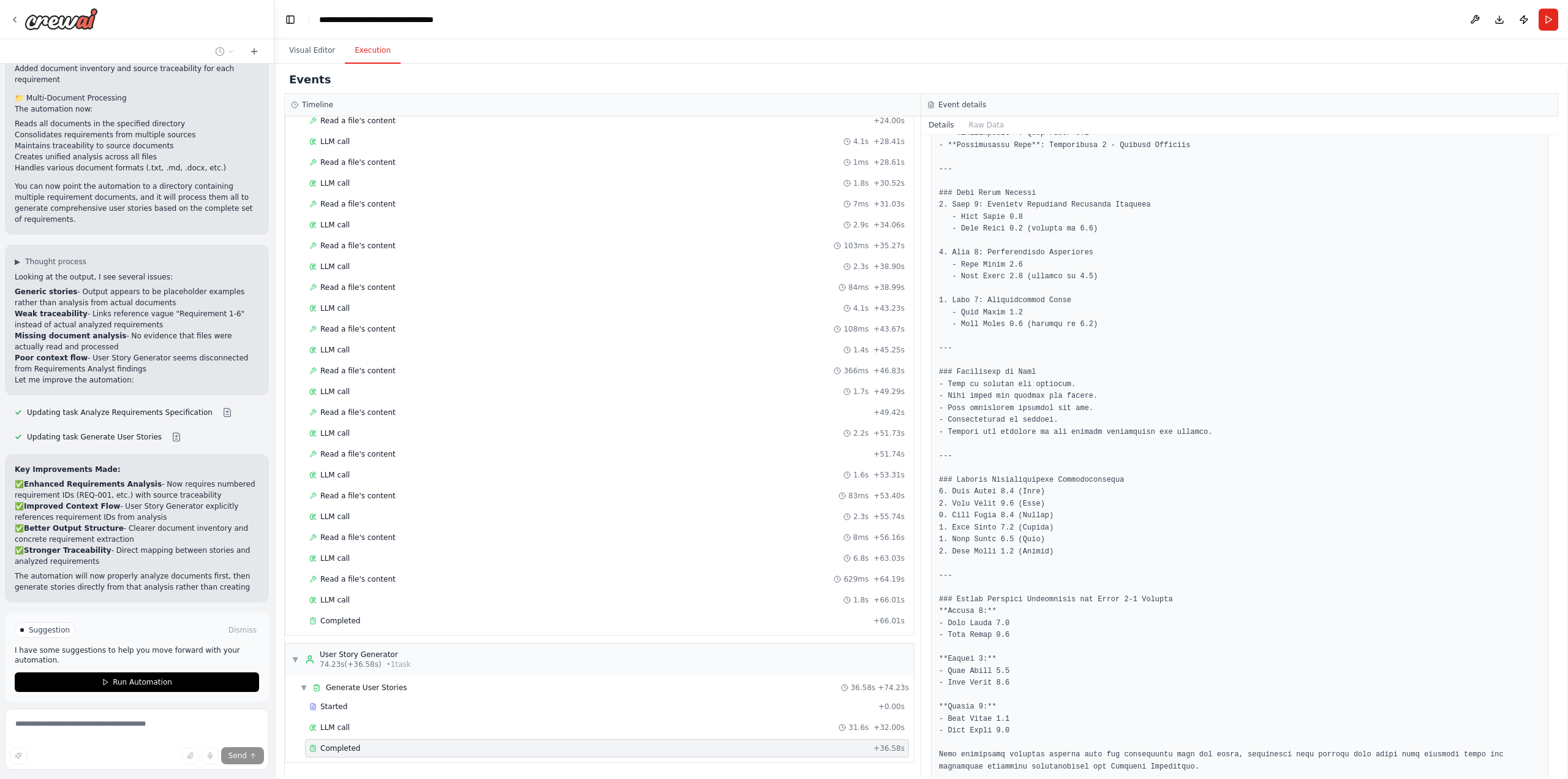
scroll to position [2790, 0]
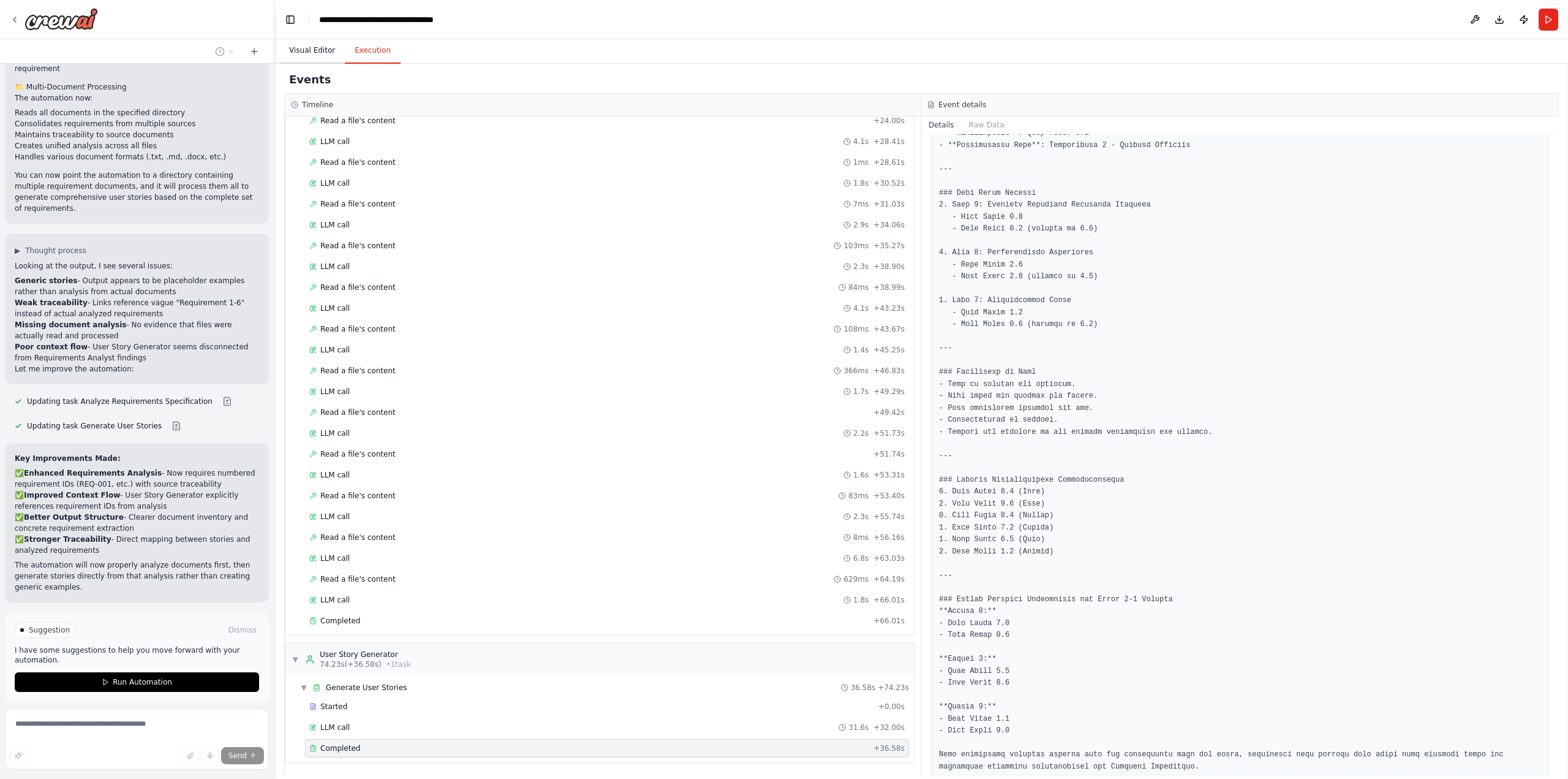
click at [297, 48] on button "Visual Editor" at bounding box center [311, 51] width 65 height 26
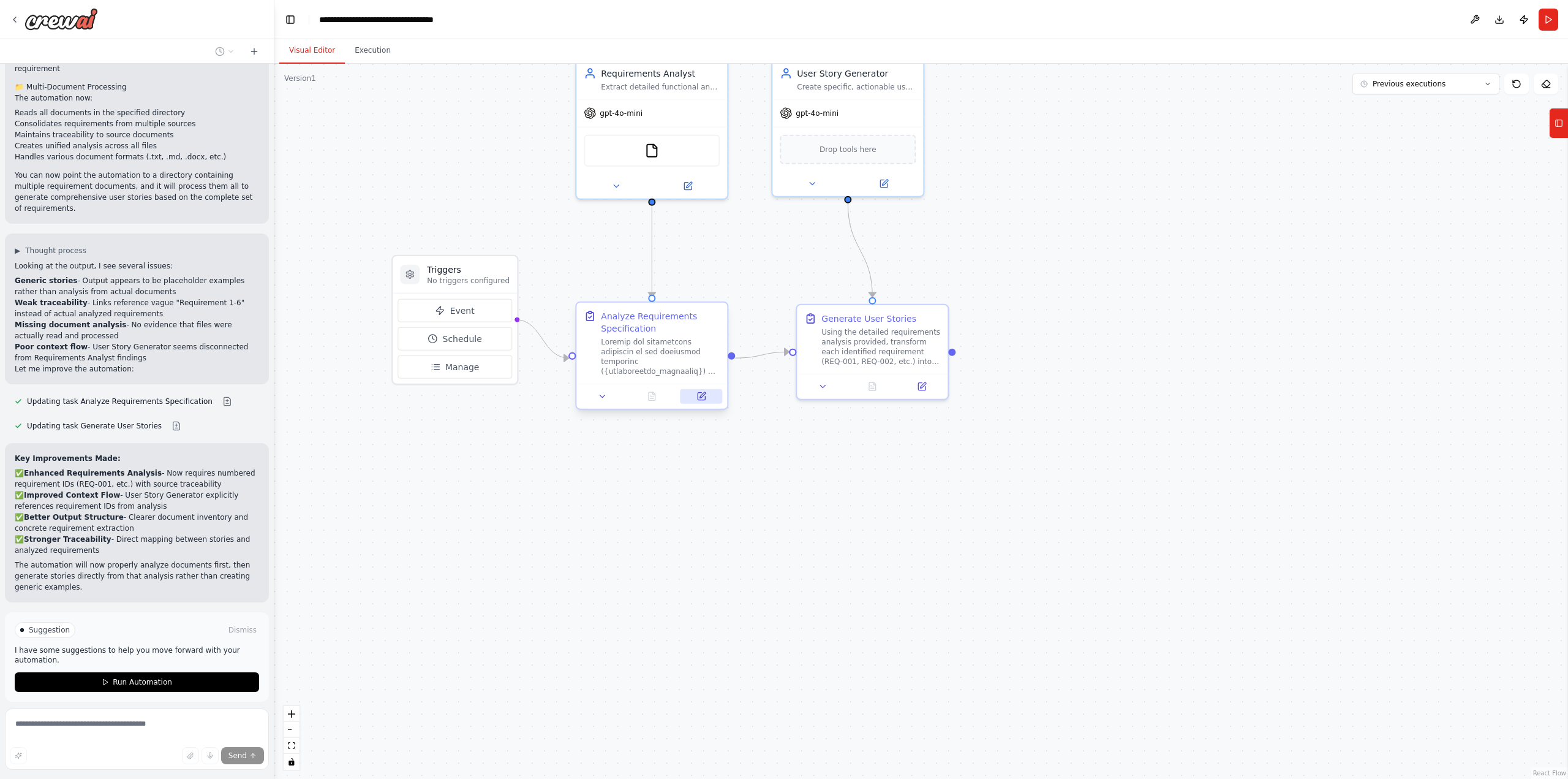
click at [700, 401] on icon at bounding box center [701, 396] width 10 height 10
click at [704, 395] on icon at bounding box center [702, 395] width 6 height 6
click at [689, 180] on icon at bounding box center [687, 184] width 10 height 10
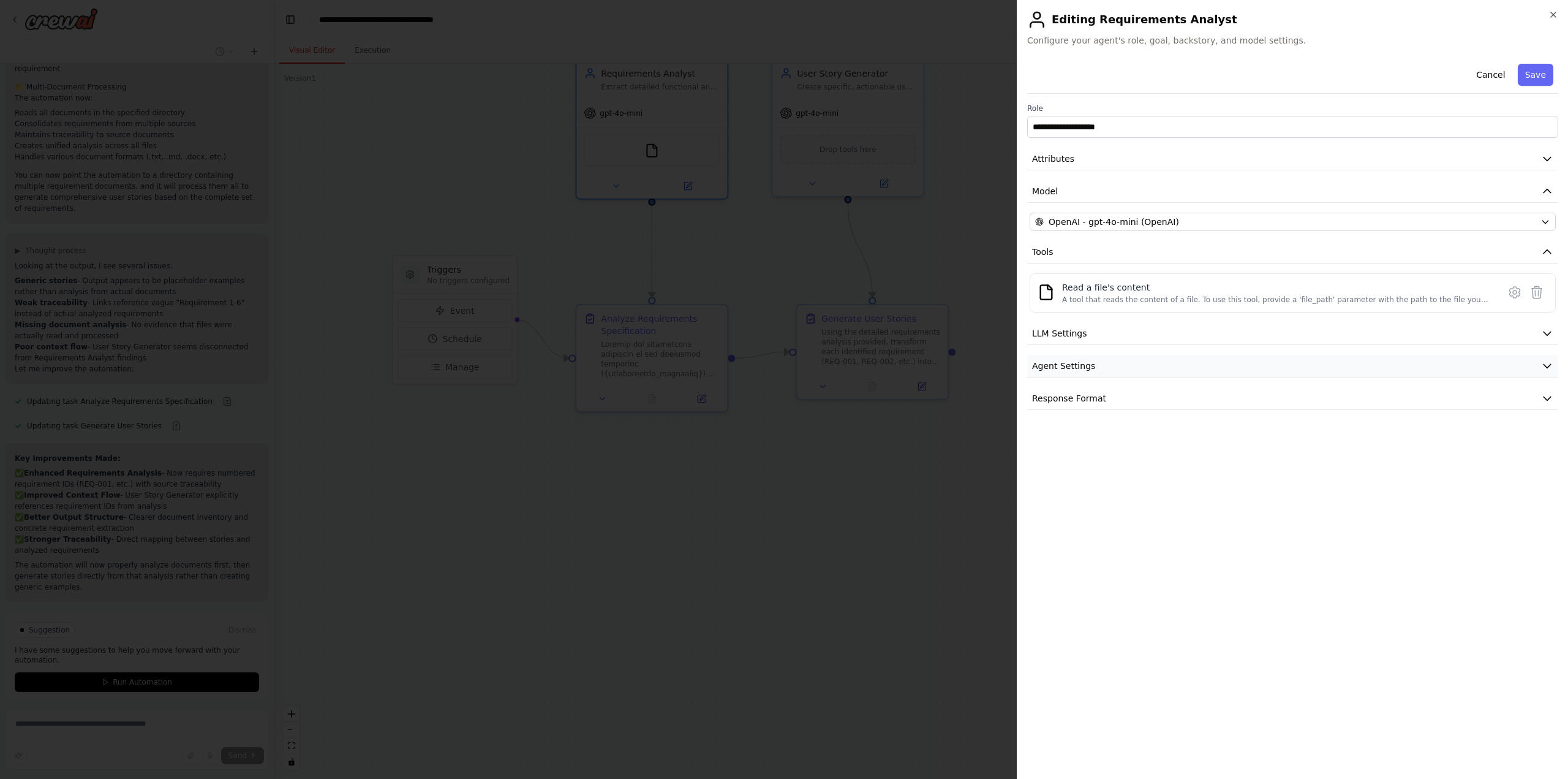
click at [1550, 361] on icon "button" at bounding box center [1547, 365] width 12 height 12
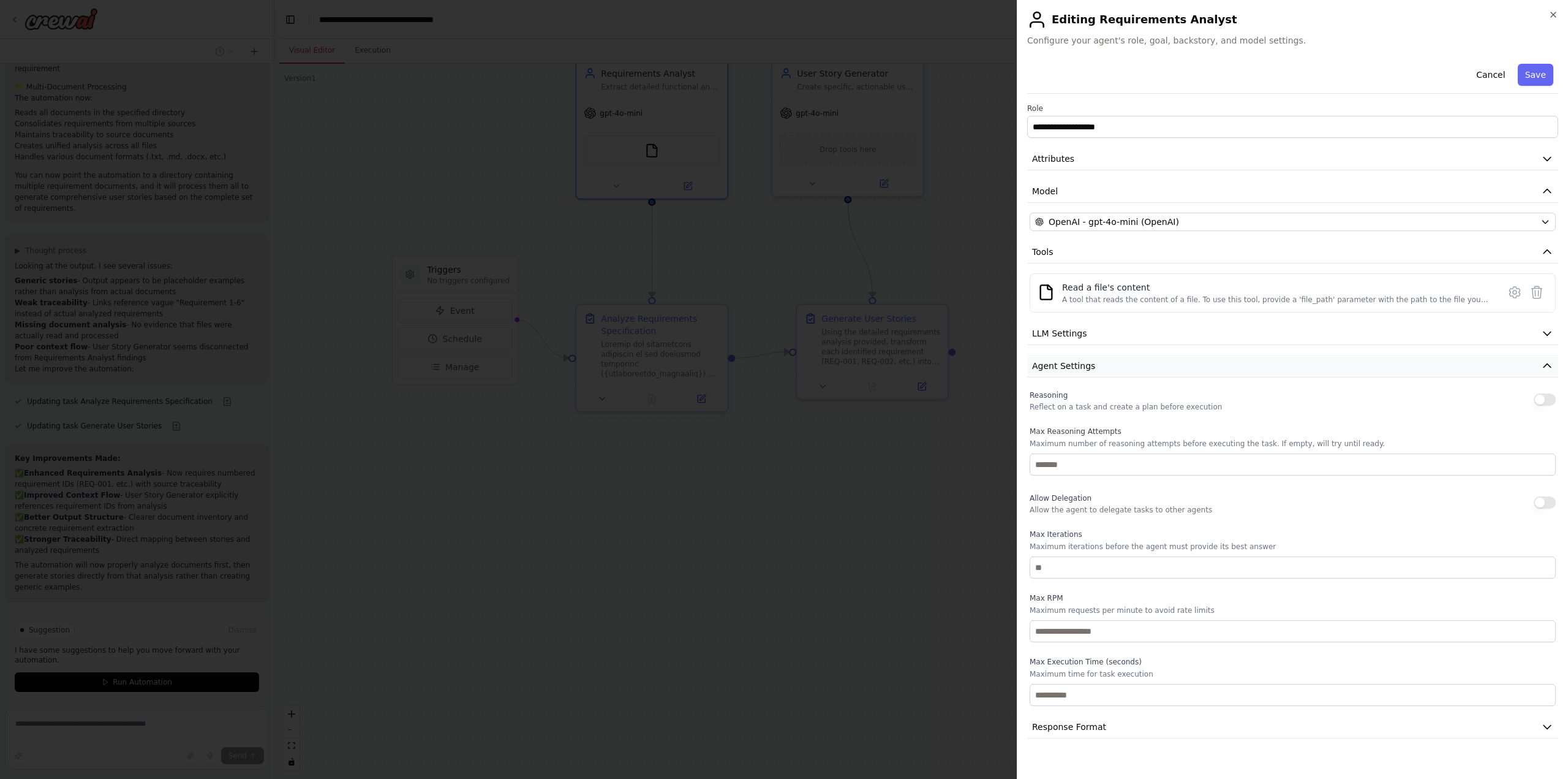
click at [1550, 361] on icon "button" at bounding box center [1547, 365] width 12 height 12
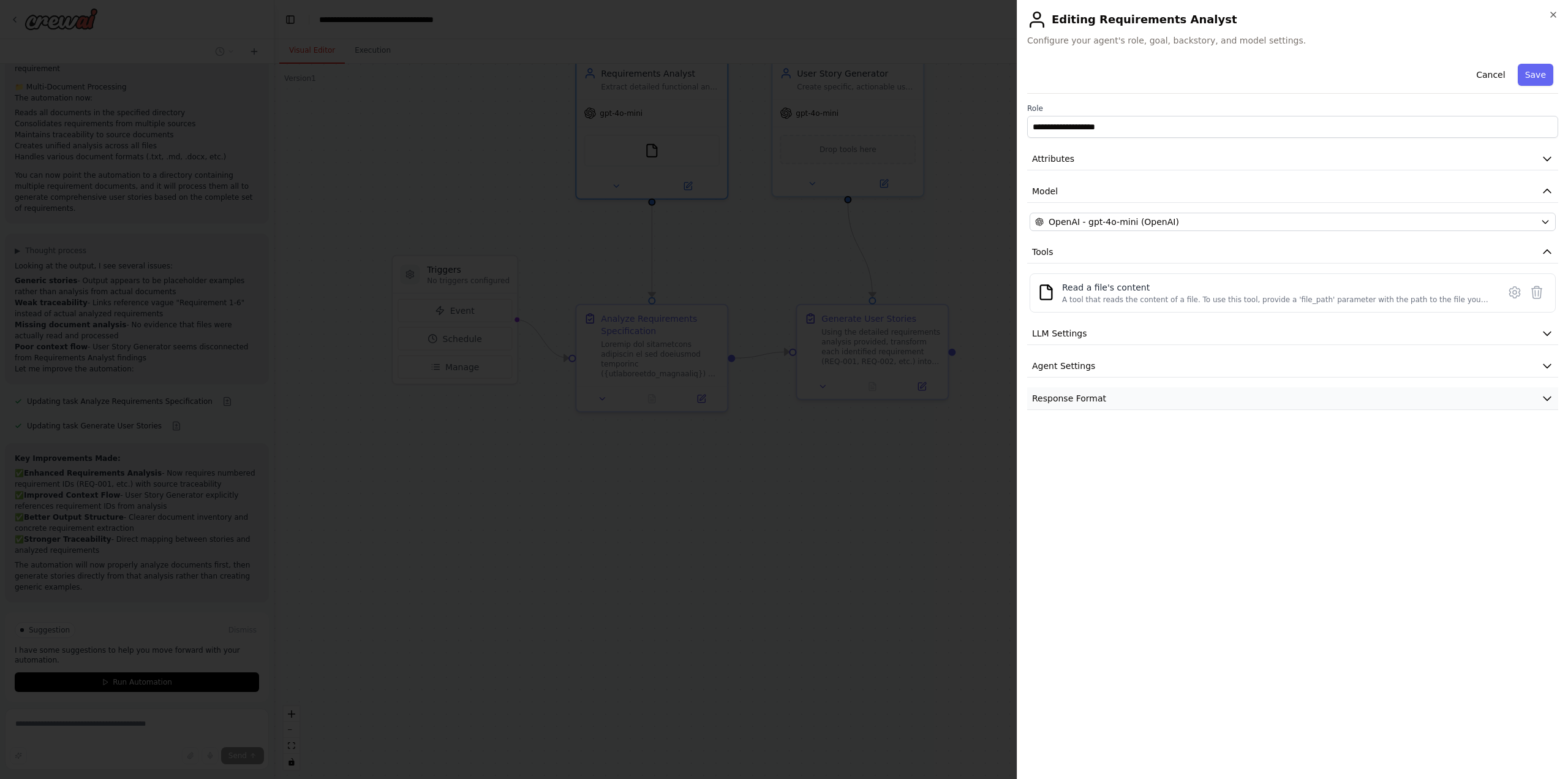
click at [1546, 397] on icon "button" at bounding box center [1547, 398] width 12 height 12
click at [1552, 11] on icon "button" at bounding box center [1553, 15] width 10 height 10
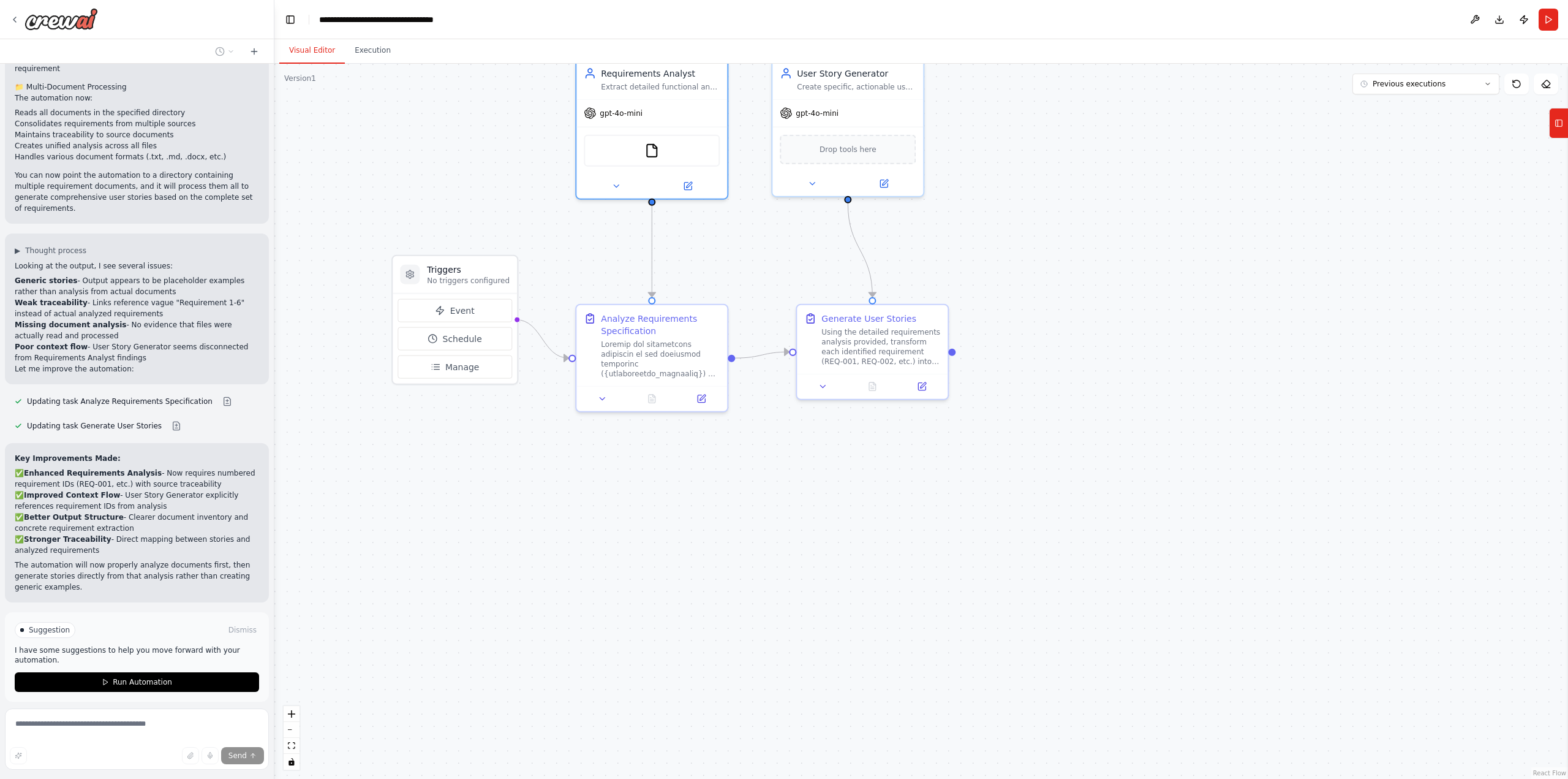
click at [550, 479] on div ".deletable-edge-delete-btn { width: 20px; height: 20px; border: 0px solid #ffff…" at bounding box center [921, 421] width 1293 height 715
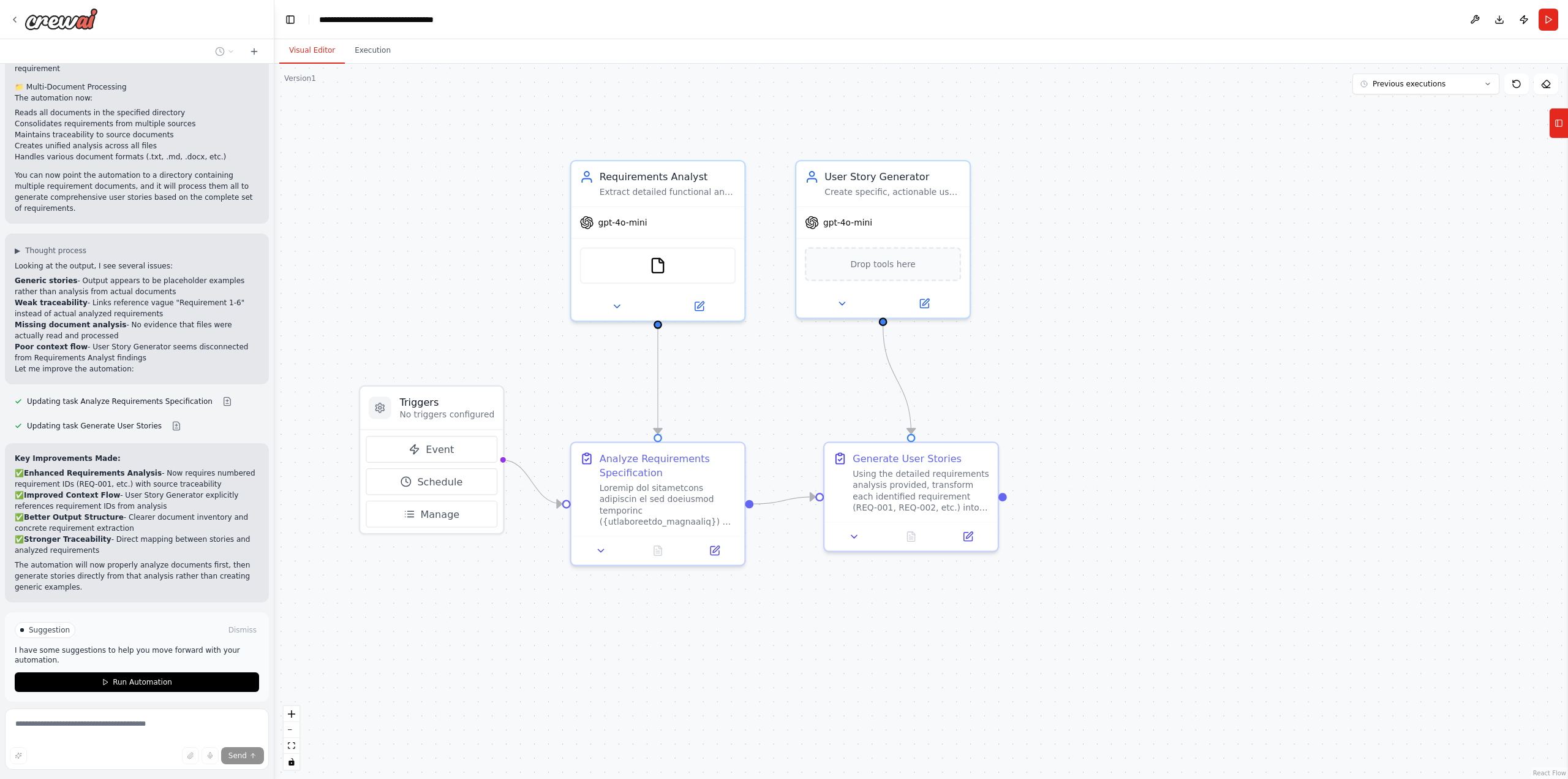
drag, startPoint x: 852, startPoint y: 467, endPoint x: 875, endPoint y: 638, distance: 172.5
click at [875, 638] on div ".deletable-edge-delete-btn { width: 20px; height: 20px; border: 0px solid #ffff…" at bounding box center [921, 421] width 1293 height 715
click at [657, 264] on img at bounding box center [656, 263] width 17 height 17
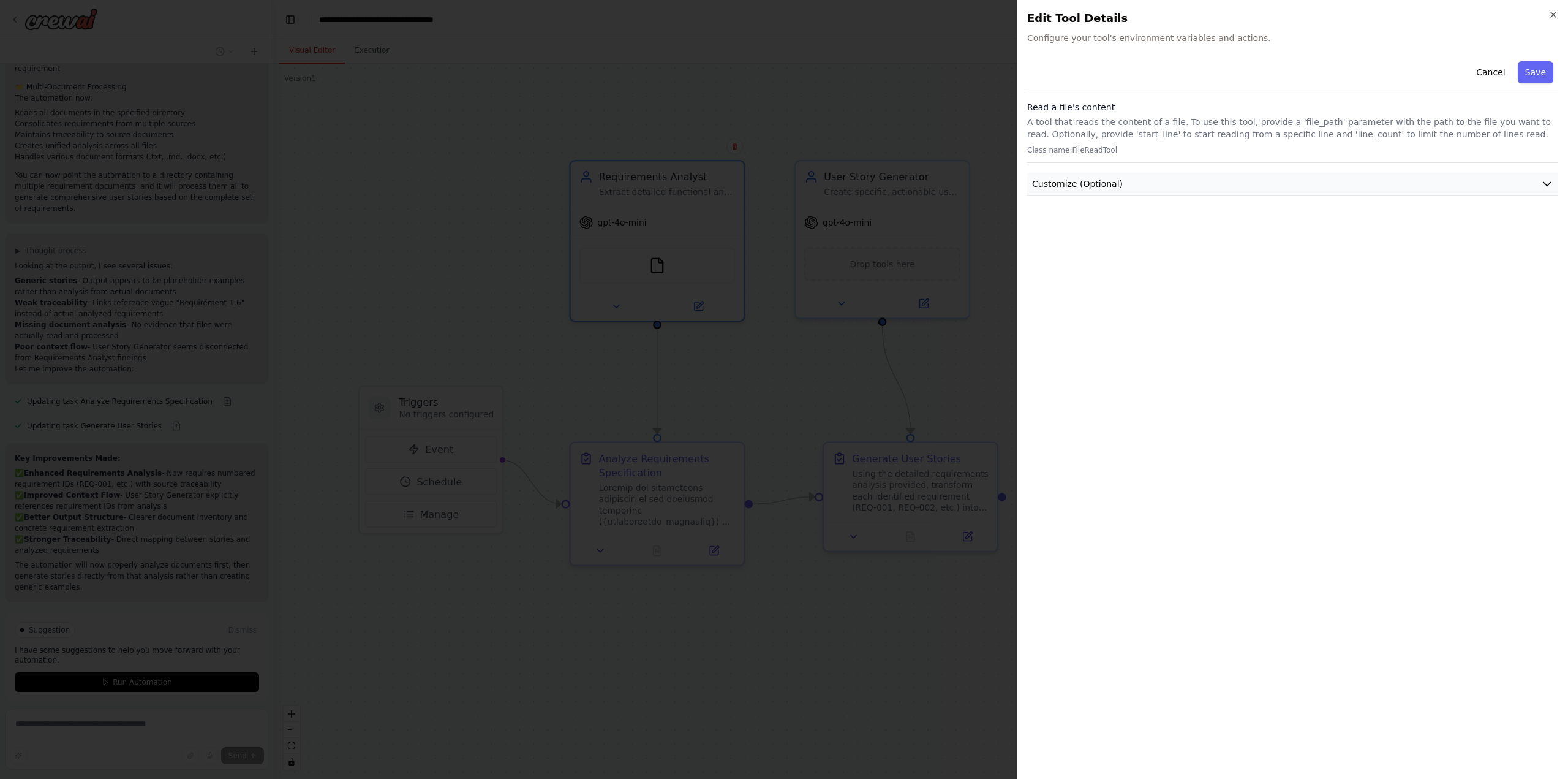
click at [1544, 180] on icon "button" at bounding box center [1547, 184] width 12 height 12
click at [1493, 68] on button "Cancel" at bounding box center [1490, 72] width 43 height 22
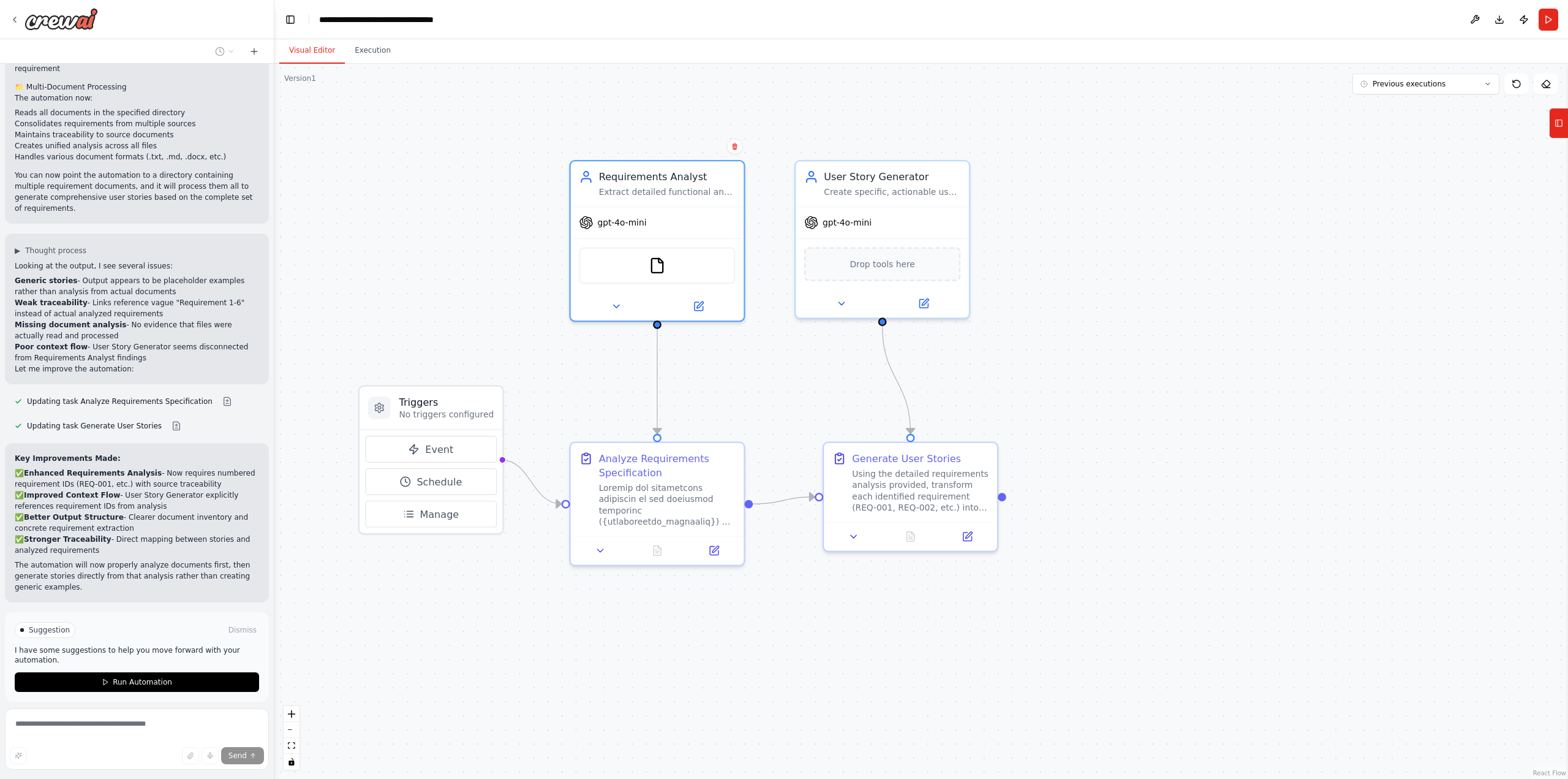
click at [755, 380] on div ".deletable-edge-delete-btn { width: 20px; height: 20px; border: 0px solid #ffff…" at bounding box center [921, 421] width 1293 height 715
click at [1487, 85] on icon at bounding box center [1487, 84] width 4 height 2
click at [1402, 107] on div "4m ago" at bounding box center [1433, 107] width 122 height 10
click at [647, 546] on button at bounding box center [656, 547] width 60 height 17
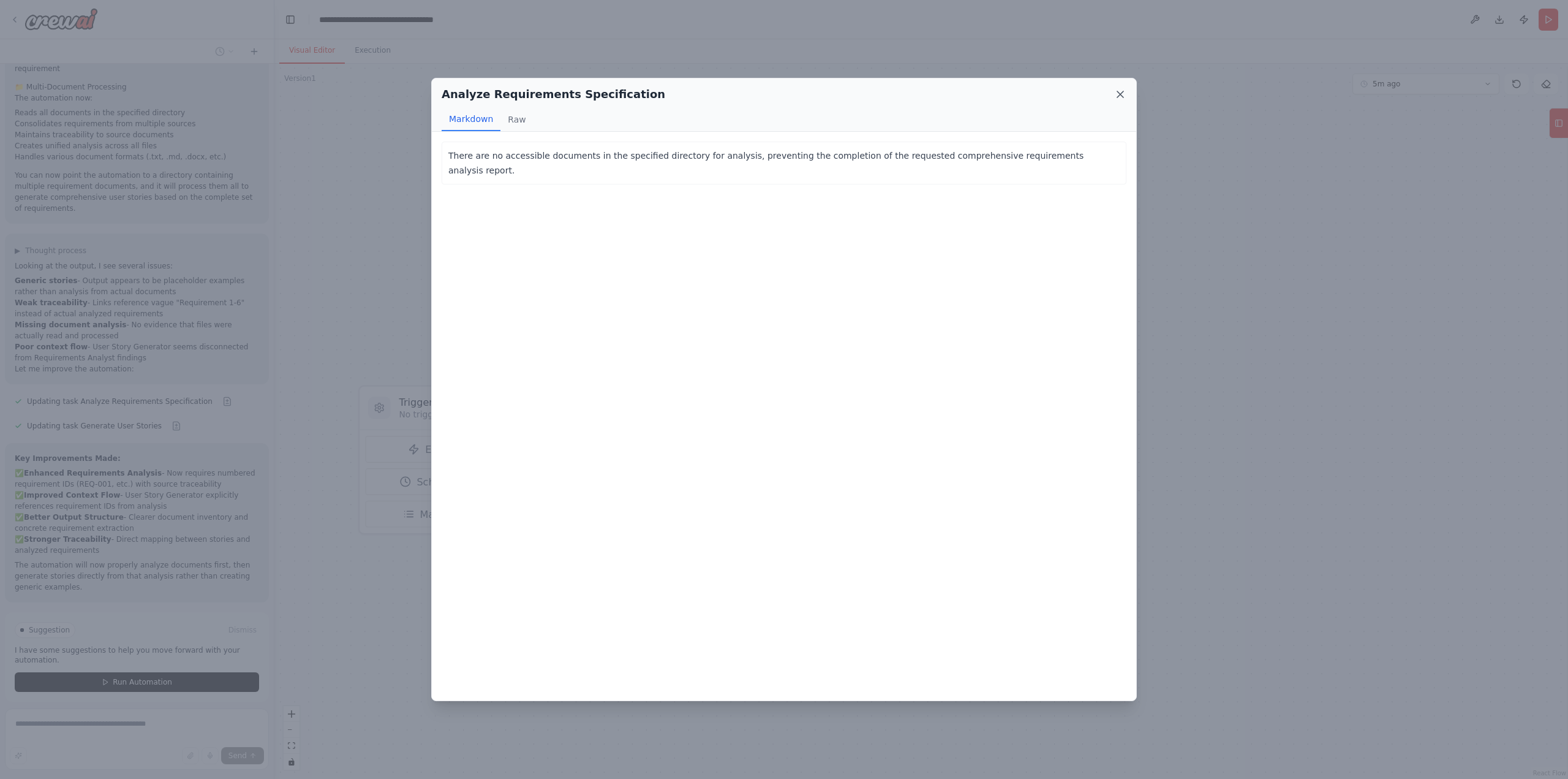
click at [1124, 95] on icon at bounding box center [1120, 94] width 12 height 12
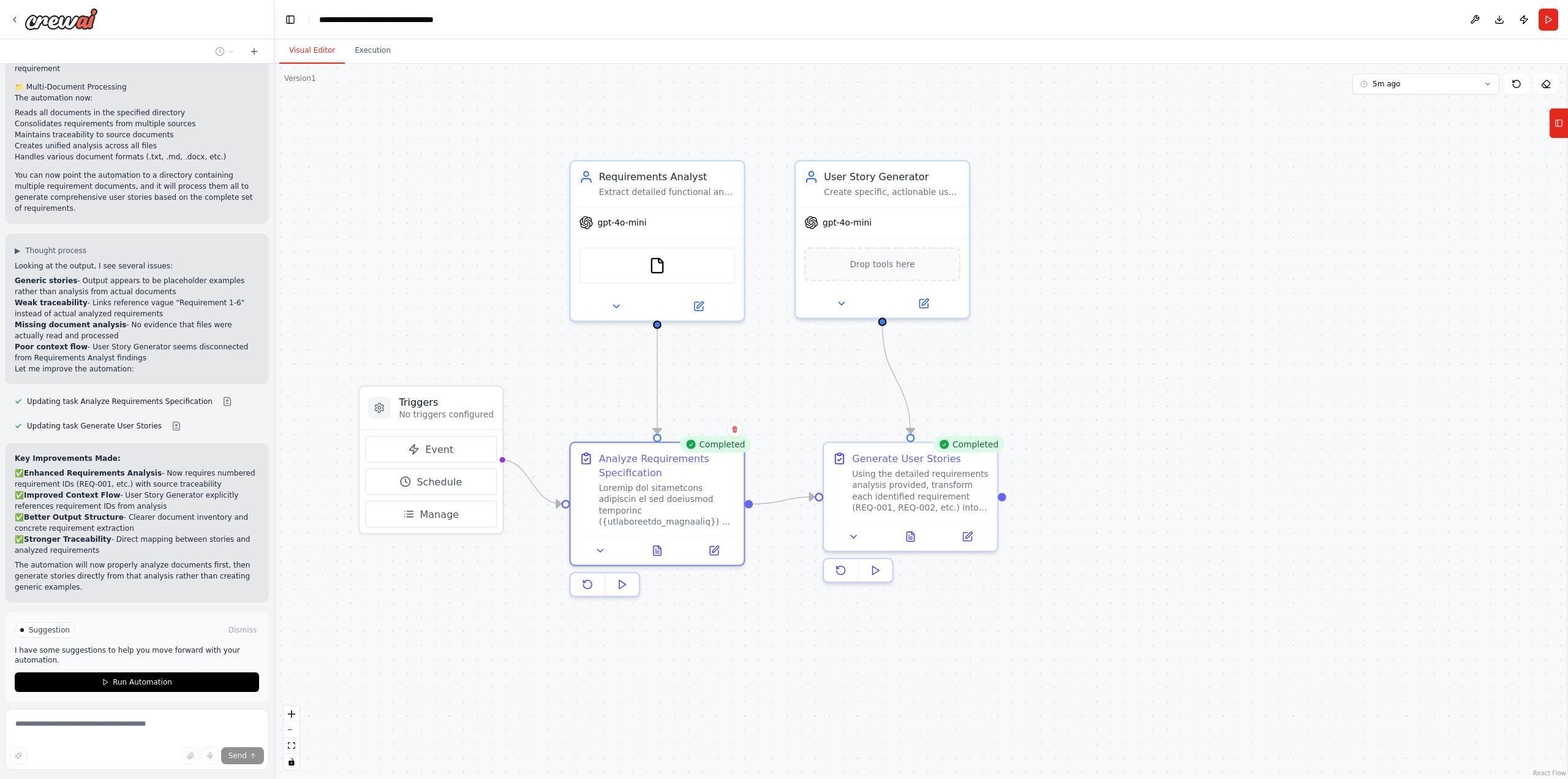
click at [1307, 308] on div ".deletable-edge-delete-btn { width: 20px; height: 20px; border: 0px solid #ffff…" at bounding box center [921, 421] width 1293 height 715
click at [144, 672] on button "Run Automation" at bounding box center [137, 682] width 245 height 20
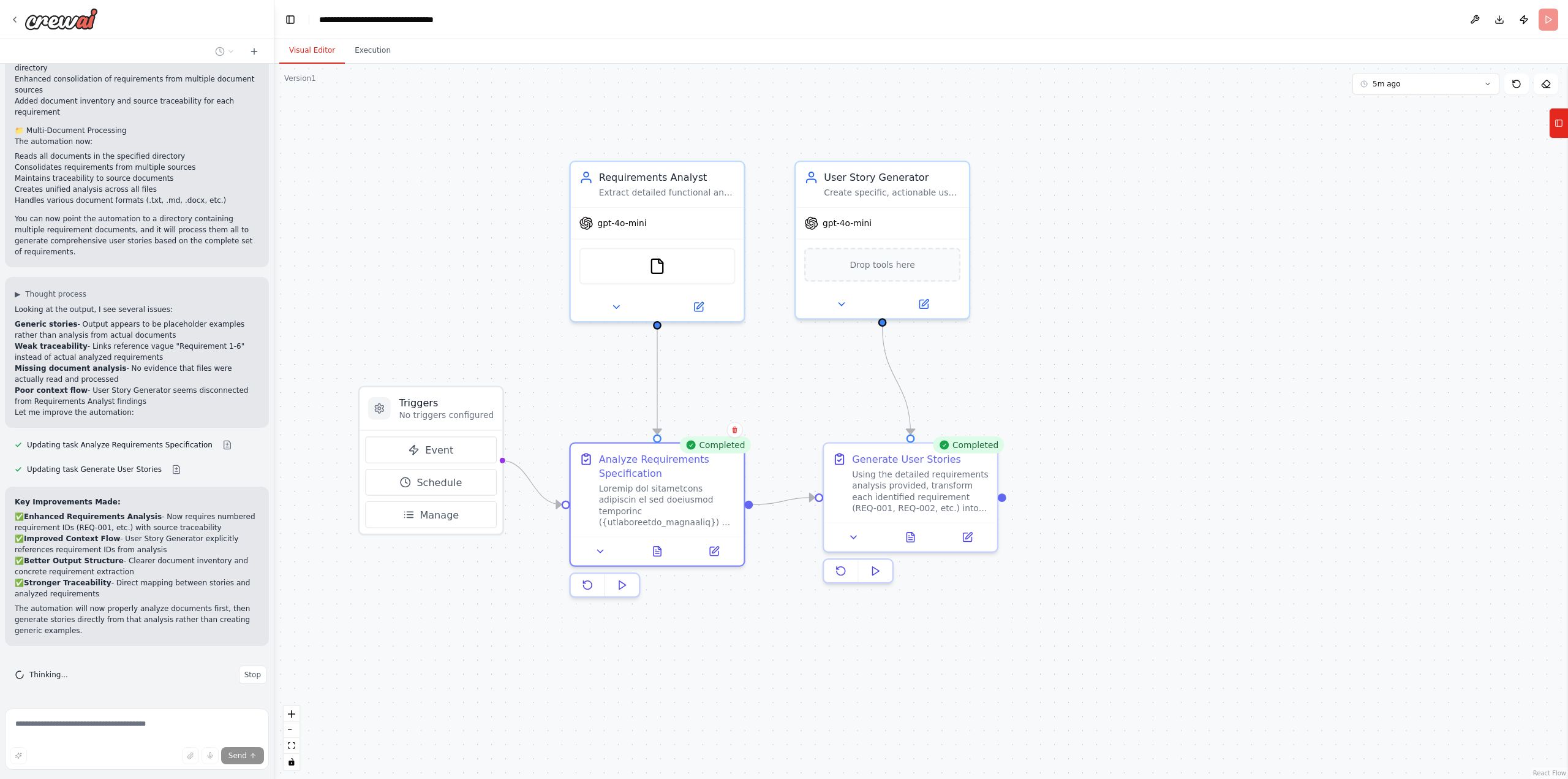
scroll to position [2690, 0]
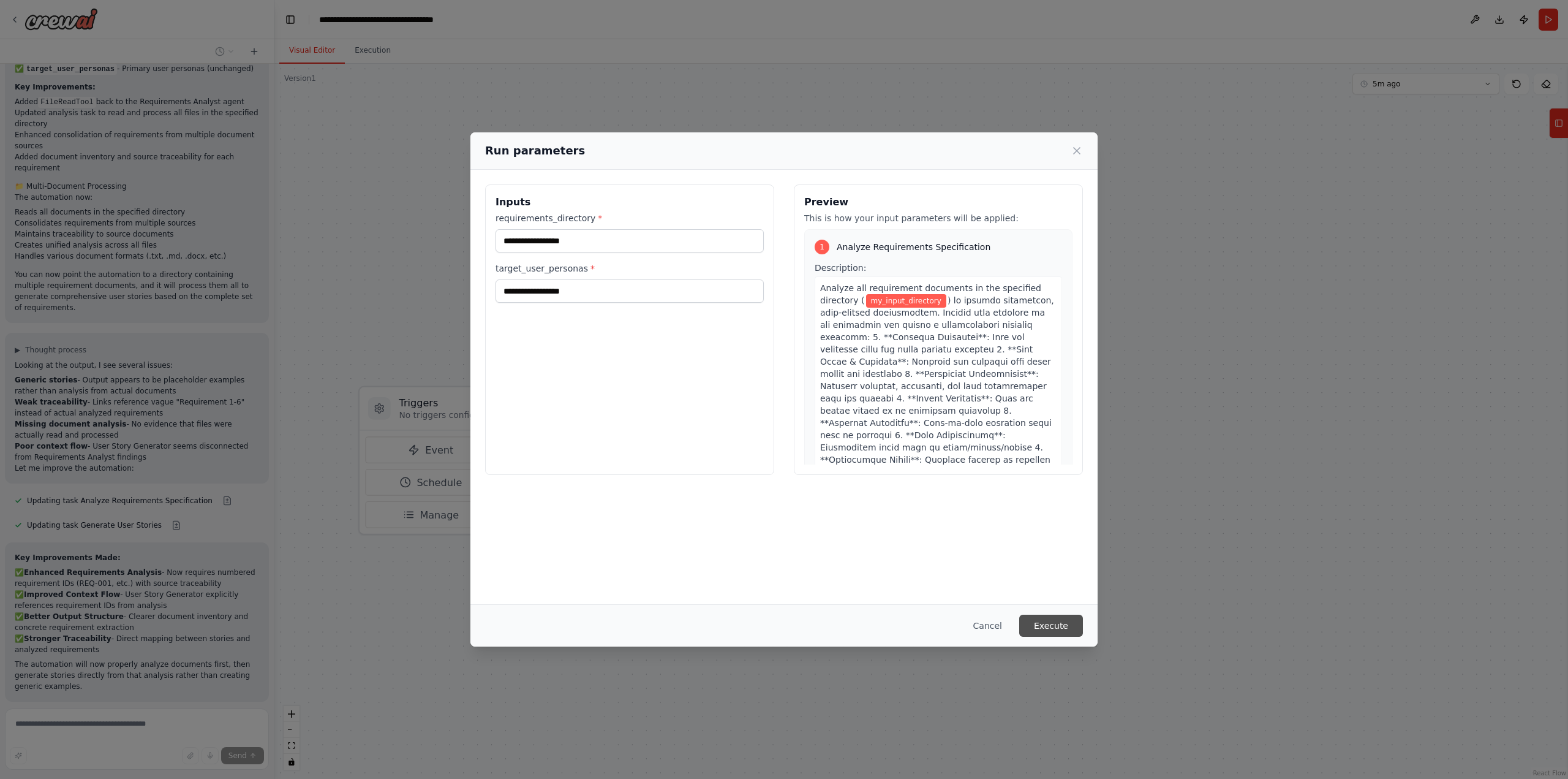
click at [1049, 627] on button "Execute" at bounding box center [1051, 625] width 64 height 22
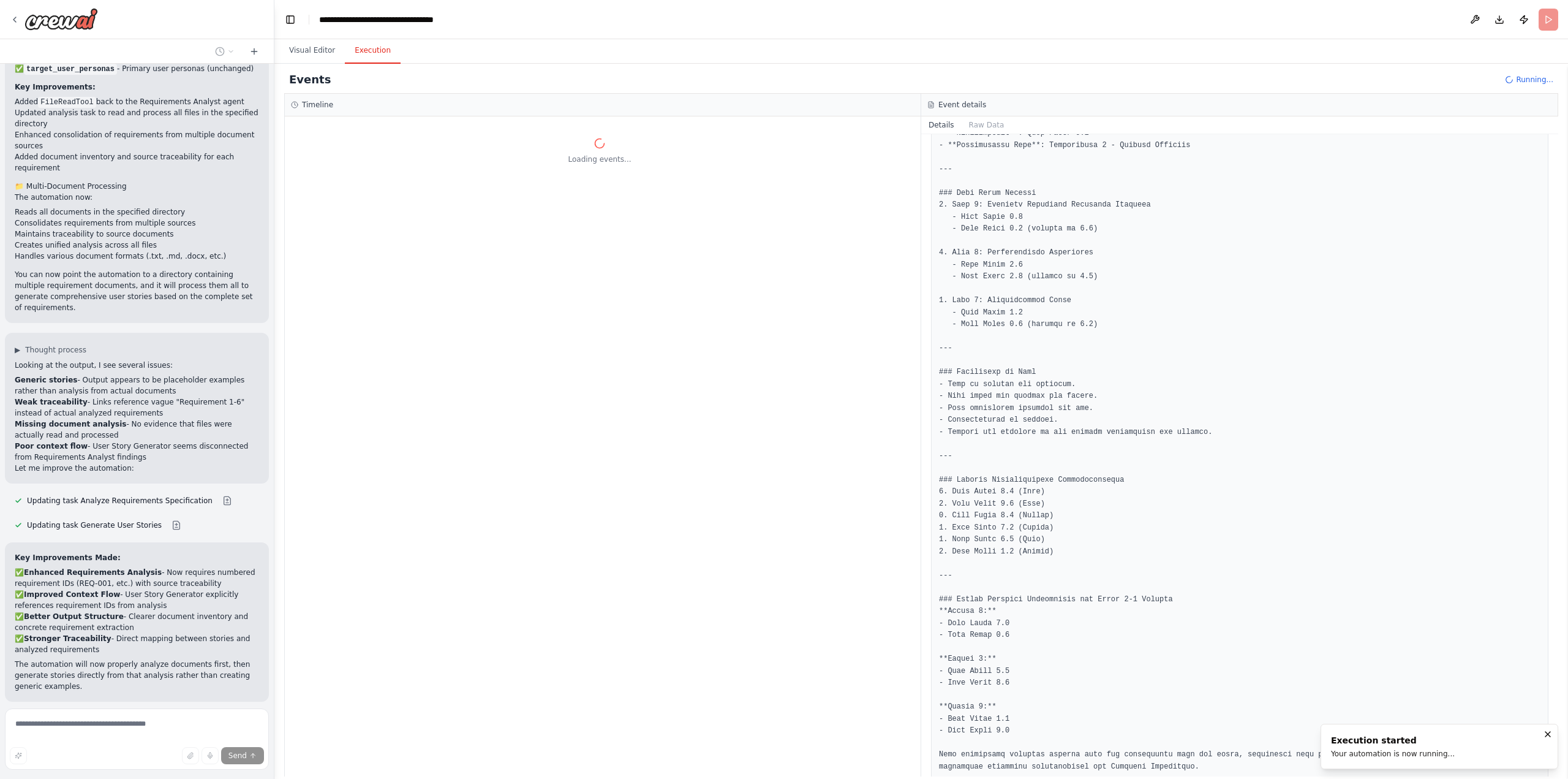
scroll to position [0, 0]
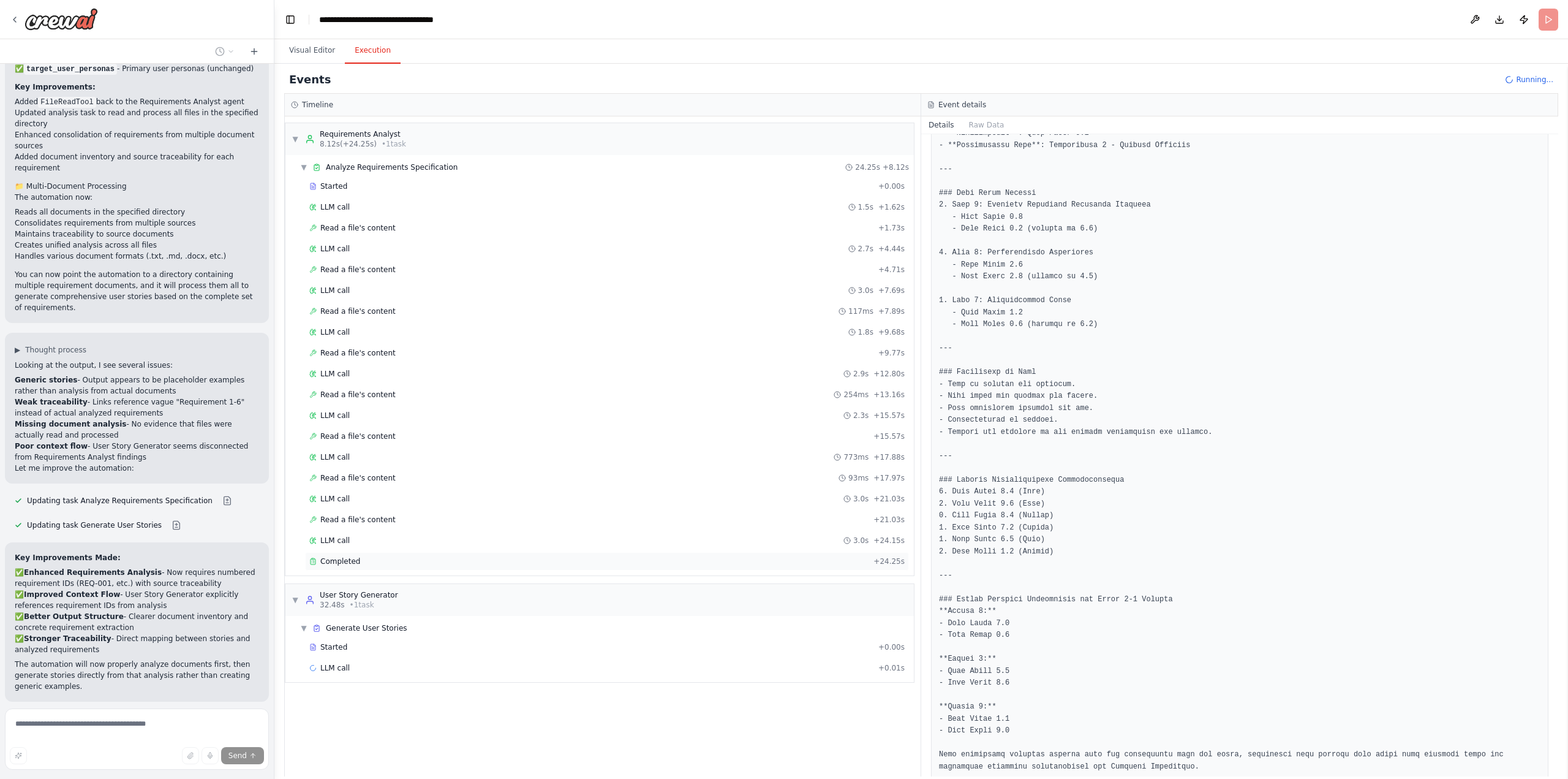
click at [348, 560] on span "Completed" at bounding box center [340, 561] width 40 height 10
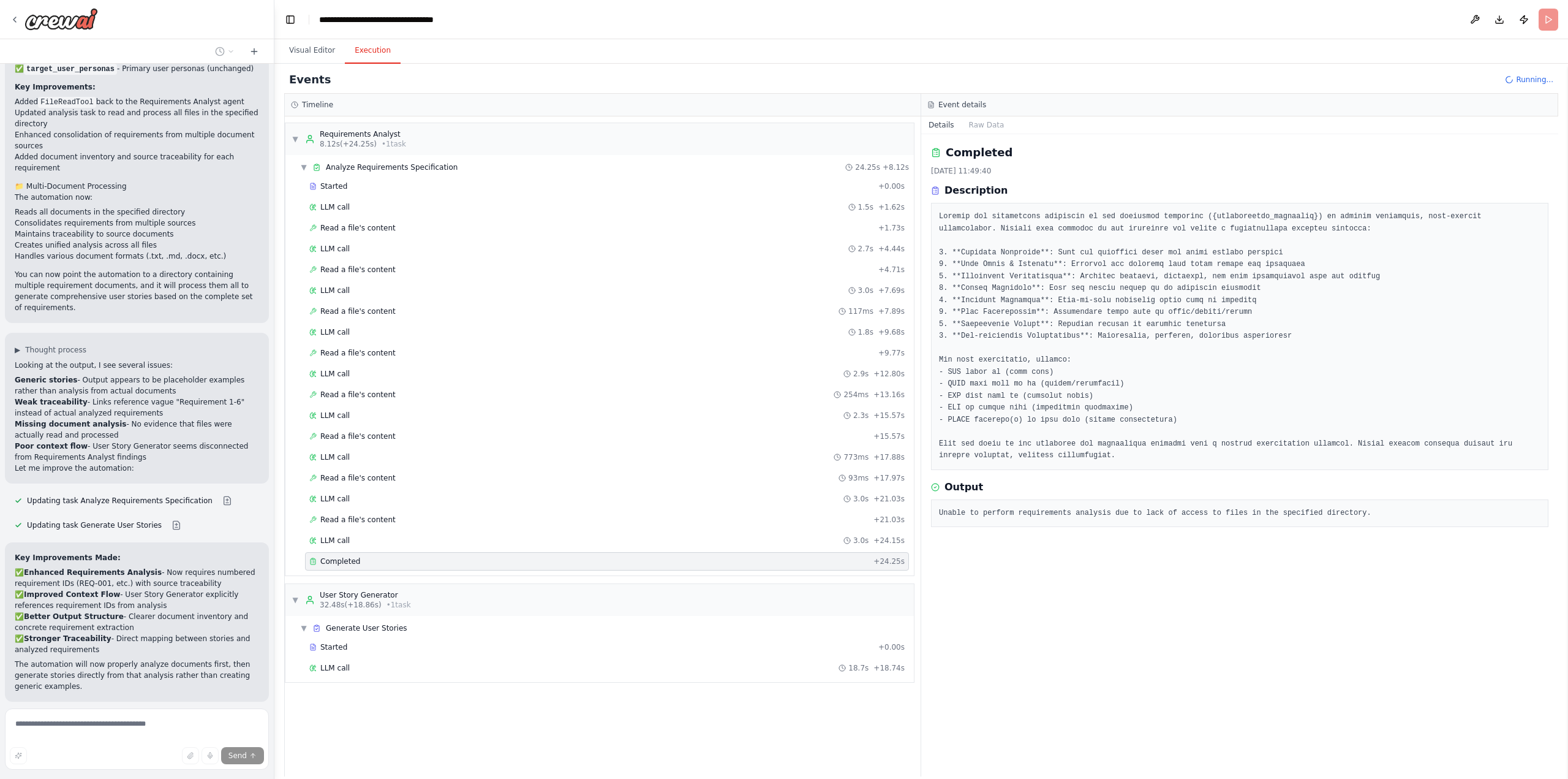
scroll to position [2790, 0]
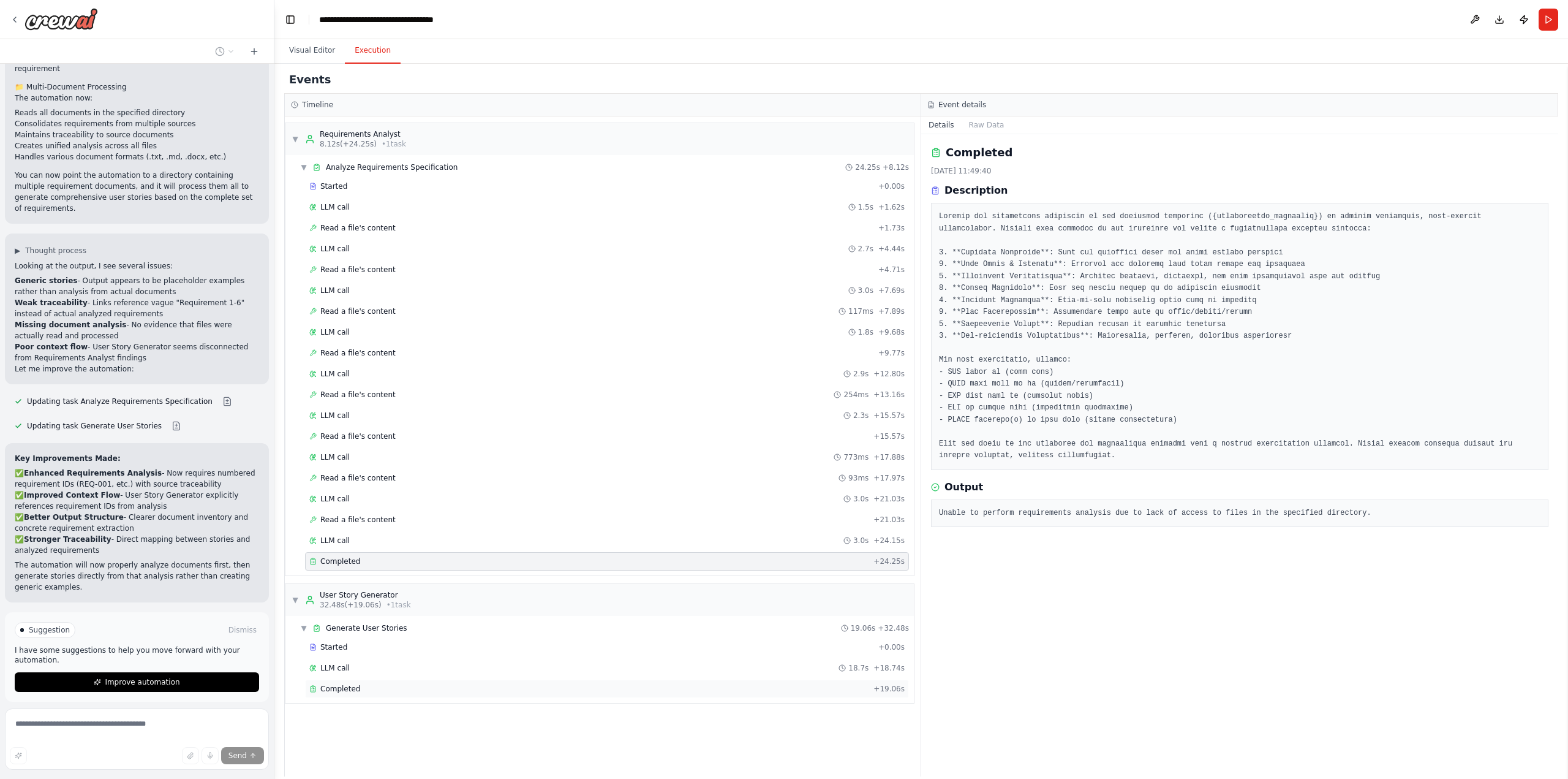
click at [340, 688] on span "Completed" at bounding box center [340, 688] width 40 height 10
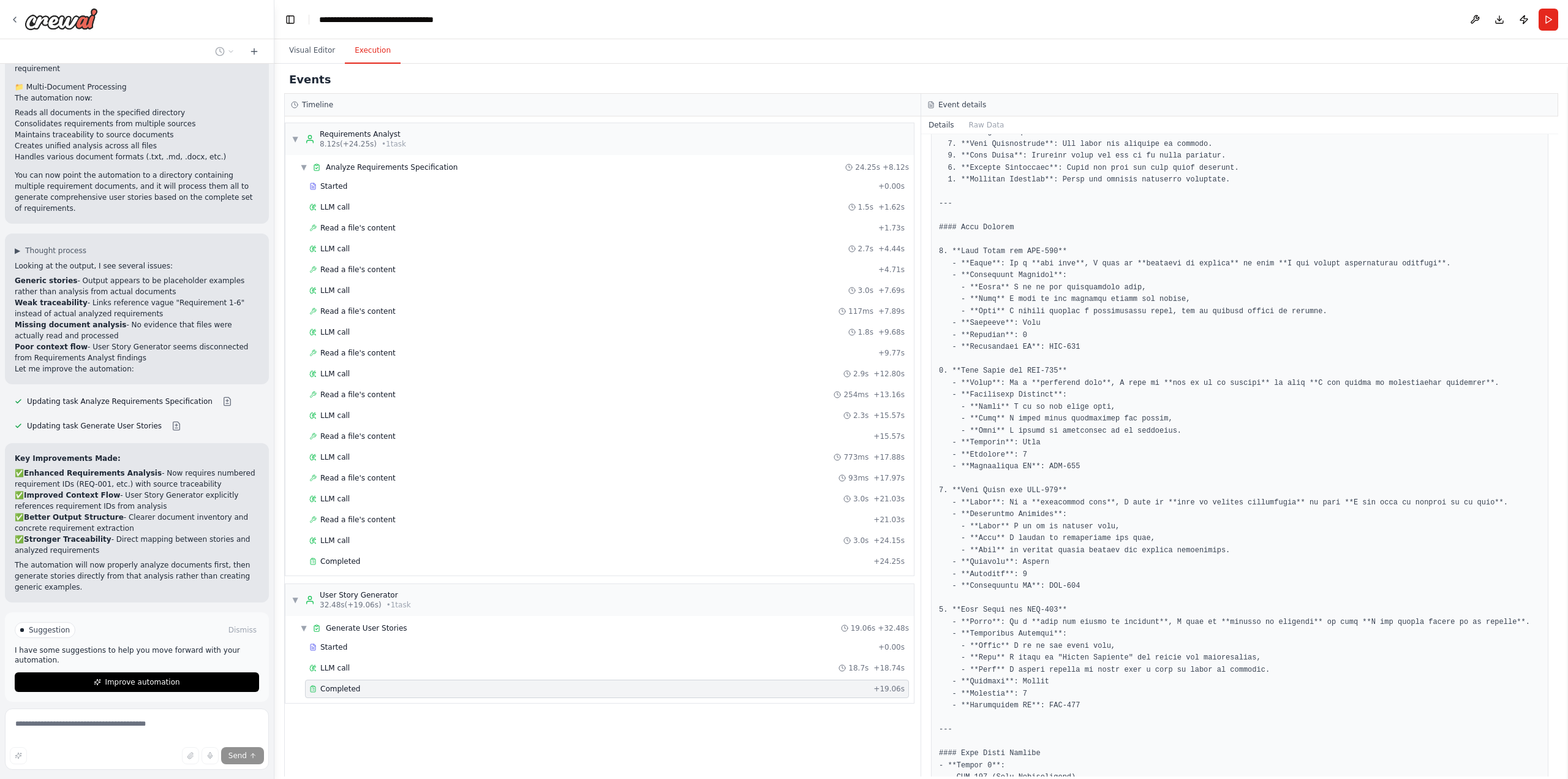
scroll to position [0, 0]
